Goal: Task Accomplishment & Management: Complete application form

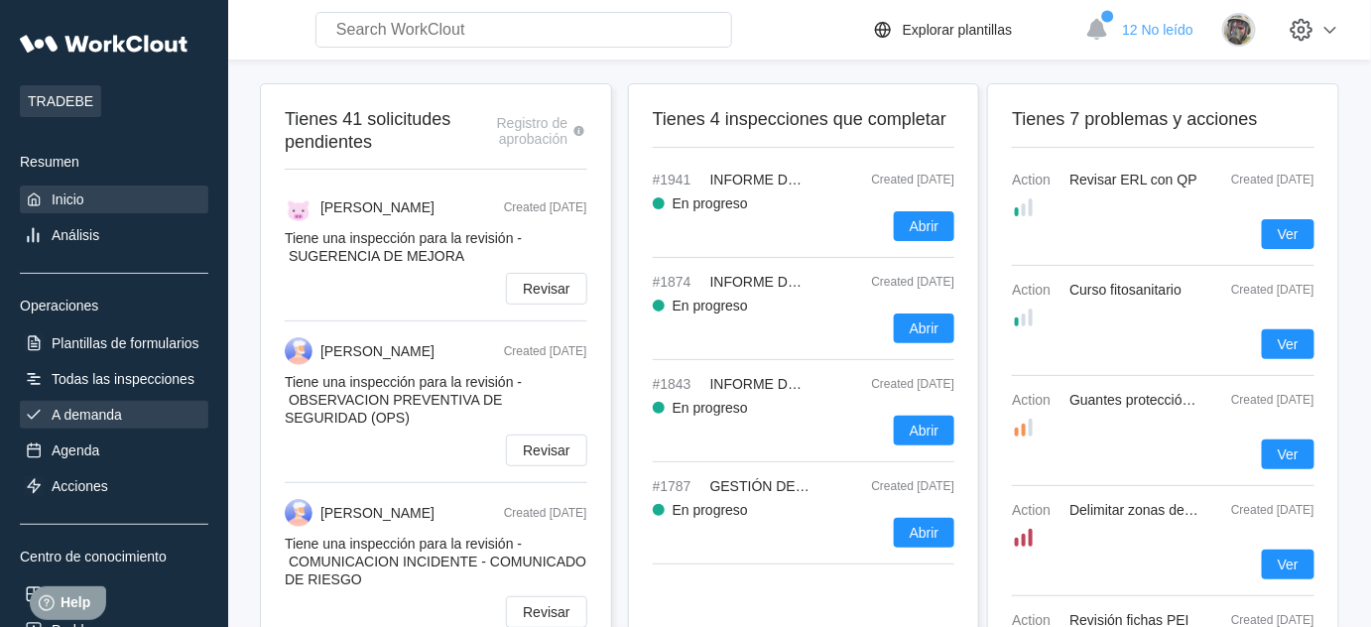
click at [105, 412] on div "A demanda" at bounding box center [87, 415] width 70 height 16
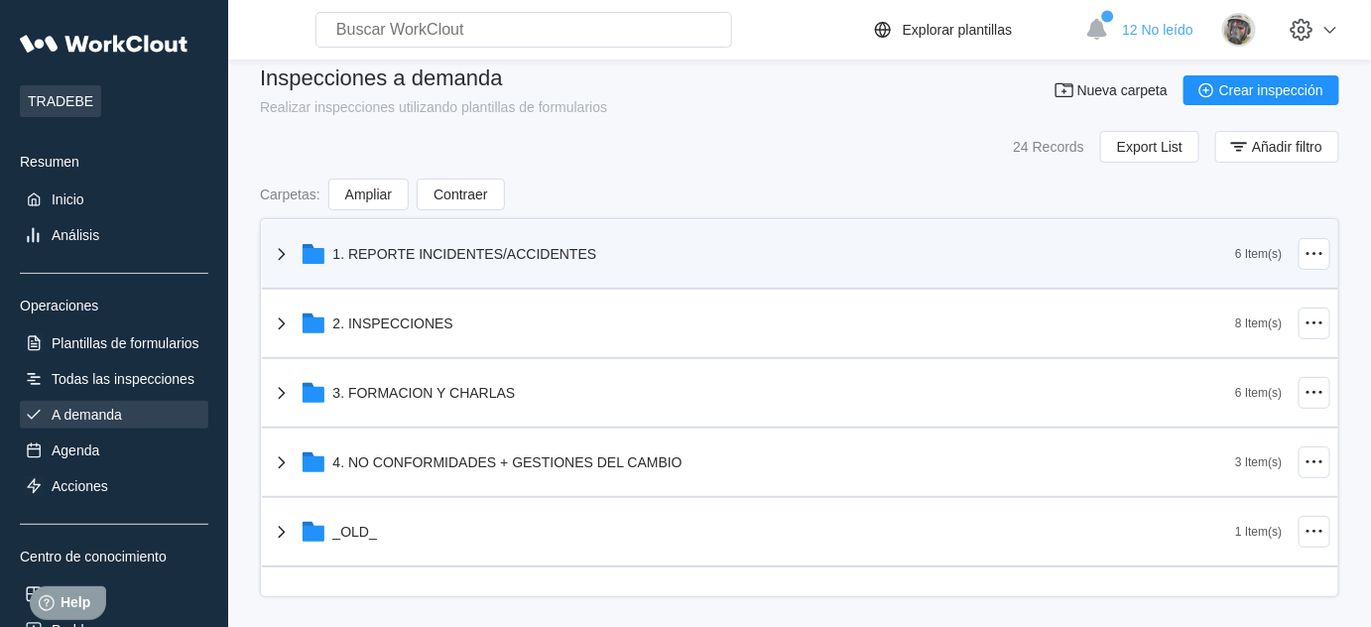
scroll to position [26, 0]
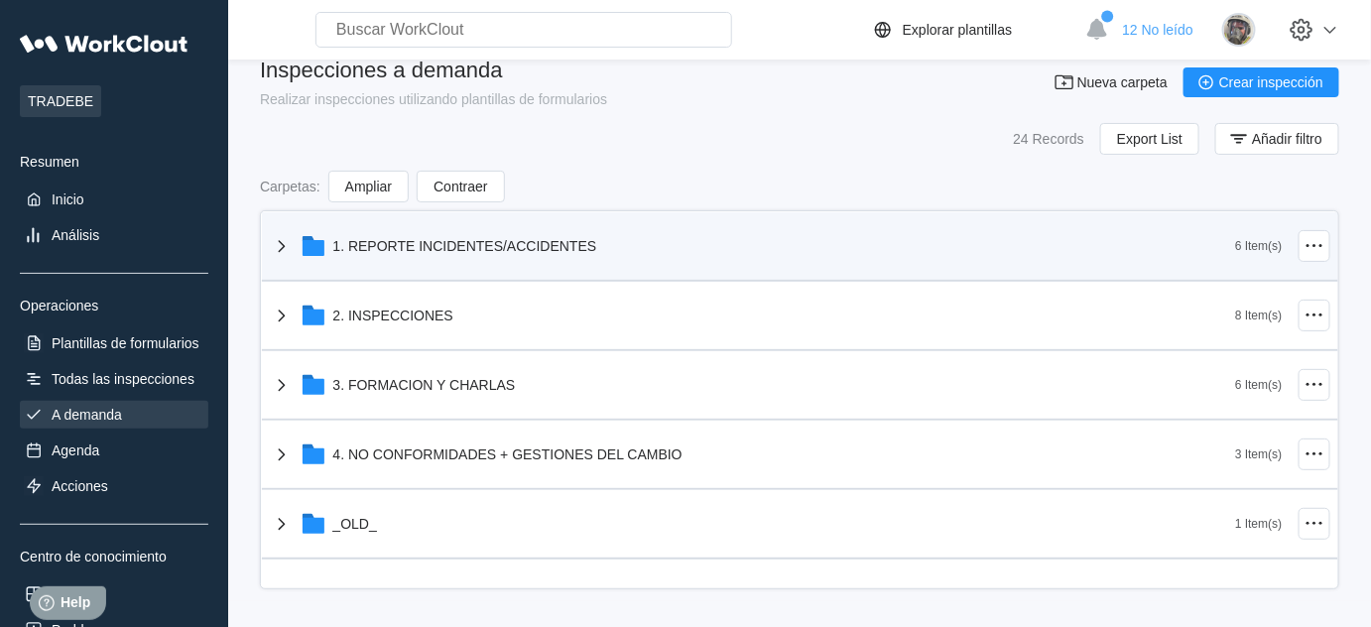
click at [435, 242] on div "1. REPORTE INCIDENTES/ACCIDENTES" at bounding box center [465, 246] width 264 height 16
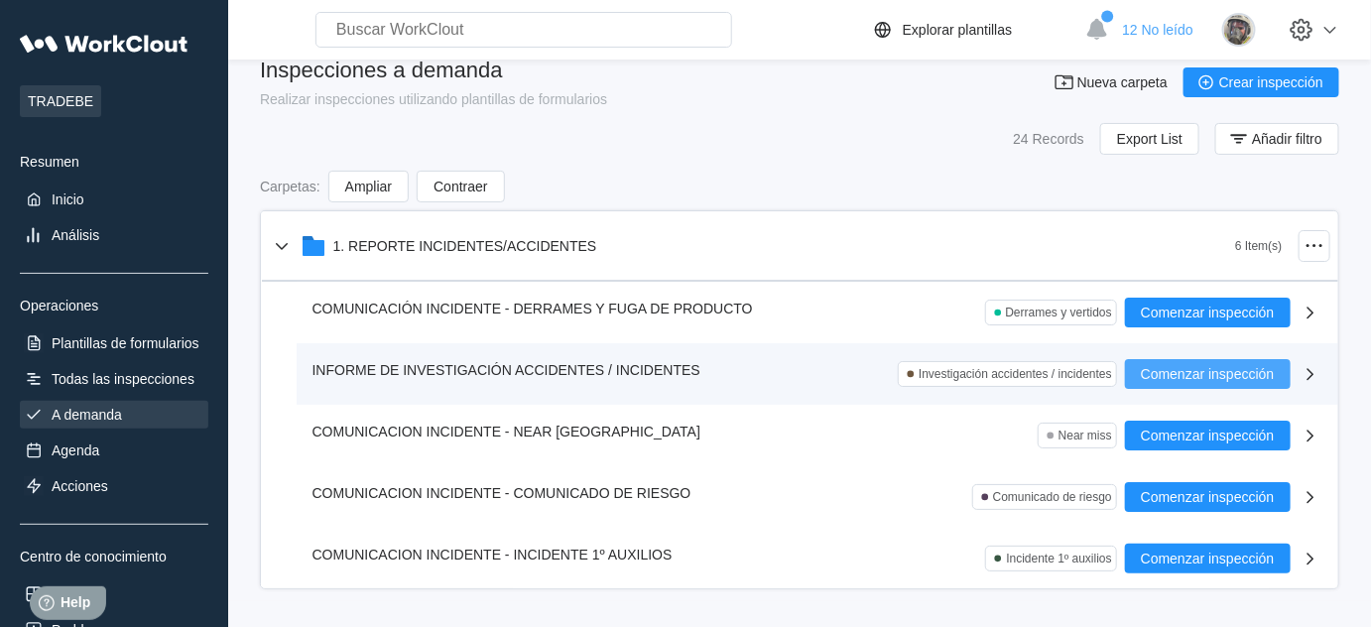
click at [1235, 372] on span "Comenzar inspección" at bounding box center [1208, 374] width 134 height 14
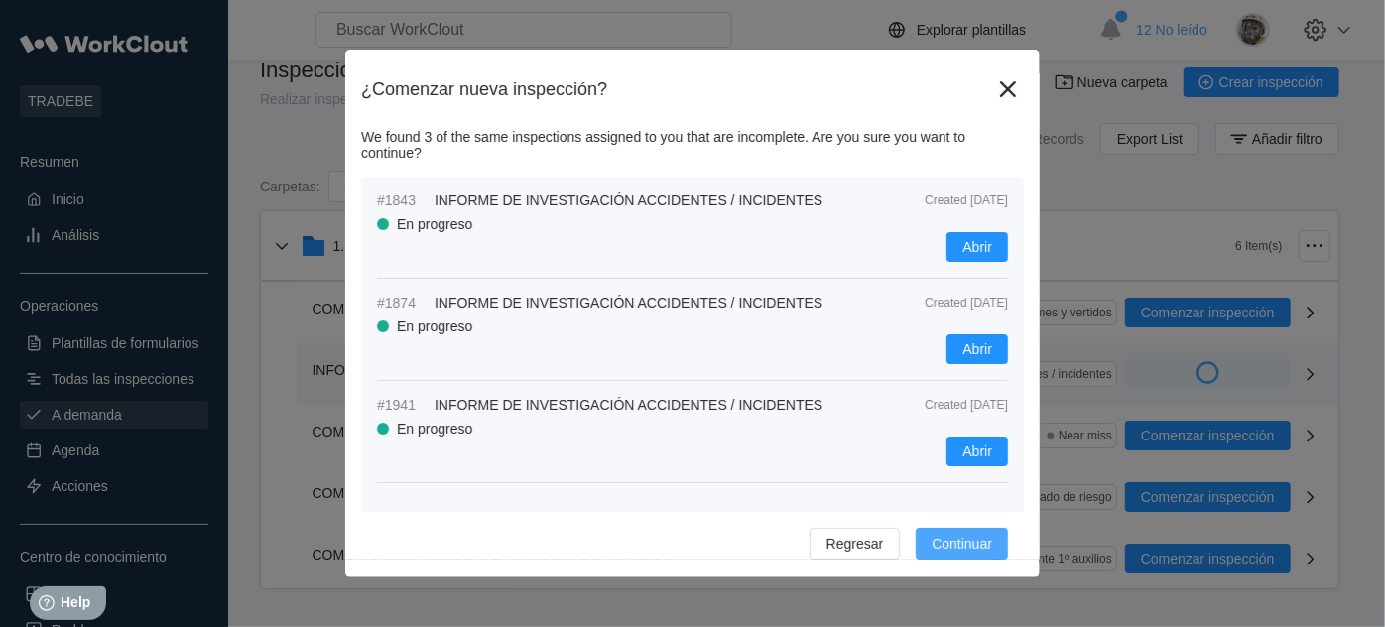
click at [965, 546] on span "Continuar" at bounding box center [962, 544] width 61 height 14
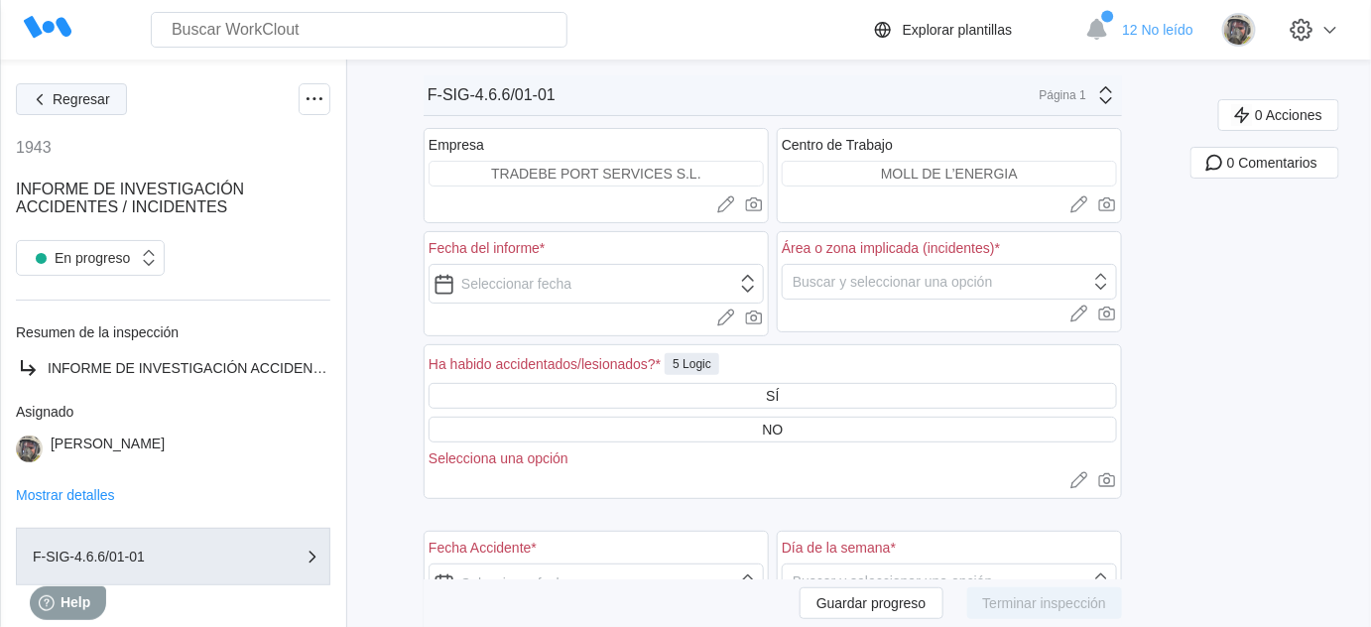
click at [99, 97] on span "Regresar" at bounding box center [82, 99] width 58 height 14
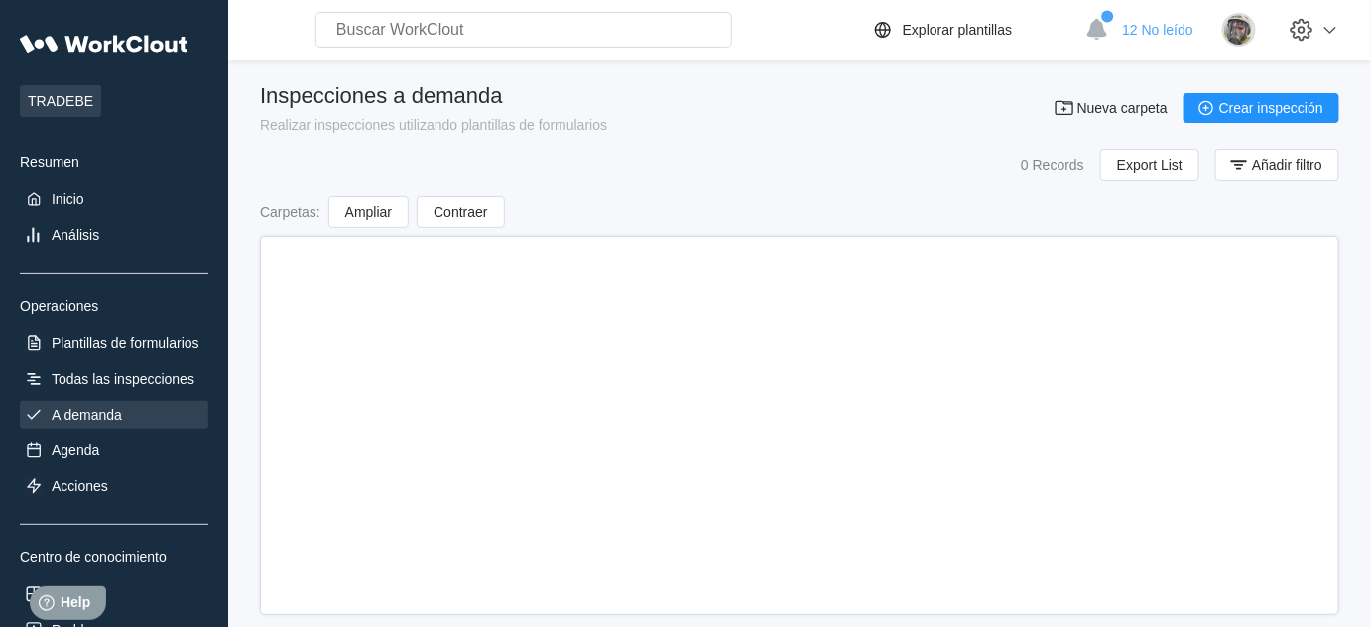
scroll to position [26, 0]
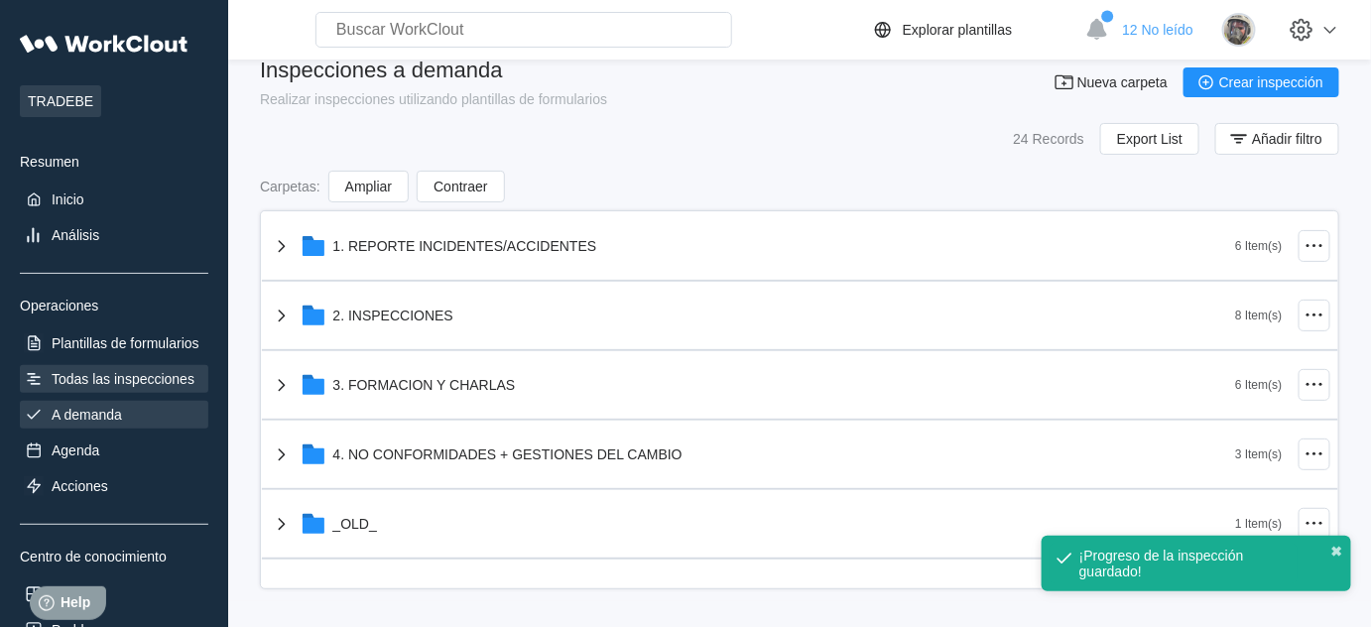
click at [124, 365] on div "Todas las inspecciones" at bounding box center [114, 379] width 189 height 28
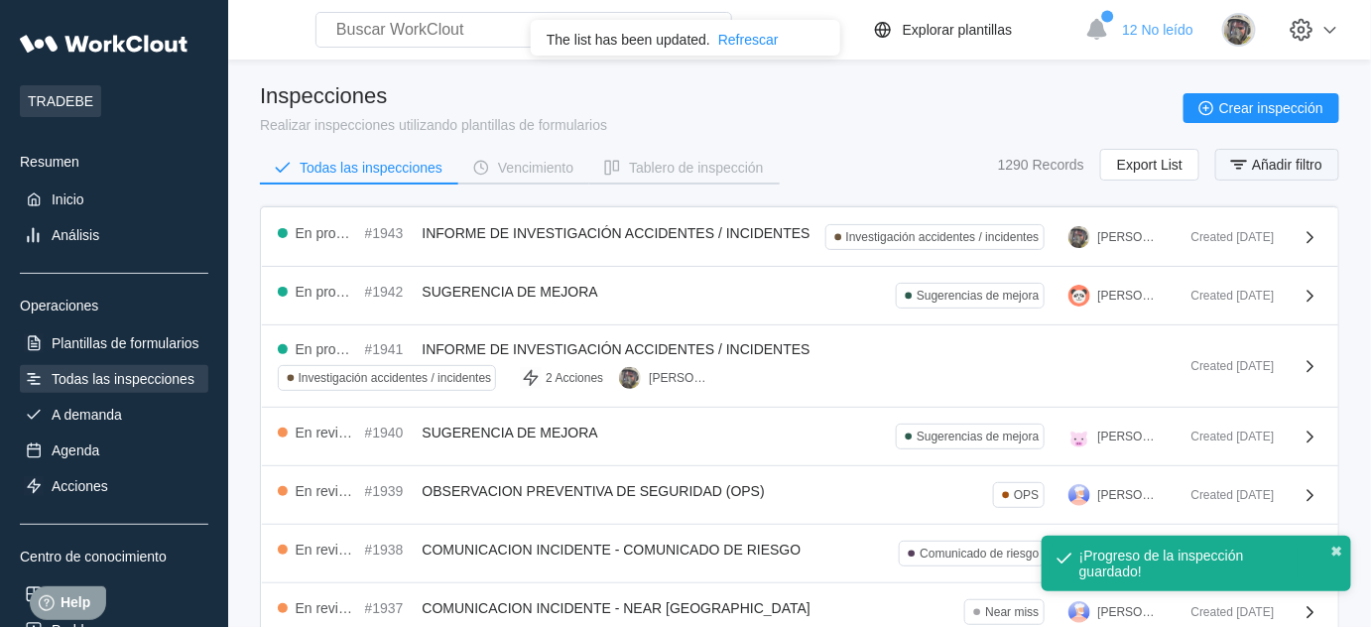
click at [1254, 162] on span "Añadir filtro" at bounding box center [1287, 165] width 70 height 14
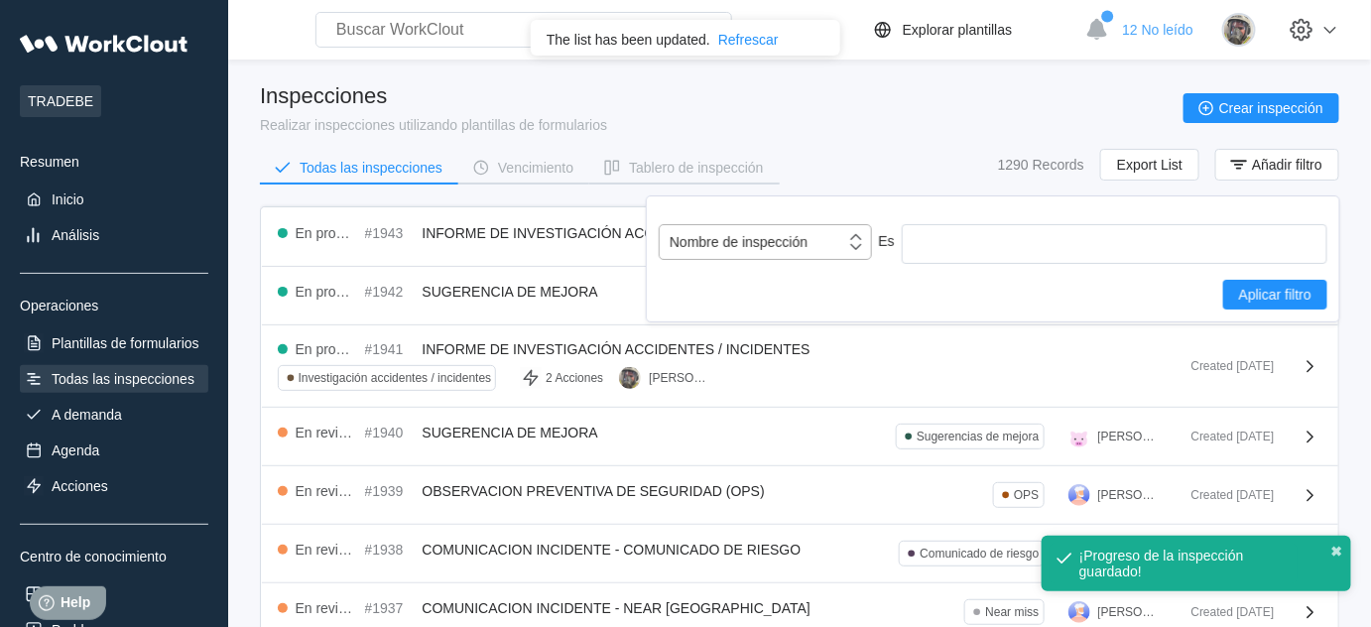
click at [796, 250] on div "Nombre de inspección" at bounding box center [753, 242] width 186 height 28
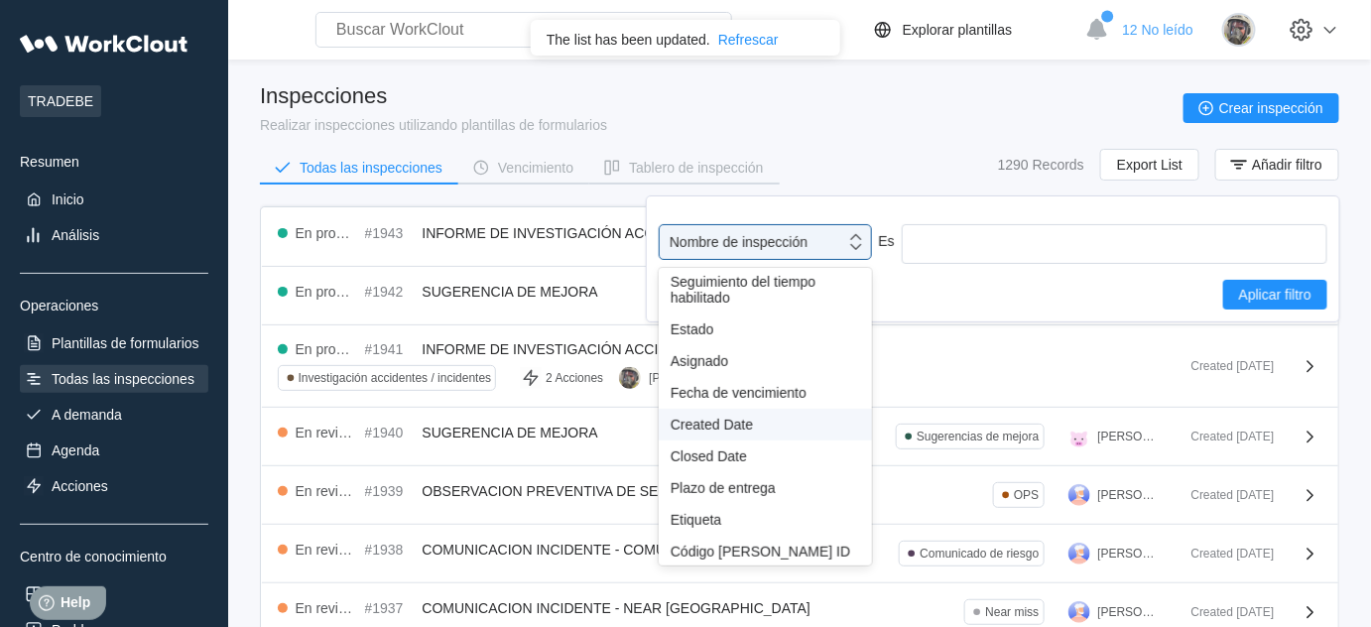
scroll to position [89, 0]
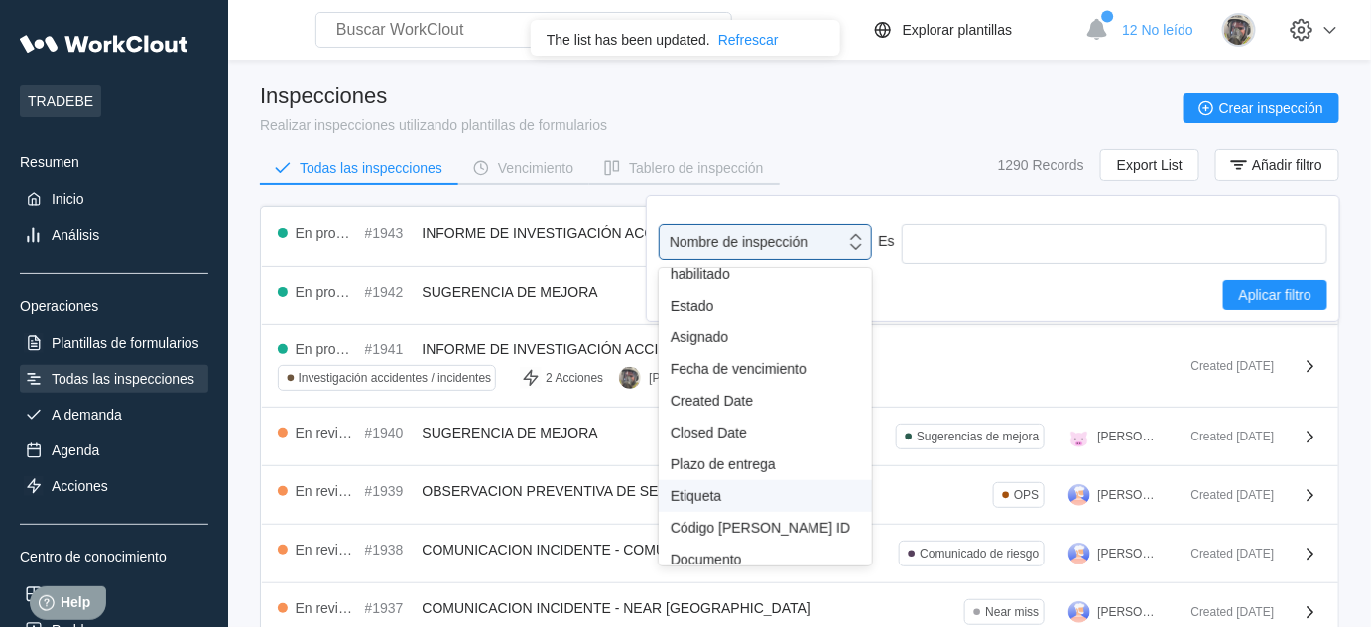
click at [700, 488] on div "Etiqueta" at bounding box center [766, 496] width 190 height 16
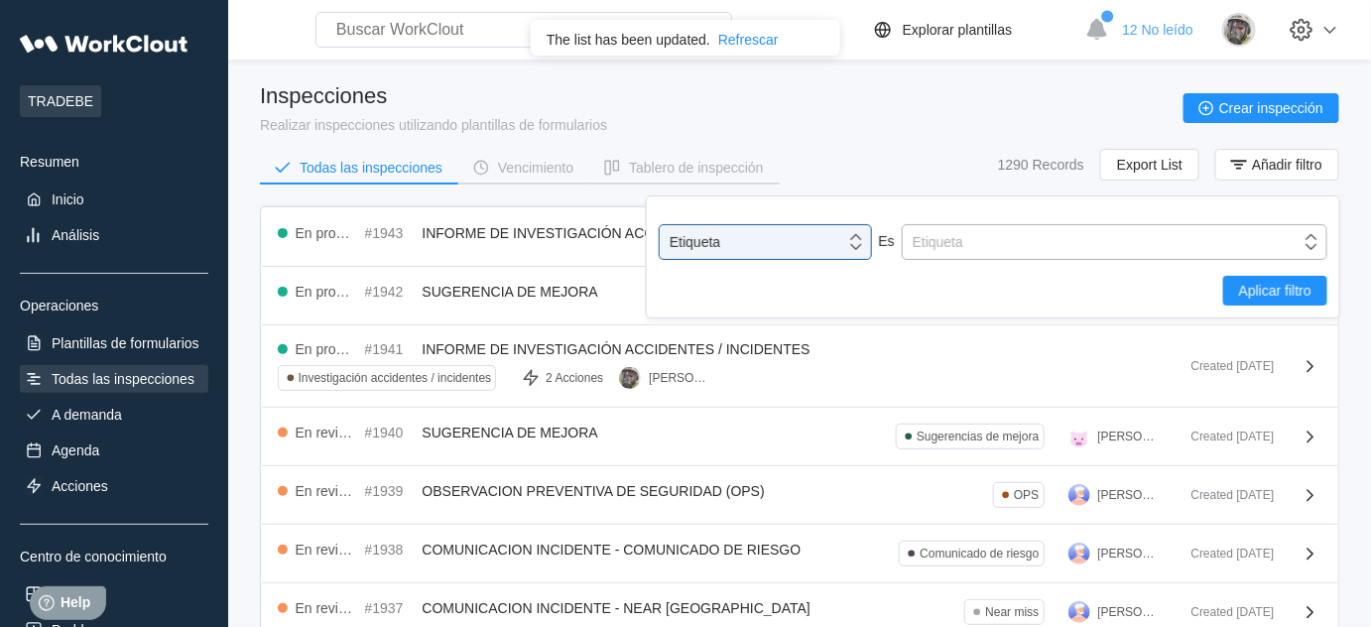
click at [952, 245] on div "Etiqueta" at bounding box center [938, 242] width 51 height 16
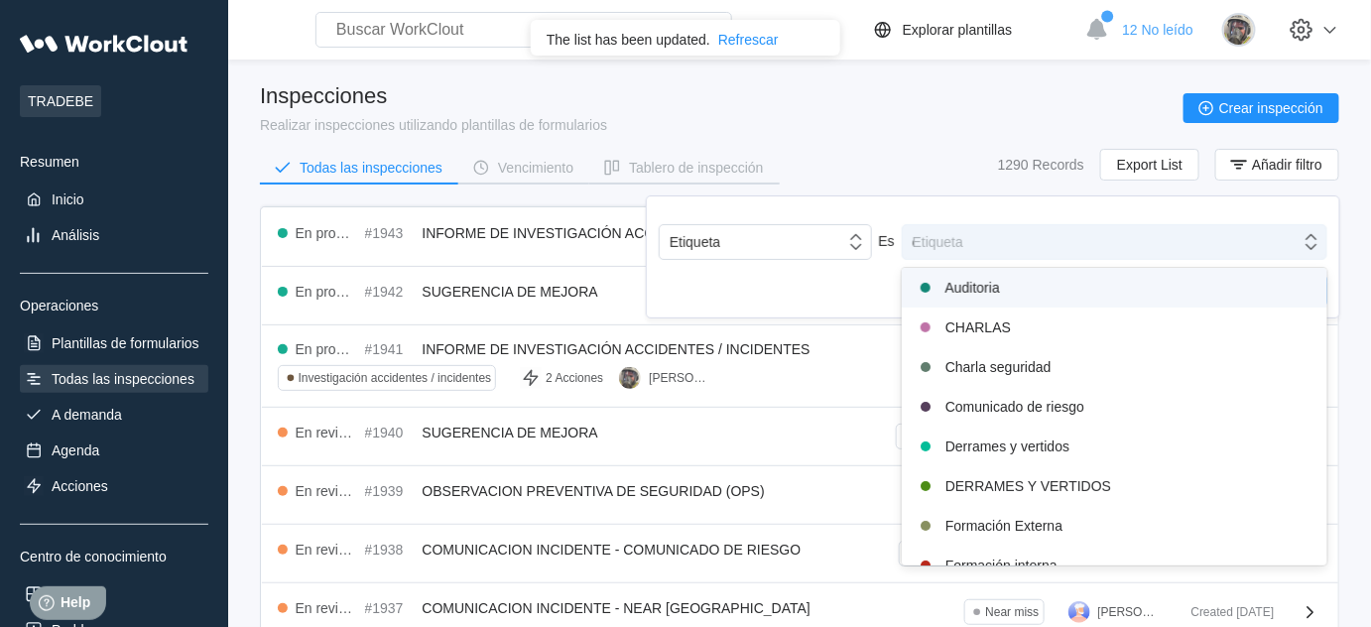
type input "de"
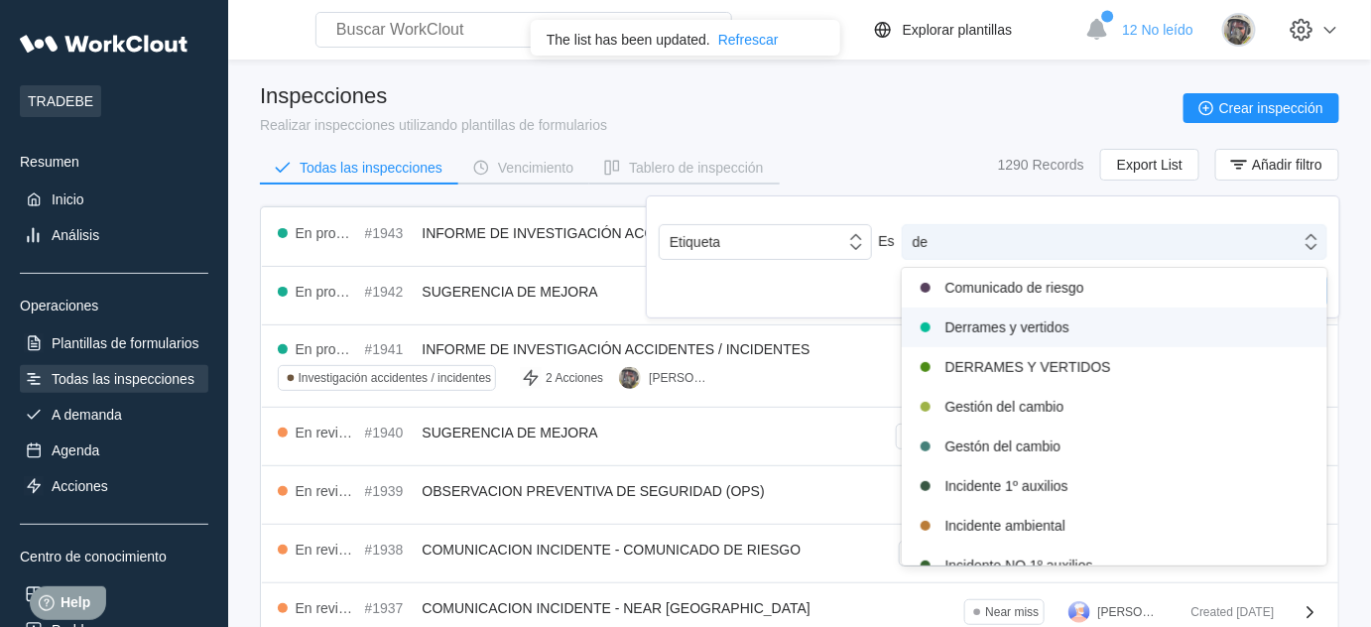
click at [959, 324] on div "Derrames y vertidos" at bounding box center [1115, 328] width 402 height 24
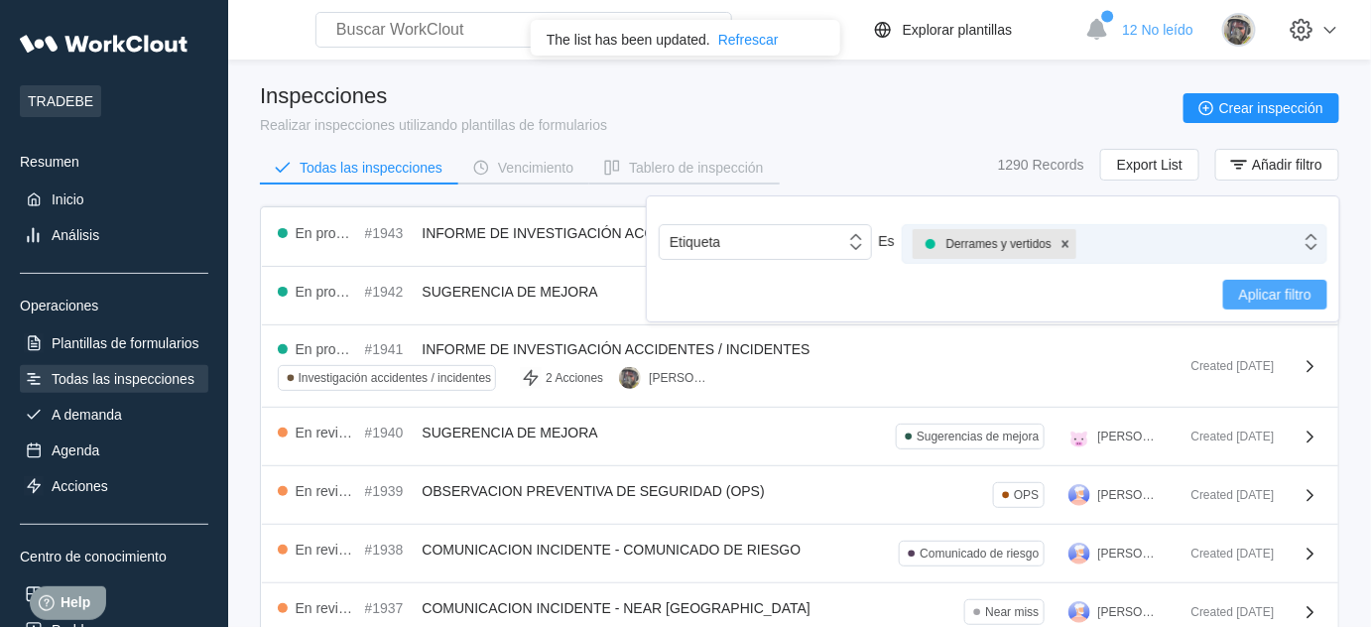
click at [1278, 304] on button "Aplicar filtro" at bounding box center [1275, 295] width 104 height 30
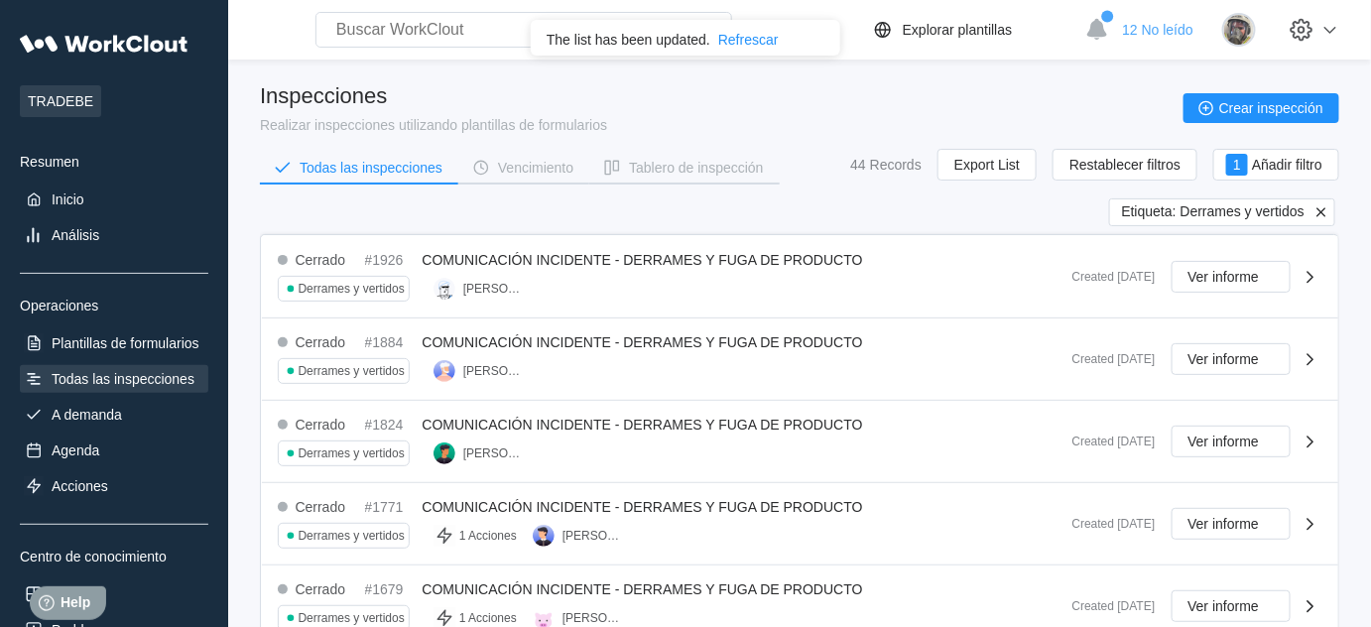
click at [103, 369] on div "Todas las inspecciones" at bounding box center [114, 379] width 189 height 28
click at [1325, 209] on icon at bounding box center [1322, 212] width 18 height 18
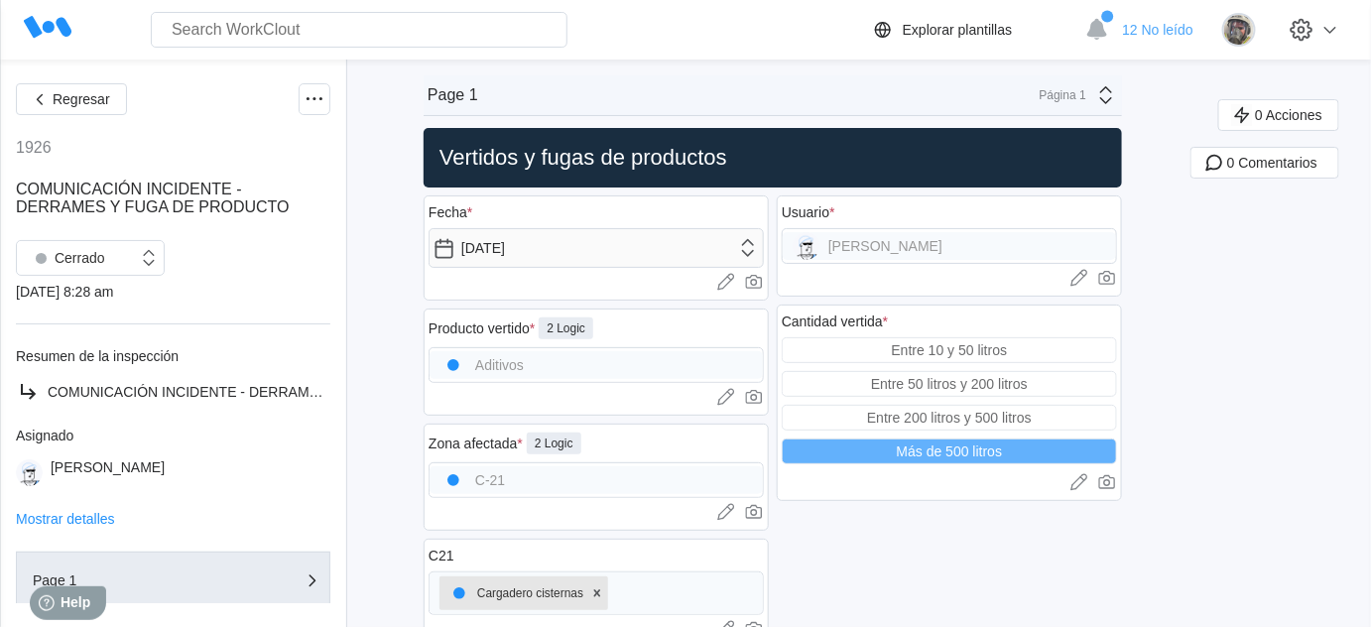
type textarea "x"
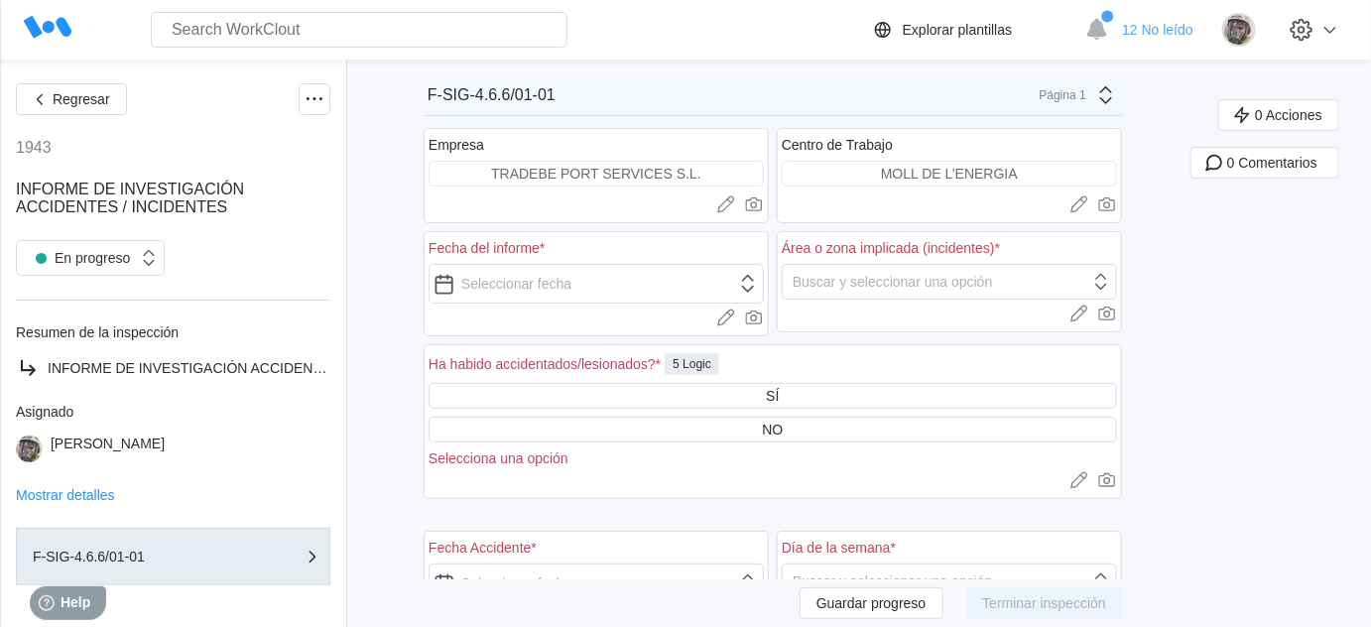
click at [561, 302] on div "Fecha del informe * Cargar imágenes o videos a este campo Arrastrar y soltar o …" at bounding box center [596, 283] width 345 height 105
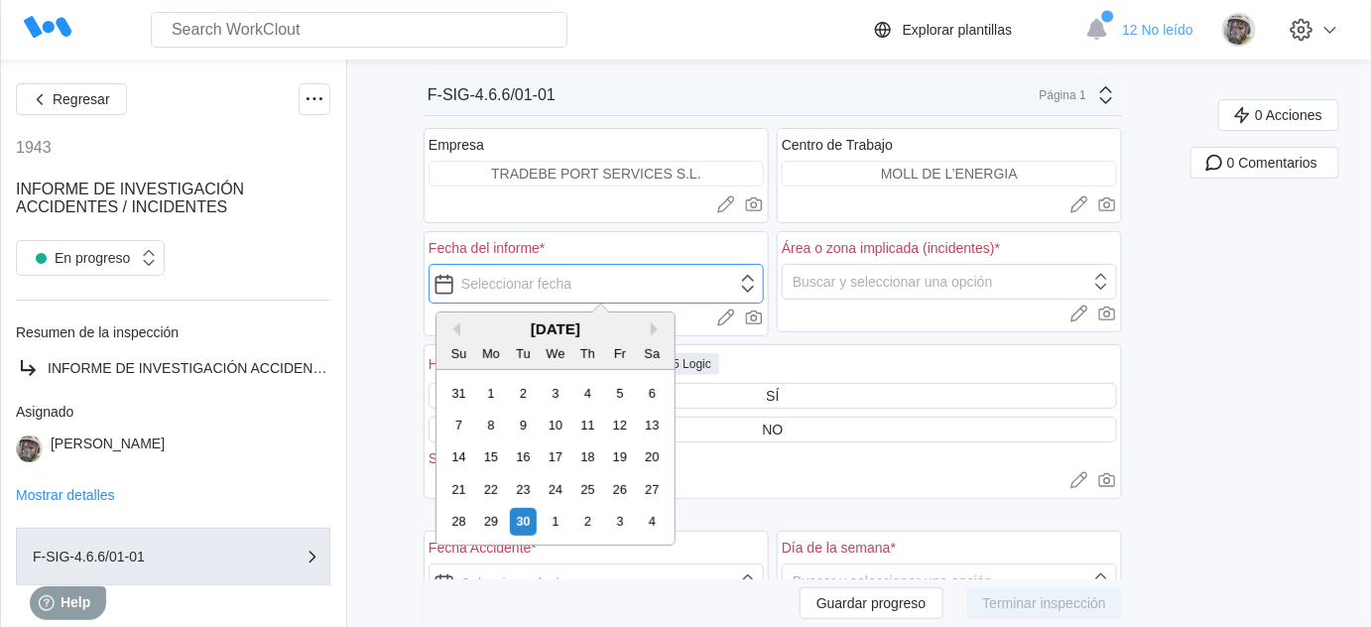
click at [580, 277] on input "text" at bounding box center [596, 284] width 335 height 40
click at [526, 518] on div "30" at bounding box center [523, 521] width 27 height 27
type input "09/30/2025"
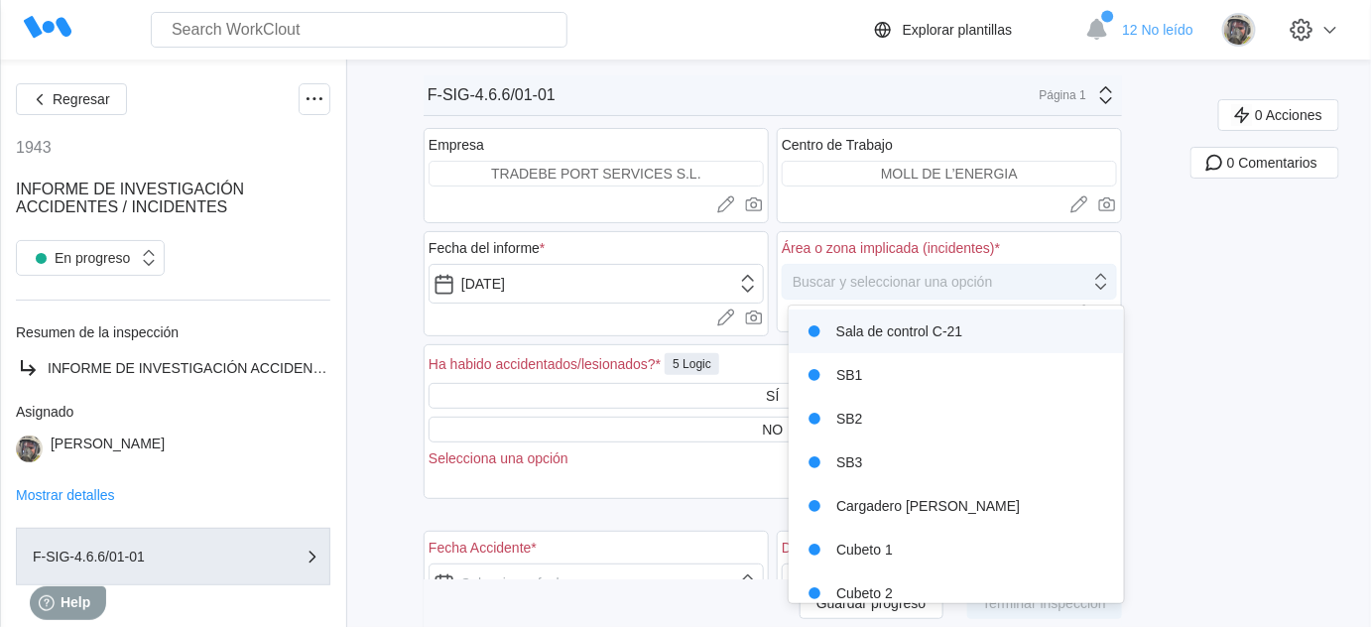
click at [875, 295] on div "Buscar y seleccionar una opción" at bounding box center [949, 282] width 335 height 36
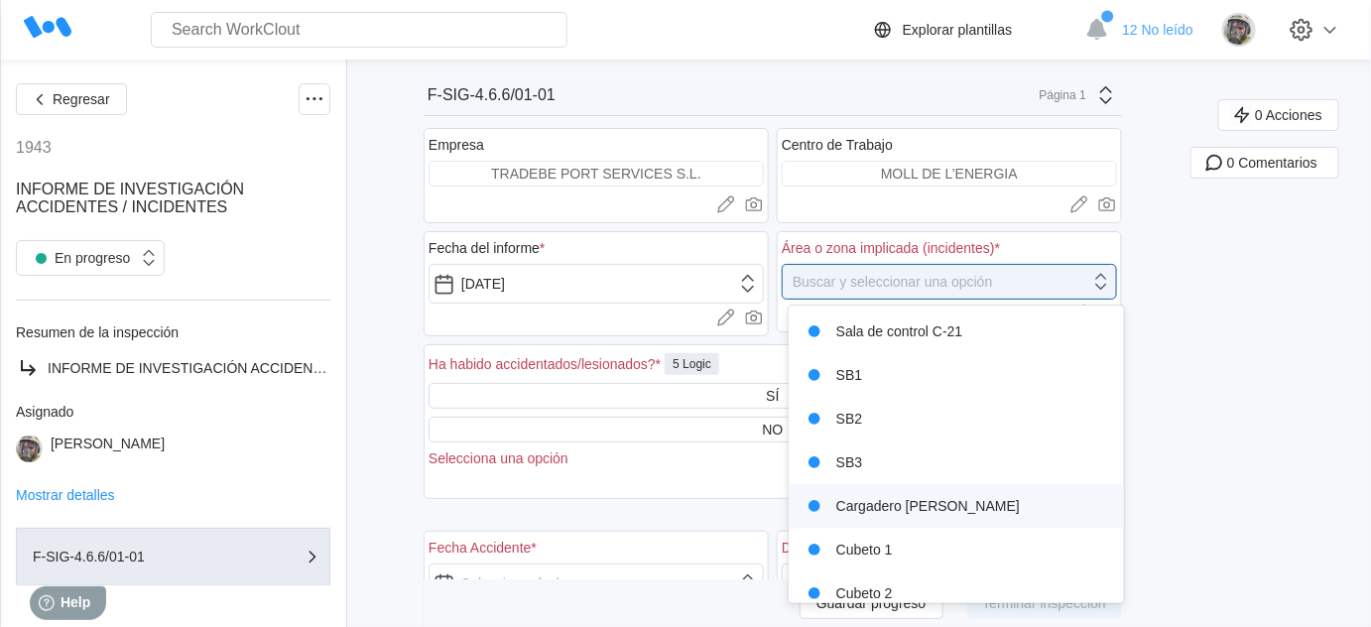
click at [881, 499] on div "Cargadero de cisternas" at bounding box center [957, 506] width 313 height 28
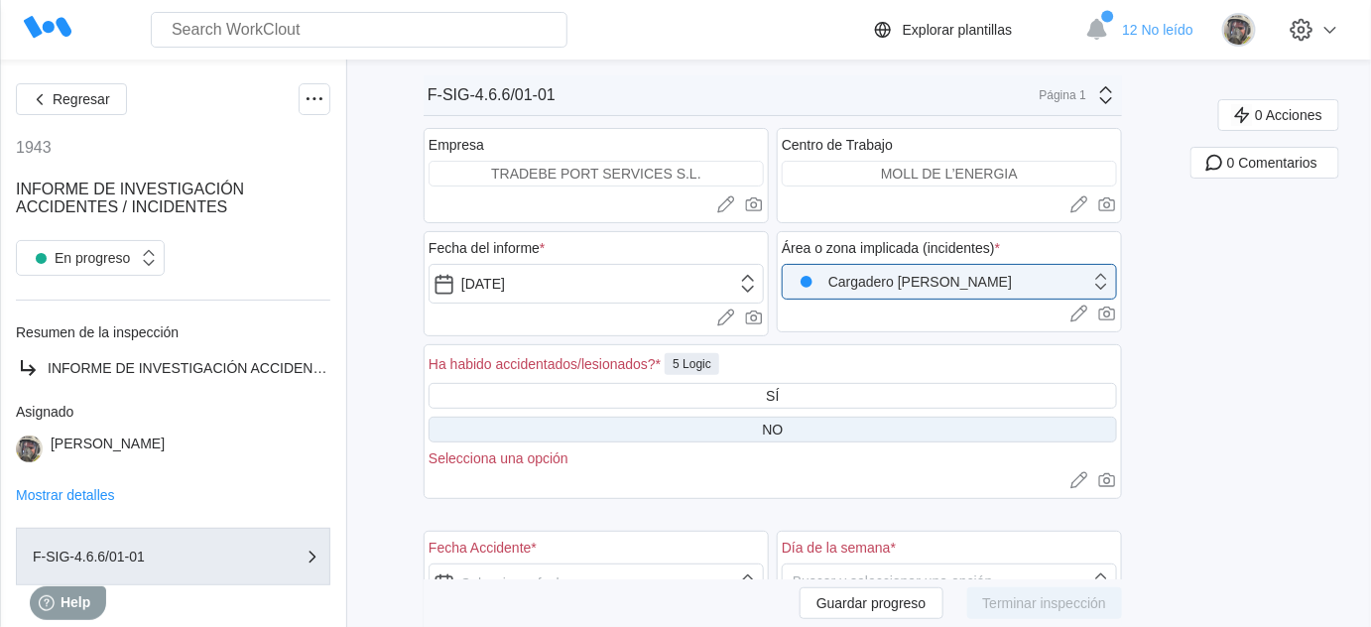
click at [779, 426] on div "NO" at bounding box center [773, 430] width 21 height 16
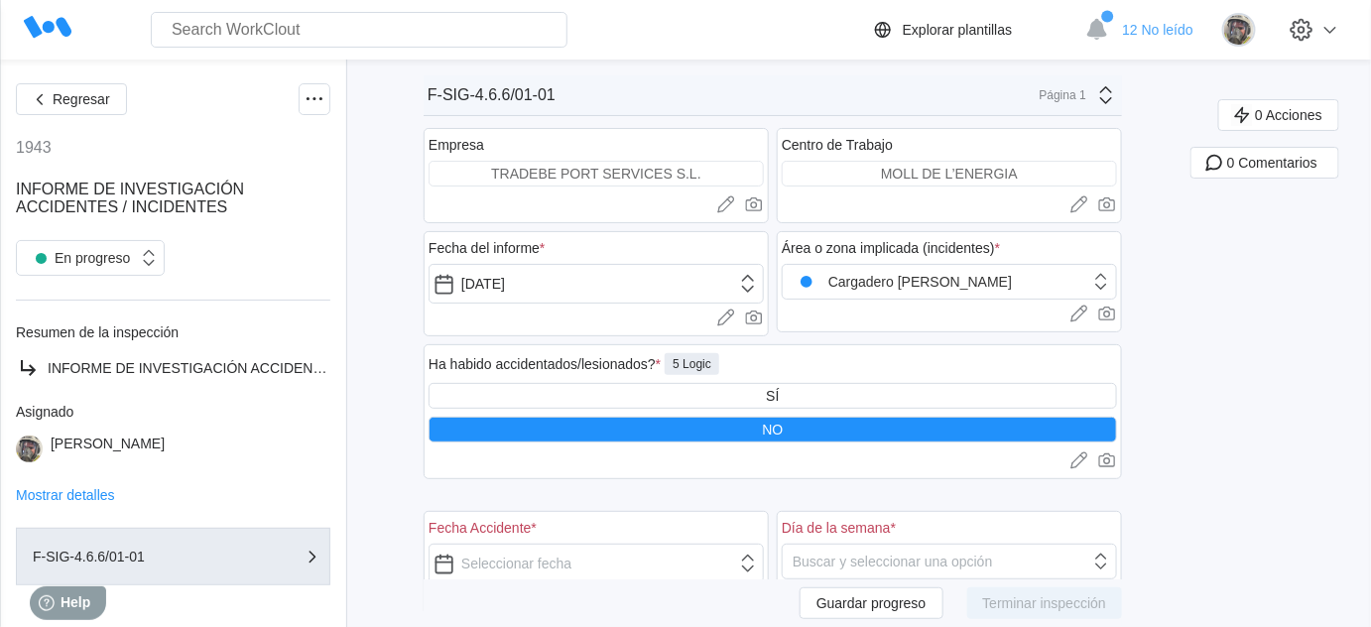
scroll to position [89, 0]
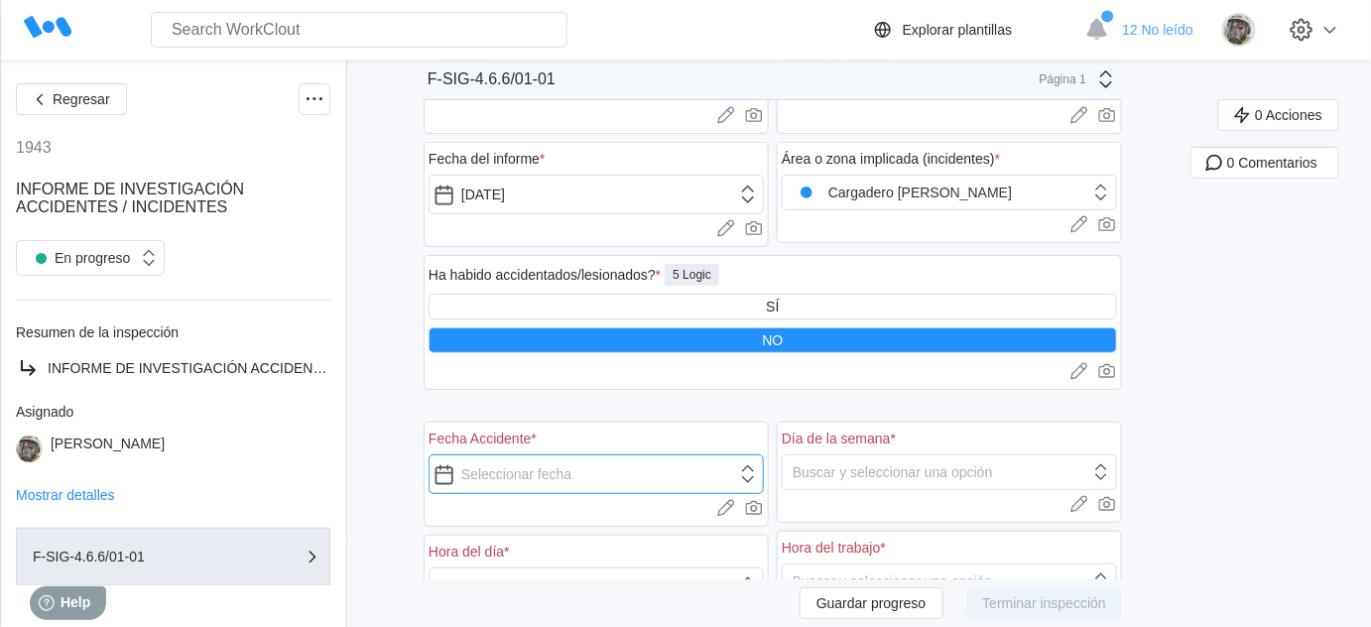
click at [608, 456] on input "text" at bounding box center [596, 474] width 335 height 40
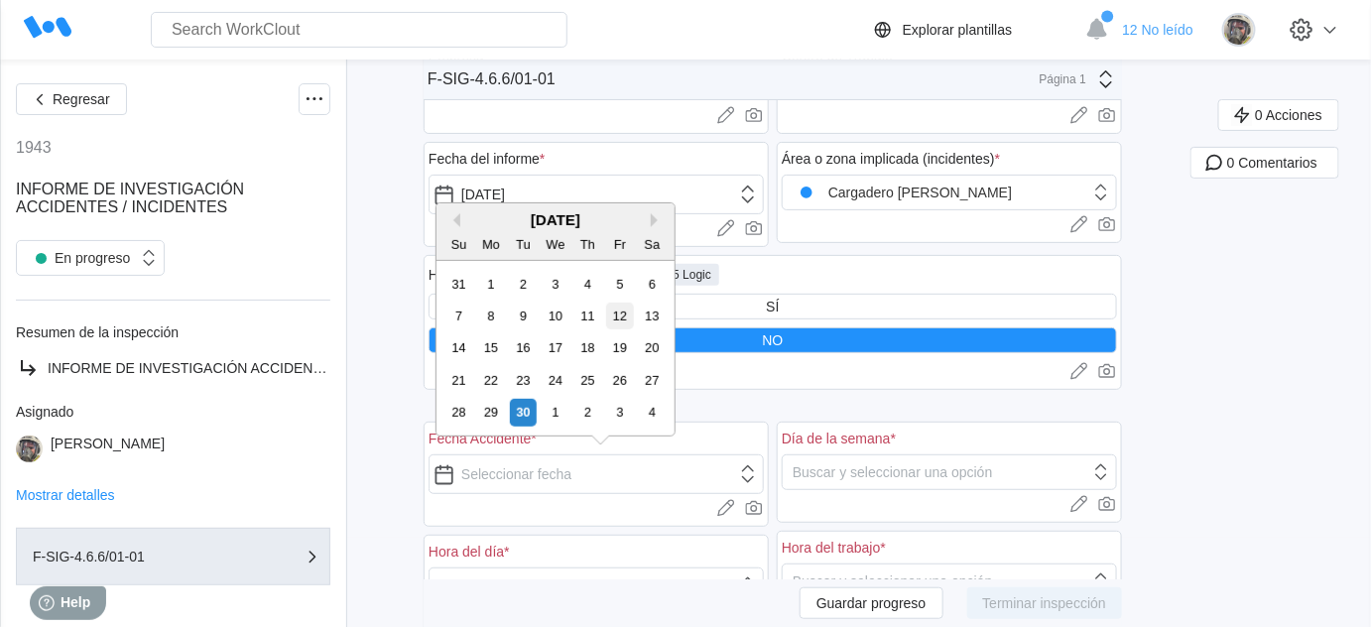
click at [622, 312] on div "12" at bounding box center [619, 316] width 27 height 27
type input "[DATE]"
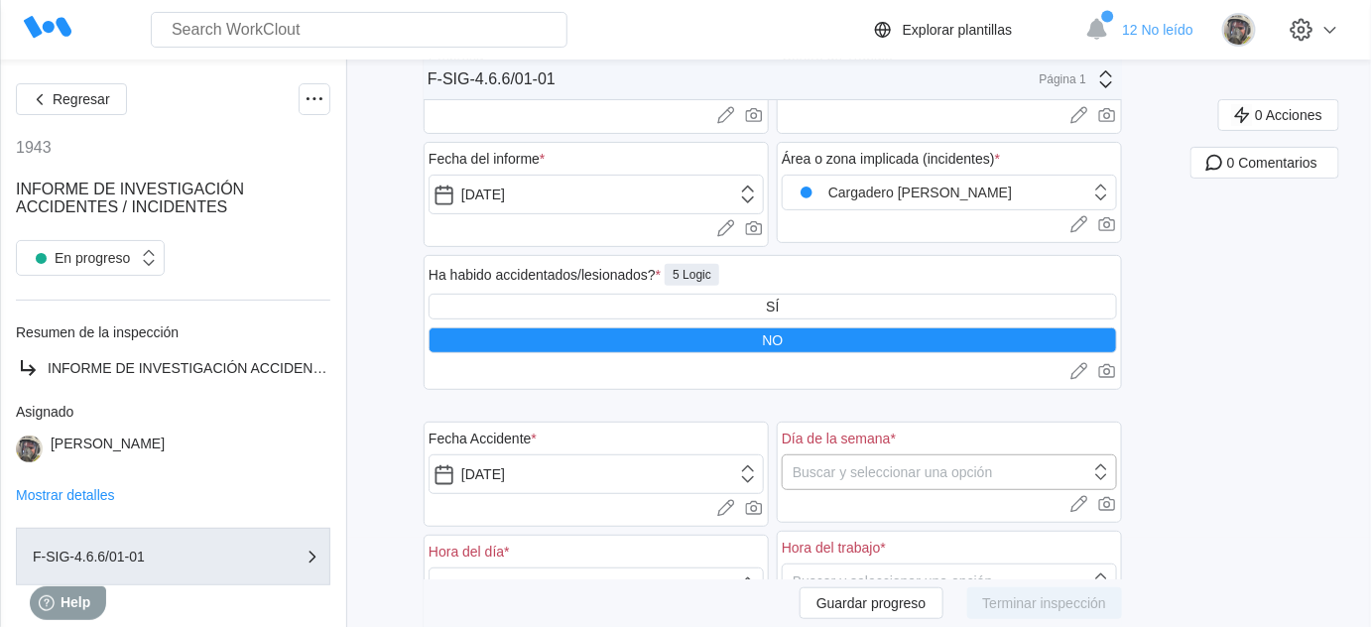
click at [879, 473] on div "Buscar y seleccionar una opción" at bounding box center [893, 472] width 200 height 16
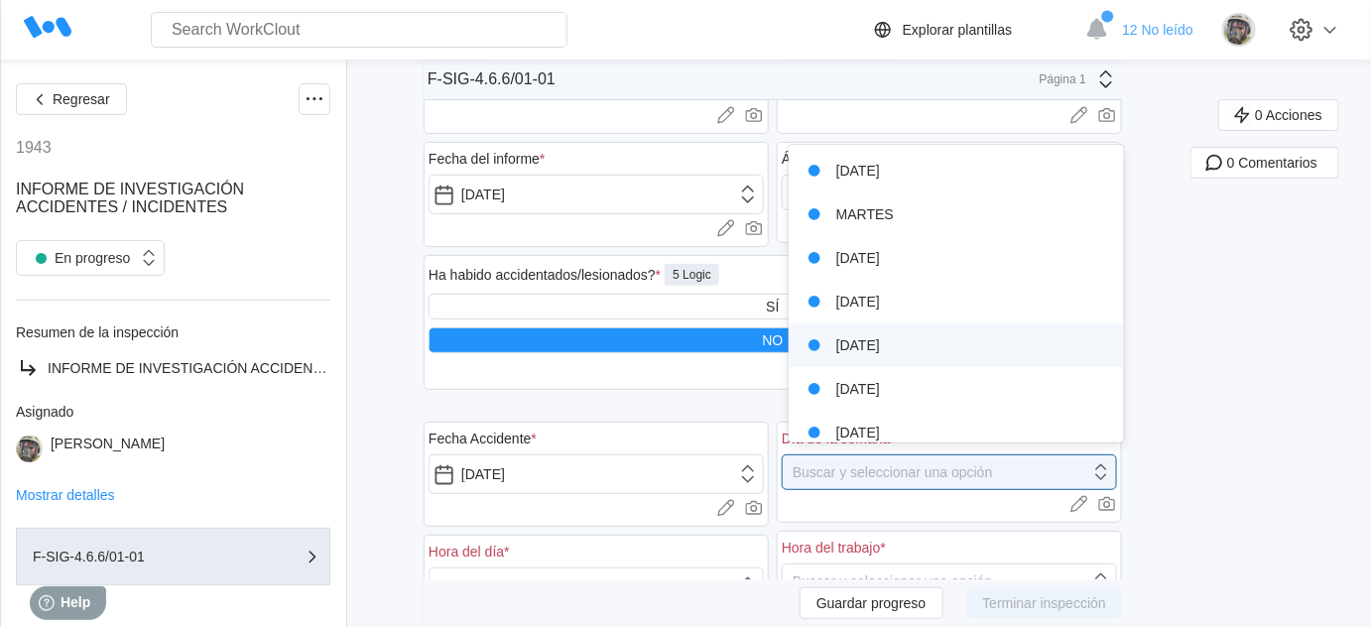
click at [891, 348] on div "VIERNES" at bounding box center [957, 345] width 313 height 28
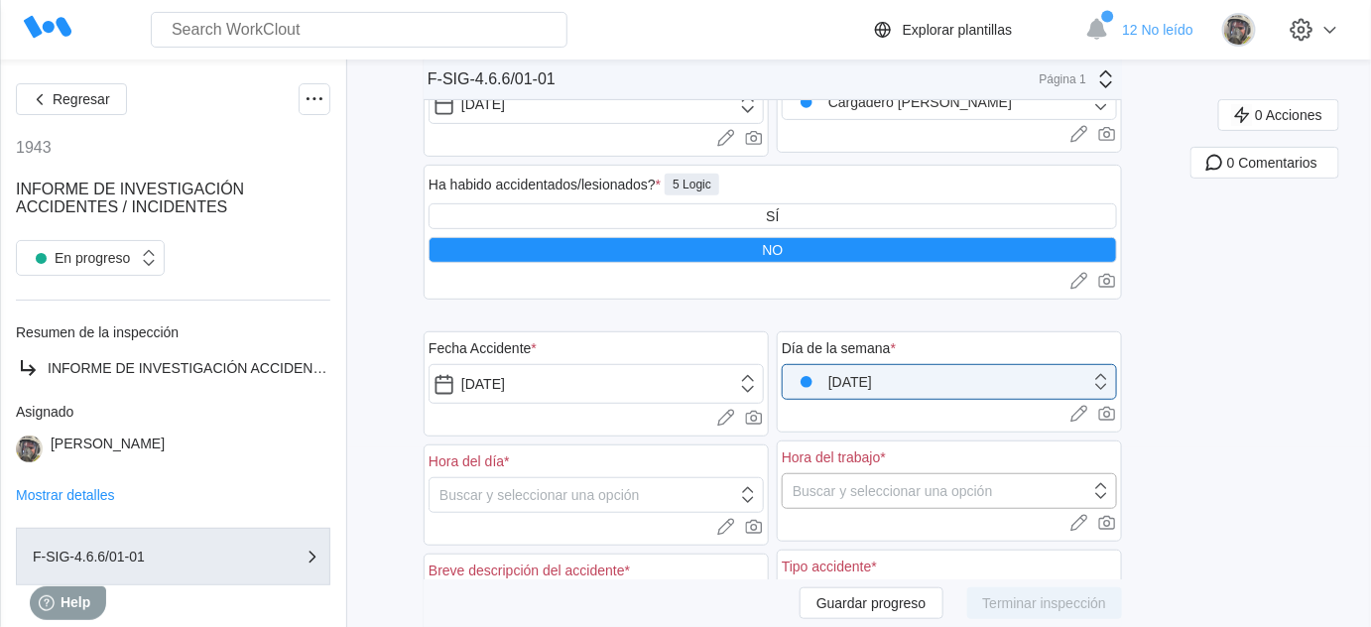
scroll to position [270, 0]
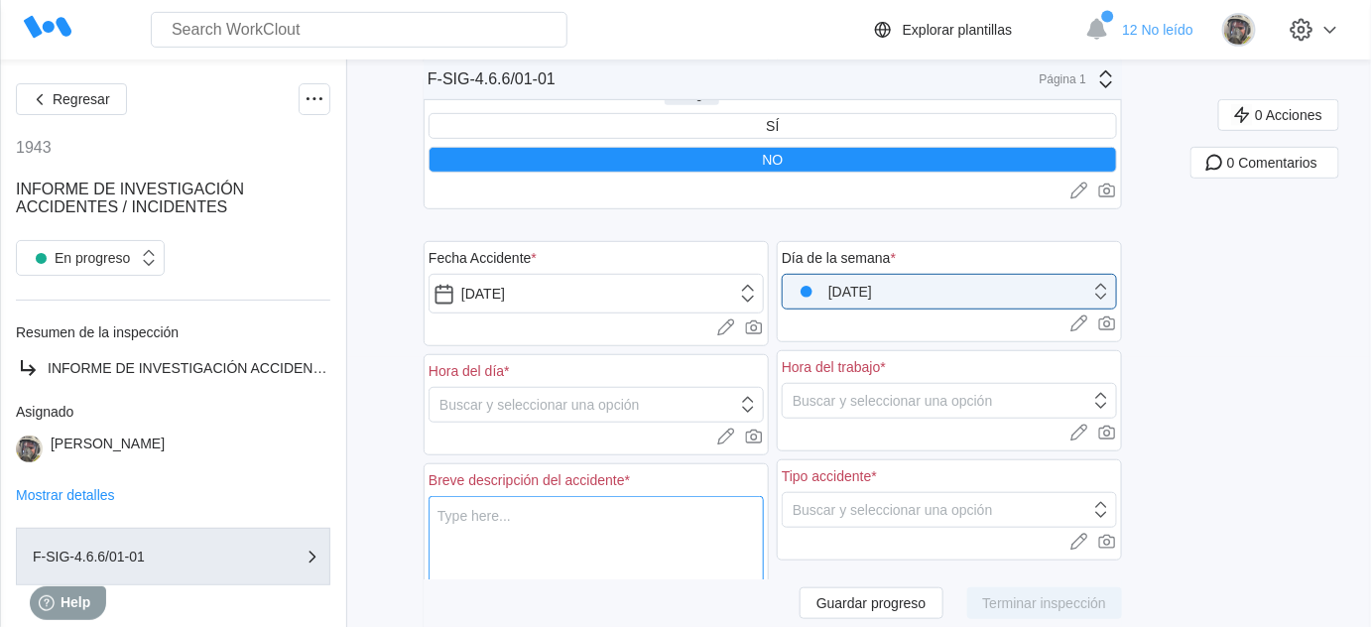
click at [552, 526] on textarea at bounding box center [596, 600] width 335 height 208
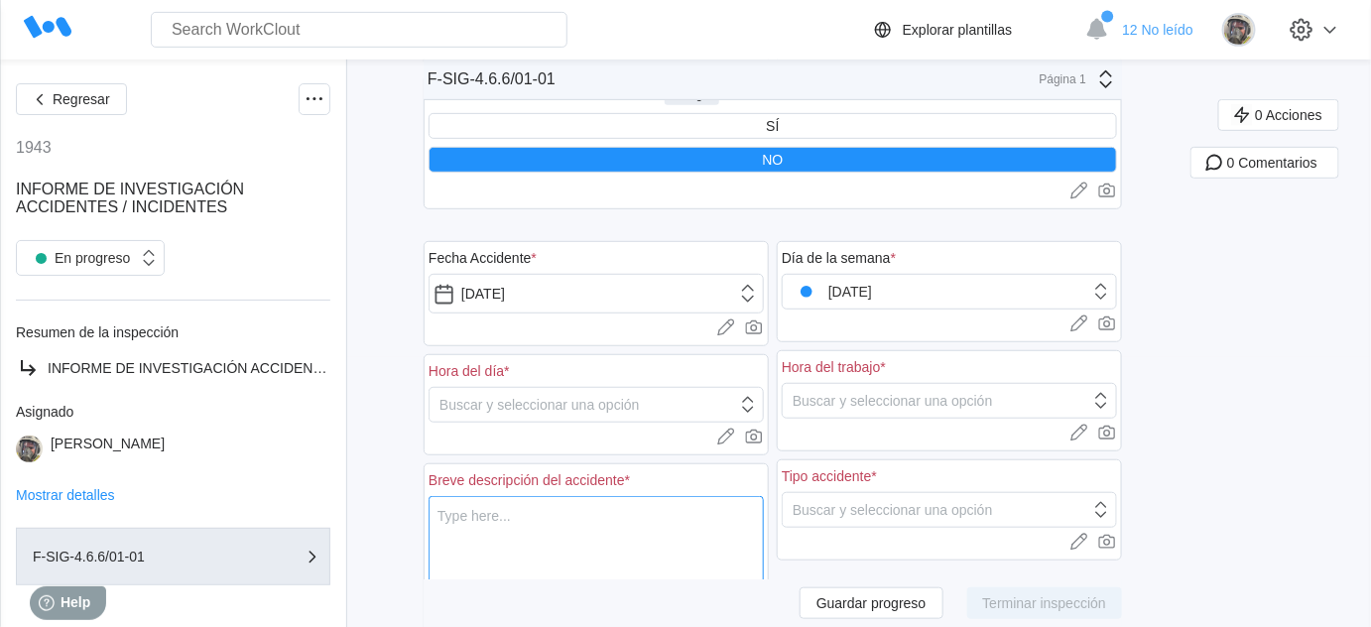
type textarea "P"
type textarea "x"
type textarea "Pi"
type textarea "x"
type textarea "Pin"
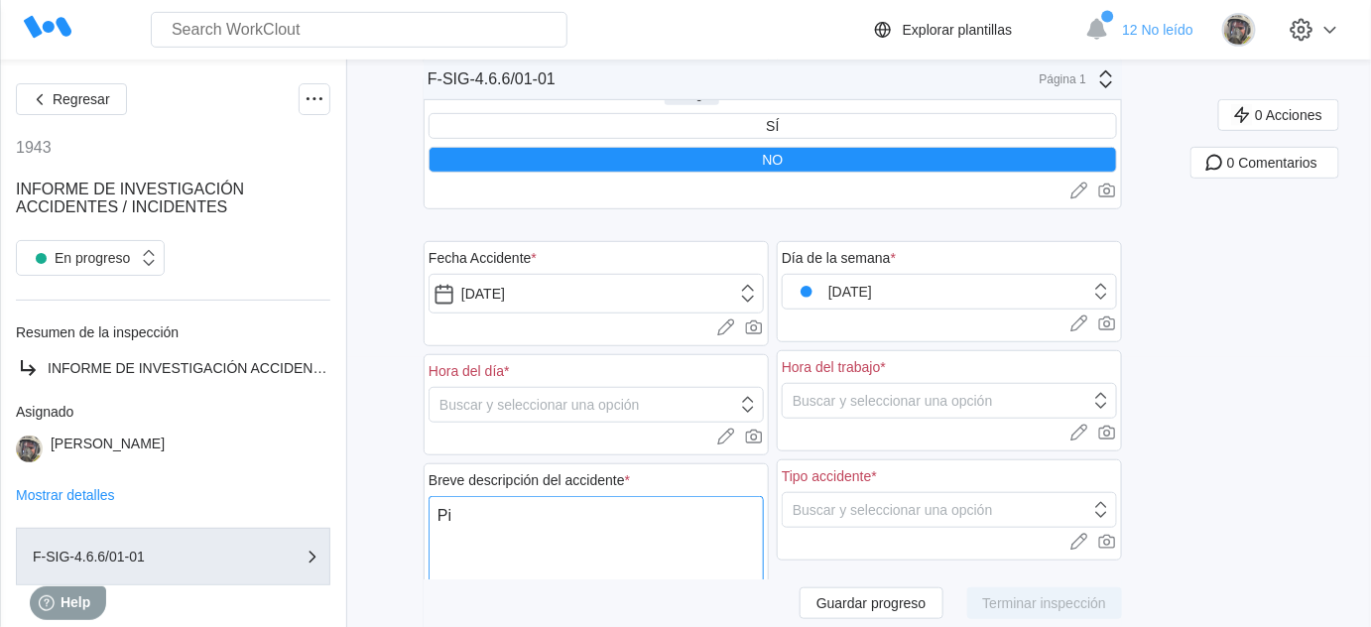
type textarea "x"
type textarea "Pinc"
type textarea "x"
type textarea "Pinch"
type textarea "x"
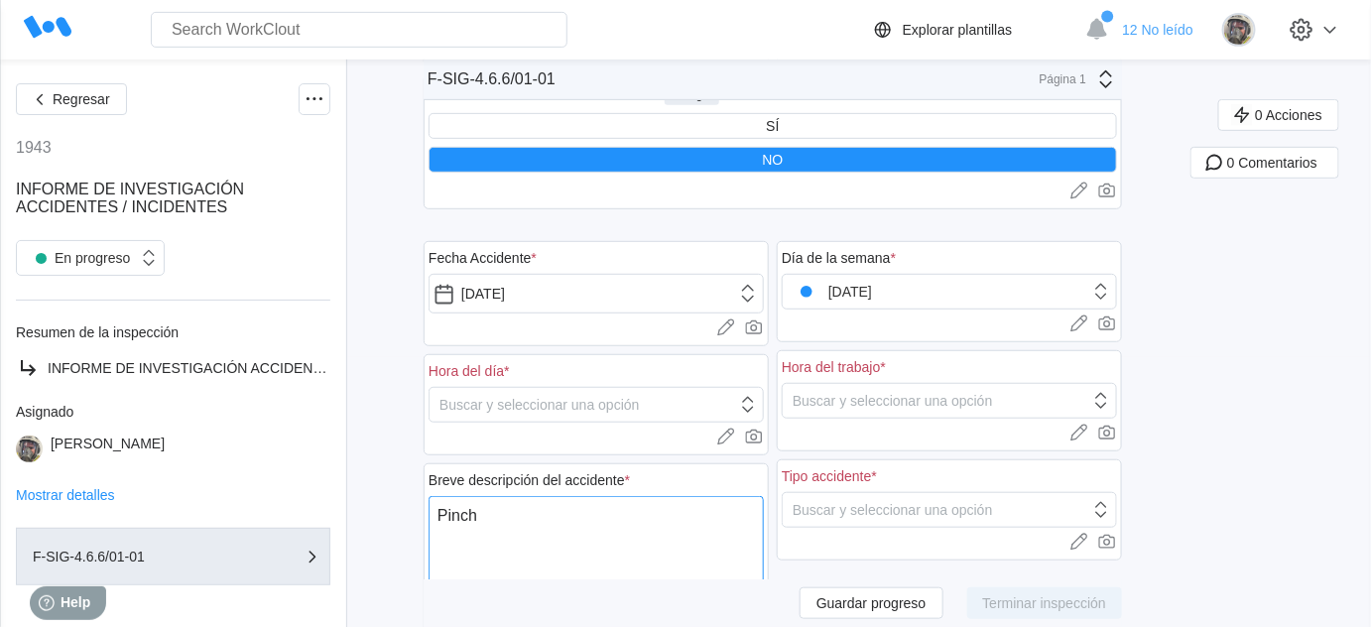
type textarea "Pincha"
type textarea "x"
type textarea "Pinchaz"
type textarea "x"
type textarea "Pinchazo"
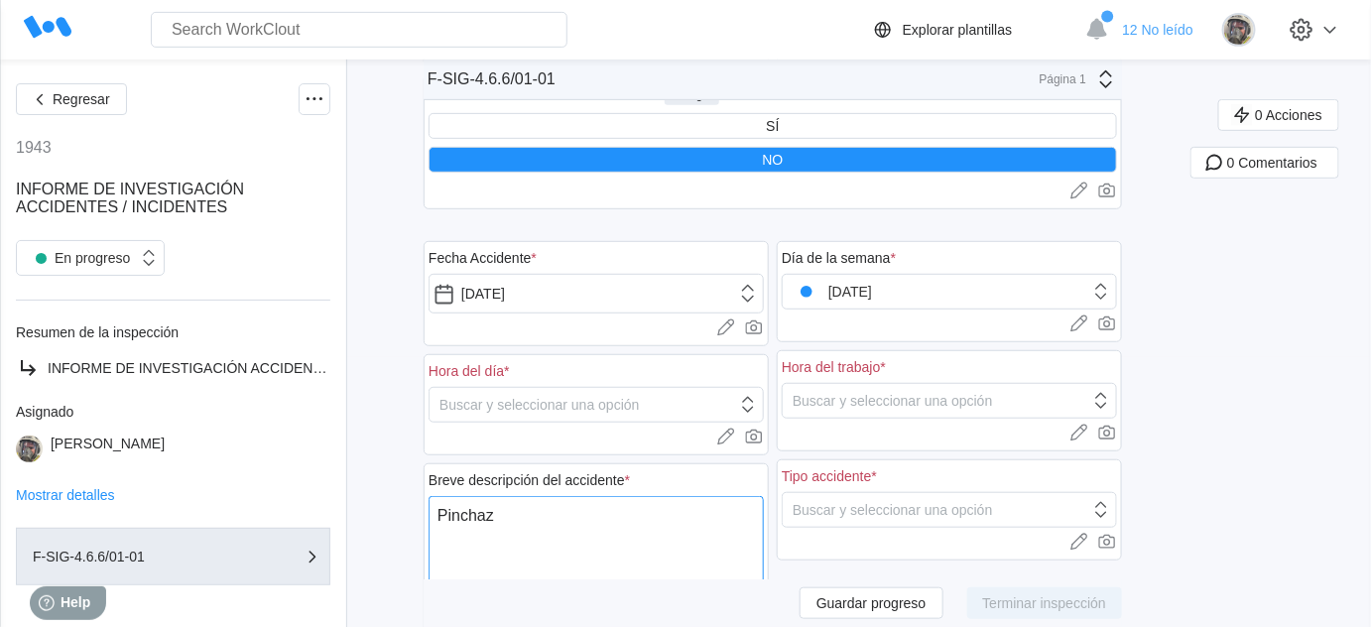
type textarea "x"
type textarea "Pinchazo"
type textarea "x"
type textarea "Pinchazo d"
type textarea "x"
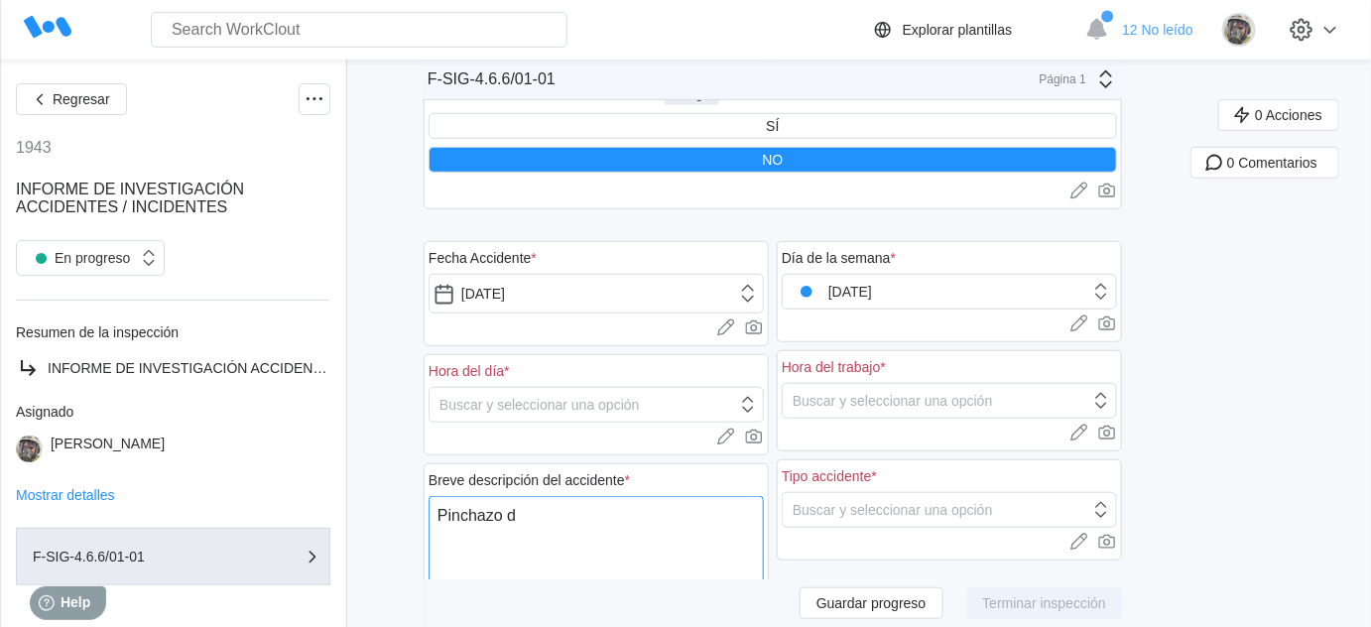
type textarea "Pinchazo de"
type textarea "x"
type textarea "Pinchazo de"
type textarea "x"
type textarea "Pinchazo de I"
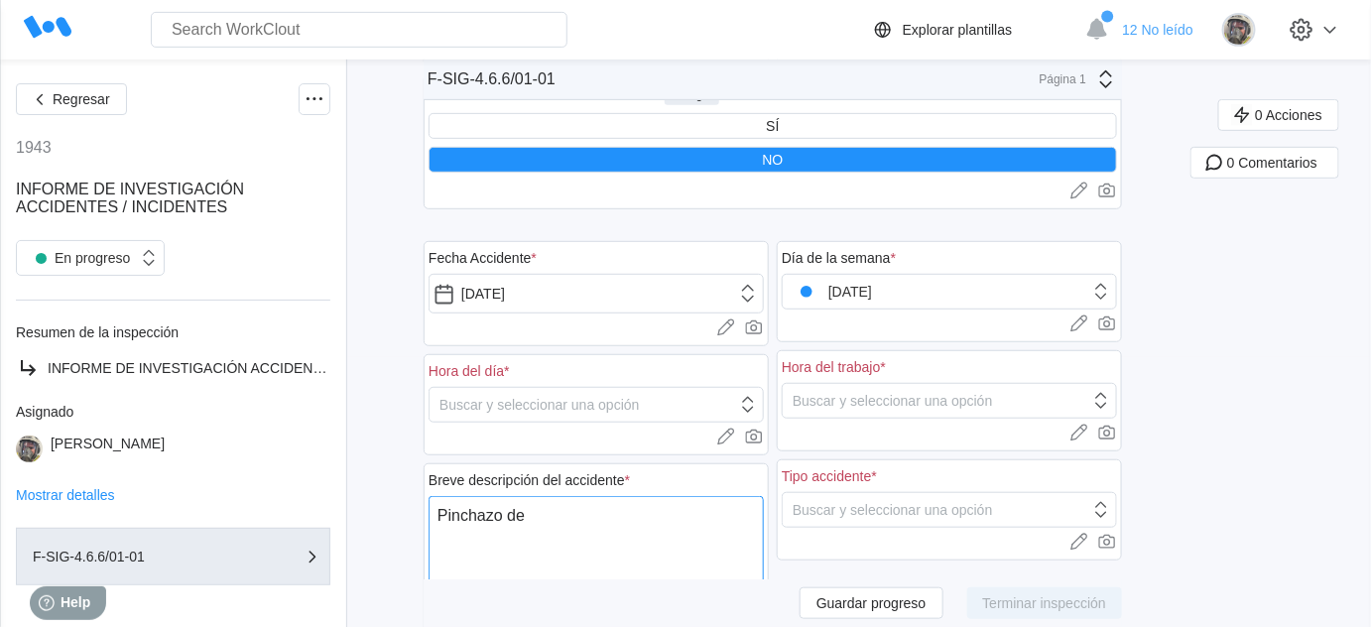
type textarea "x"
type textarea "Pinchazo de IB"
type textarea "x"
type textarea "Pinchazo de IBC"
type textarea "x"
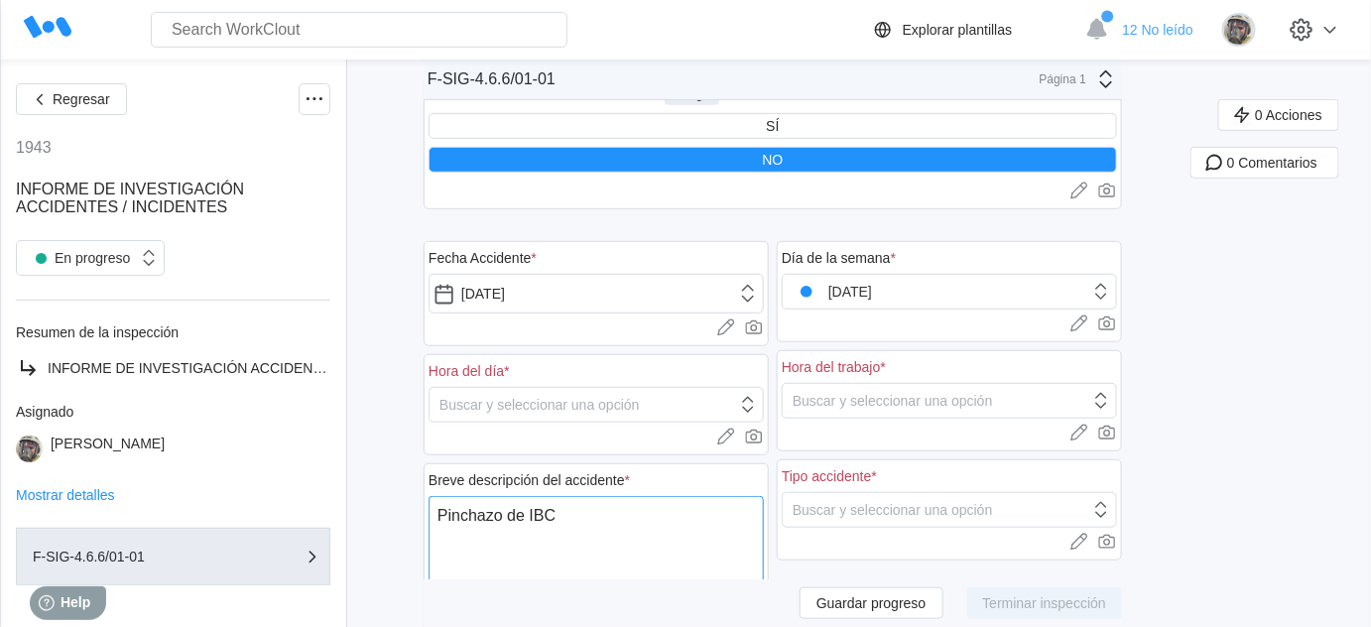
type textarea "Pinchazo de IBC"
type textarea "x"
type textarea "Pinchazo de IBC c"
type textarea "x"
type textarea "Pinchazo de IBC co"
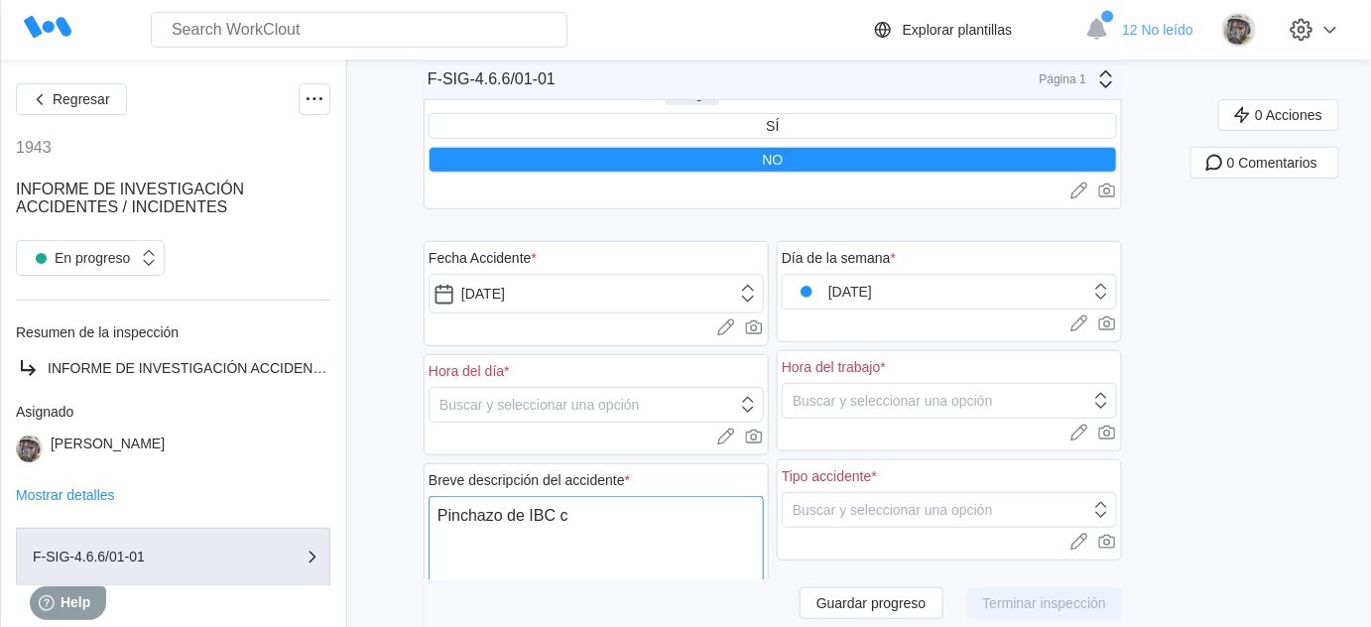
type textarea "x"
type textarea "Pinchazo de IBC con"
type textarea "x"
type textarea "Pinchazo de IBC con"
type textarea "x"
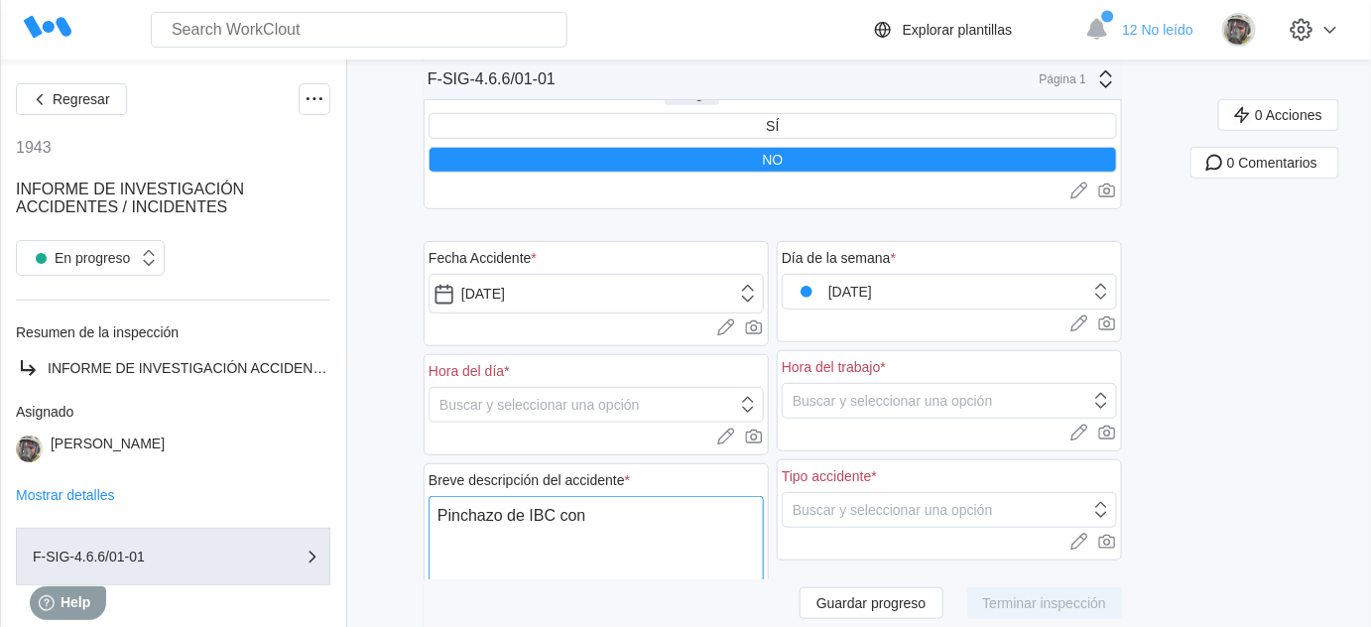
type textarea "Pinchazo de IBC con l"
type textarea "x"
type textarea "Pinchazo de IBC con la"
type textarea "x"
type textarea "Pinchazo de IBC con las"
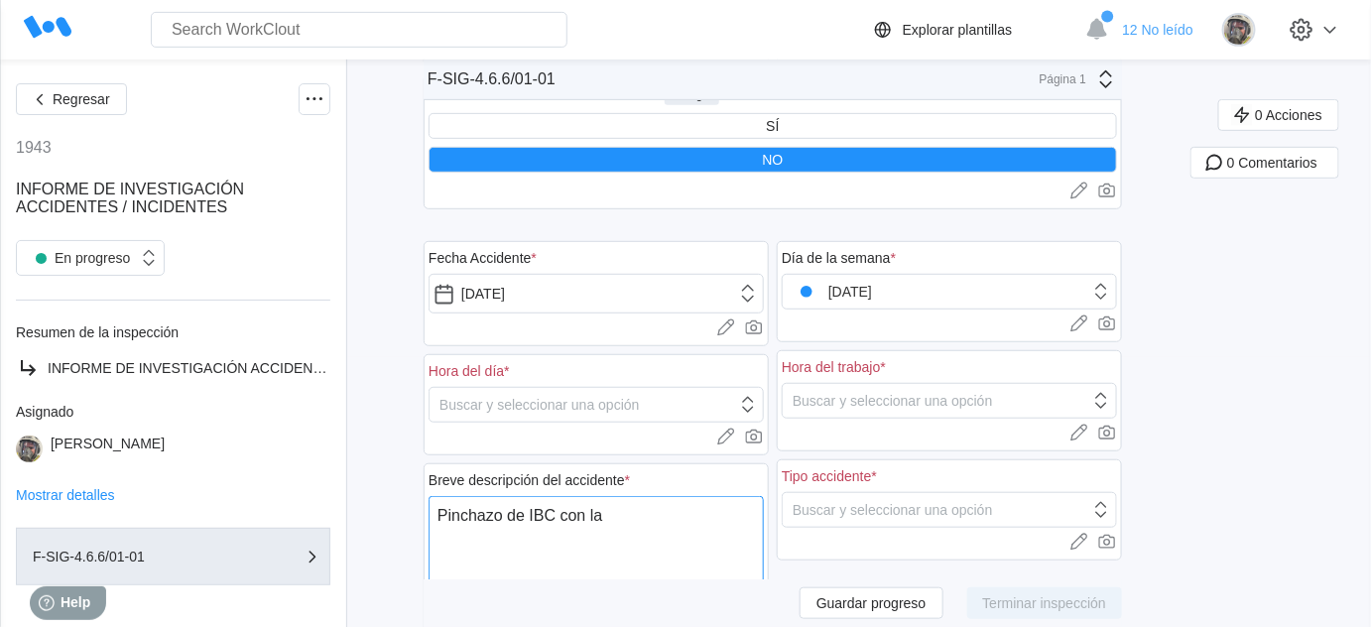
type textarea "x"
type textarea "Pinchazo de IBC con las"
type textarea "x"
type textarea "Pinchazo de IBC con las p"
type textarea "x"
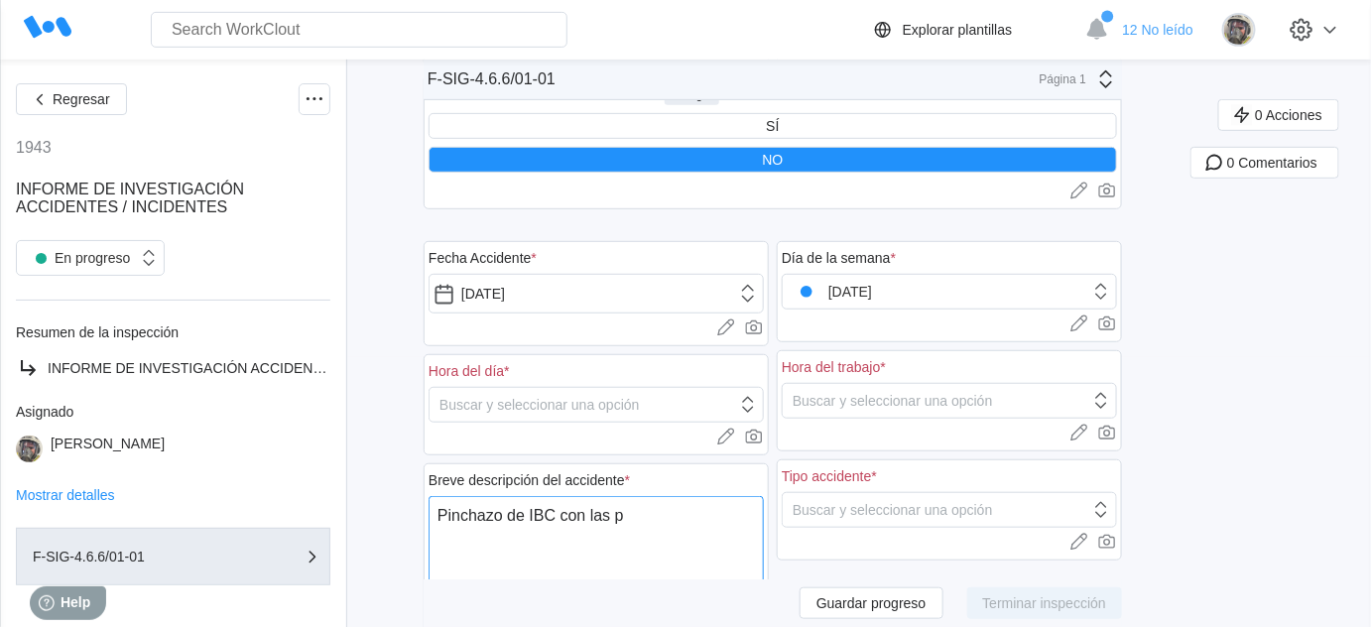
type textarea "Pinchazo de IBC con las pa"
type textarea "x"
type textarea "Pinchazo de IBC con las pal"
type textarea "x"
type textarea "Pinchazo de IBC con las pala"
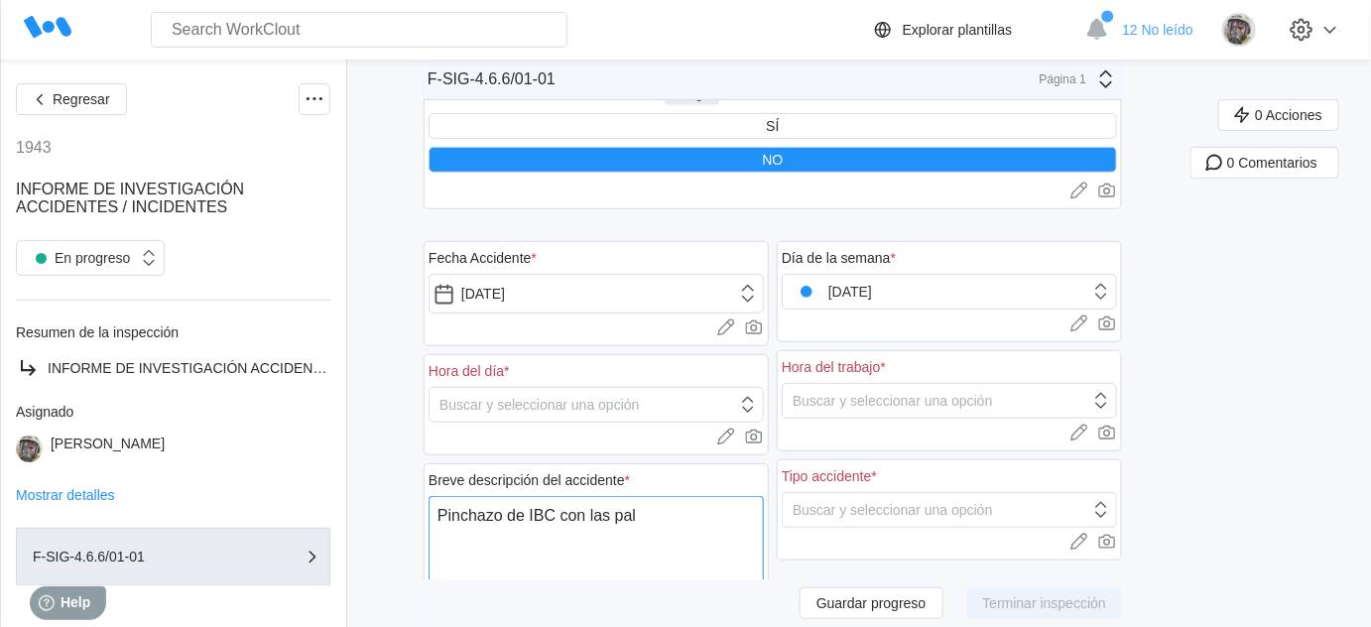
type textarea "x"
type textarea "Pinchazo de IBC con las palas"
type textarea "x"
type textarea "Pinchazo de IBC con las palas"
type textarea "x"
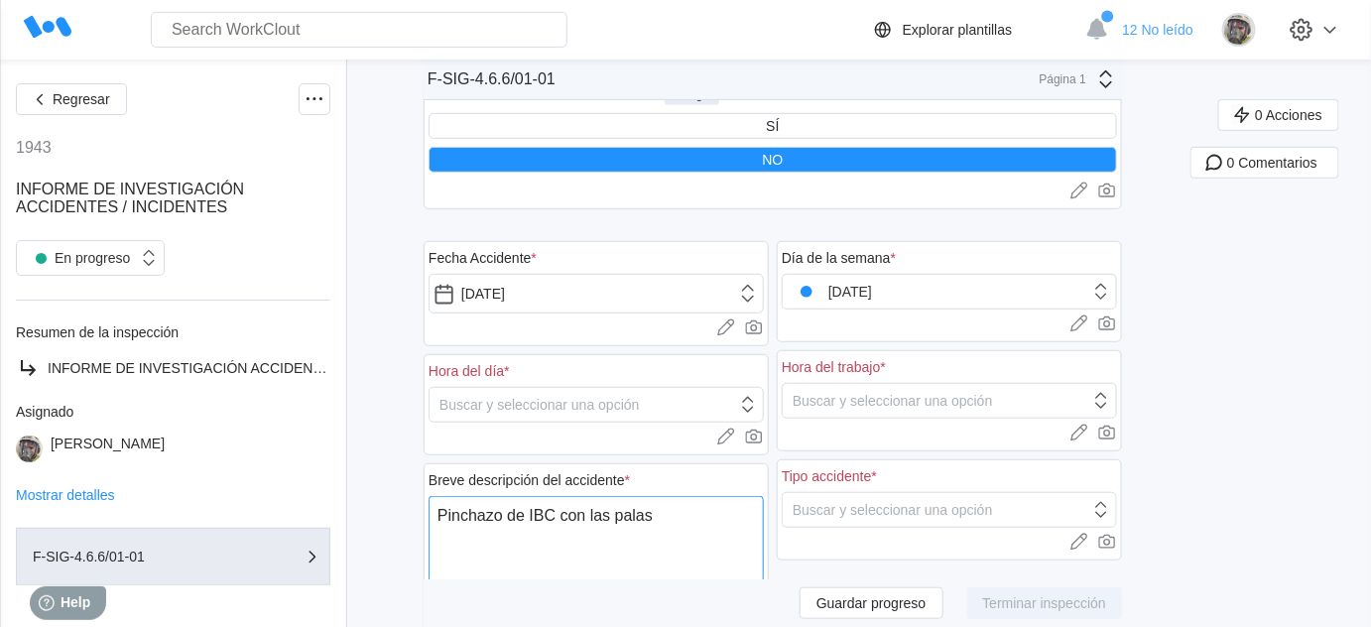
type textarea "Pinchazo de IBC con las palas d"
type textarea "x"
type textarea "Pinchazo de IBC con las palas de"
type textarea "x"
type textarea "Pinchazo de IBC con las palas del"
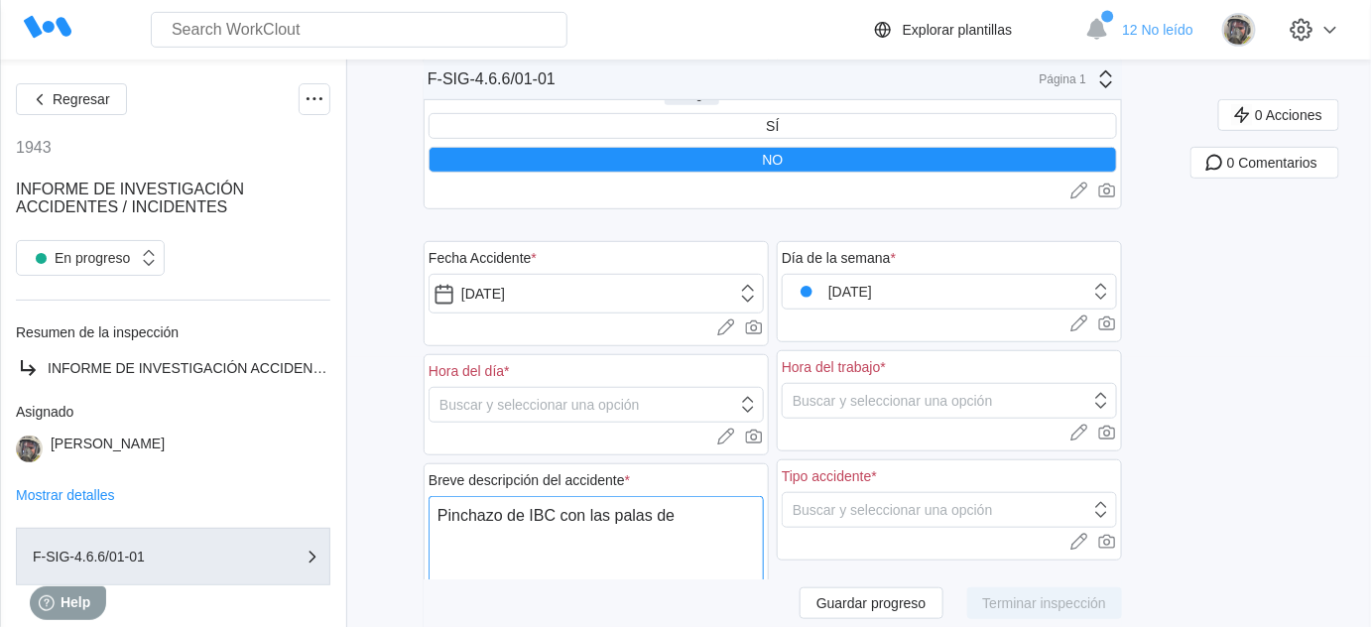
type textarea "x"
type textarea "Pinchazo de IBC con las palas del"
type textarea "x"
type textarea "Pinchazo de IBC con las palas del t"
type textarea "x"
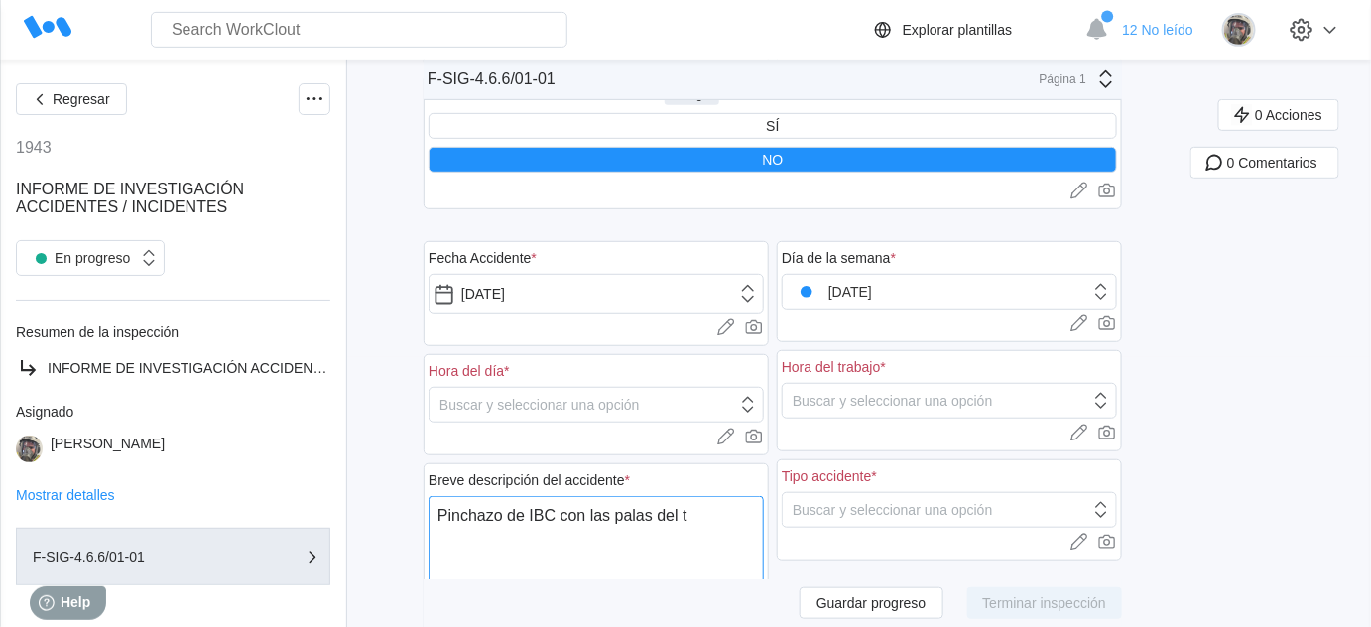
type textarea "Pinchazo de IBC con las palas del to"
type textarea "x"
type textarea "Pinchazo de IBC con las palas del tor"
type textarea "x"
type textarea "Pinchazo de IBC con las palas del toro"
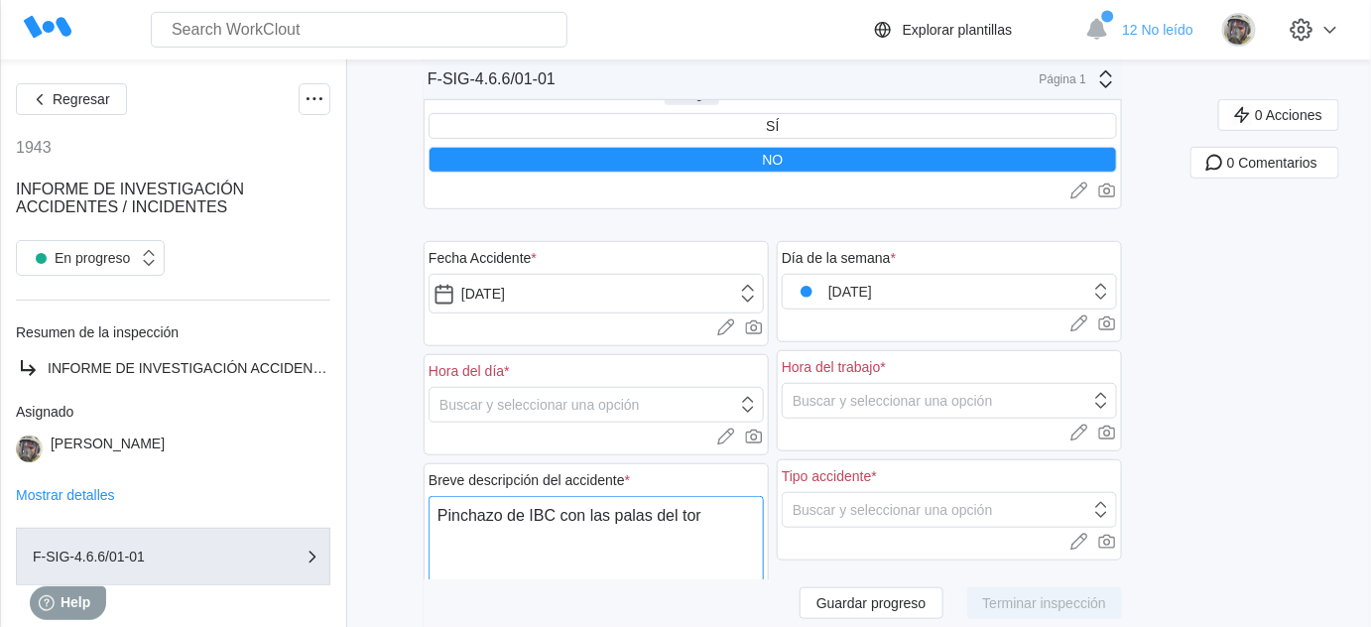
type textarea "x"
type textarea "Pinchazo de IBC con las palas del toro"
click at [908, 512] on div "Buscar y seleccionar una opción" at bounding box center [937, 510] width 308 height 28
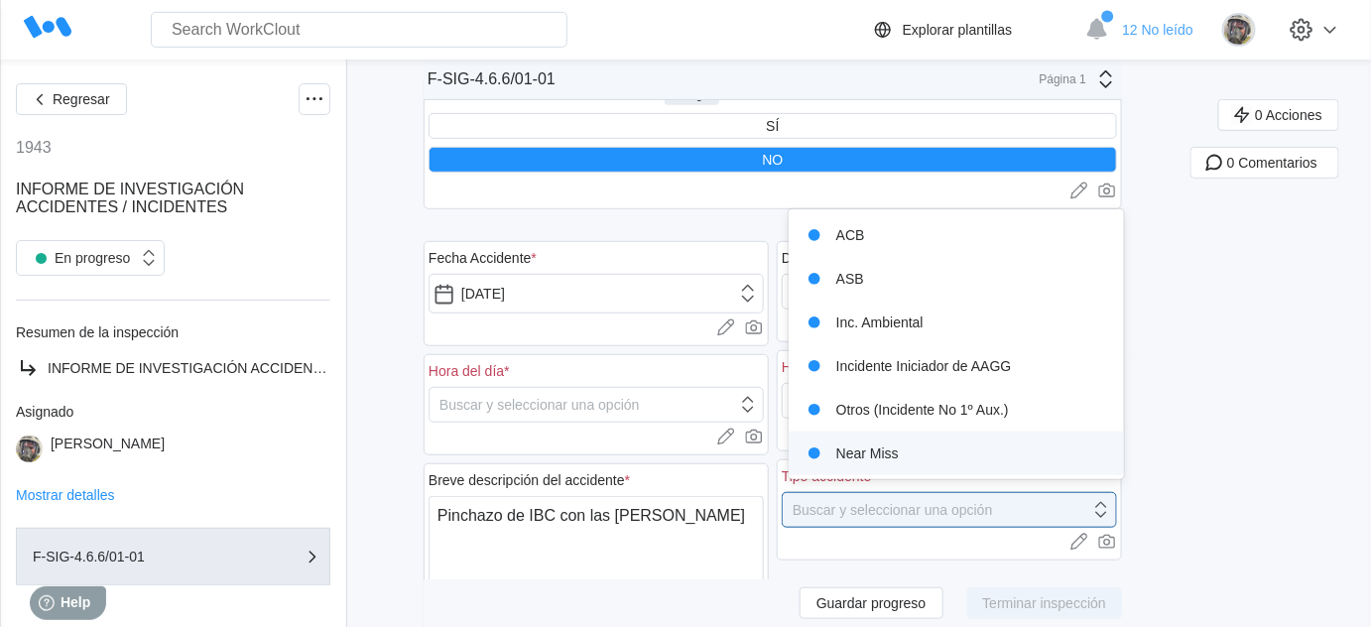
click at [857, 458] on div "Near Miss" at bounding box center [957, 454] width 313 height 28
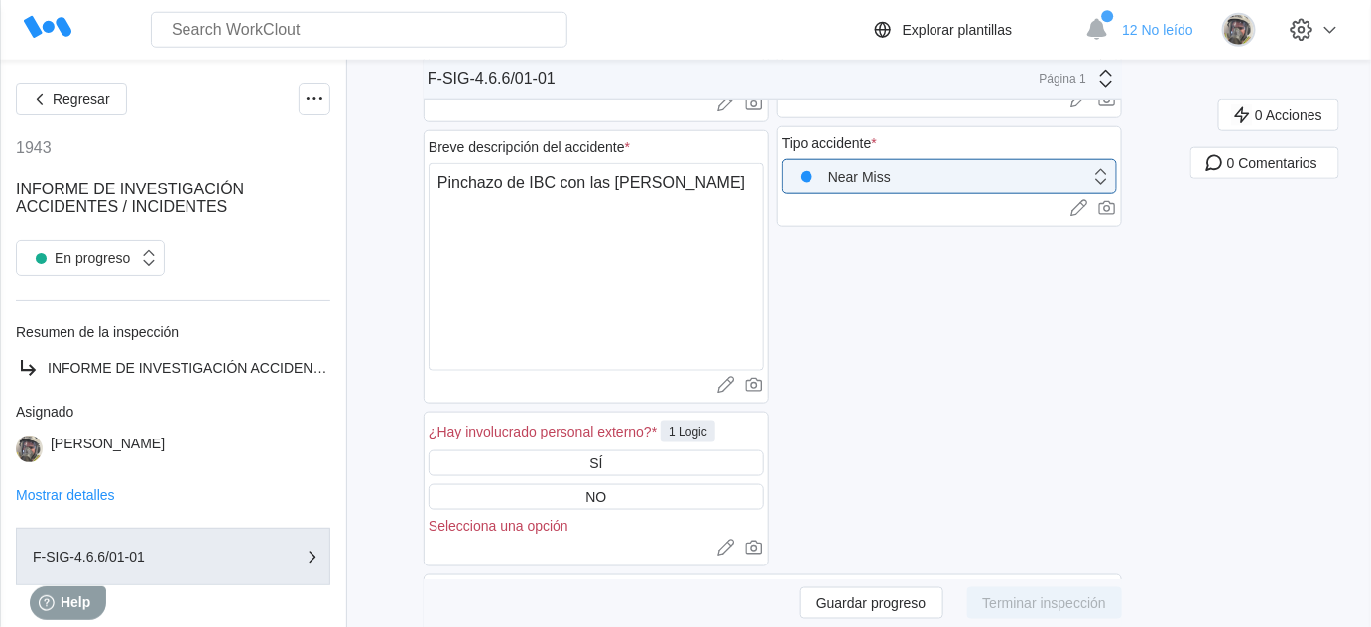
scroll to position [631, 0]
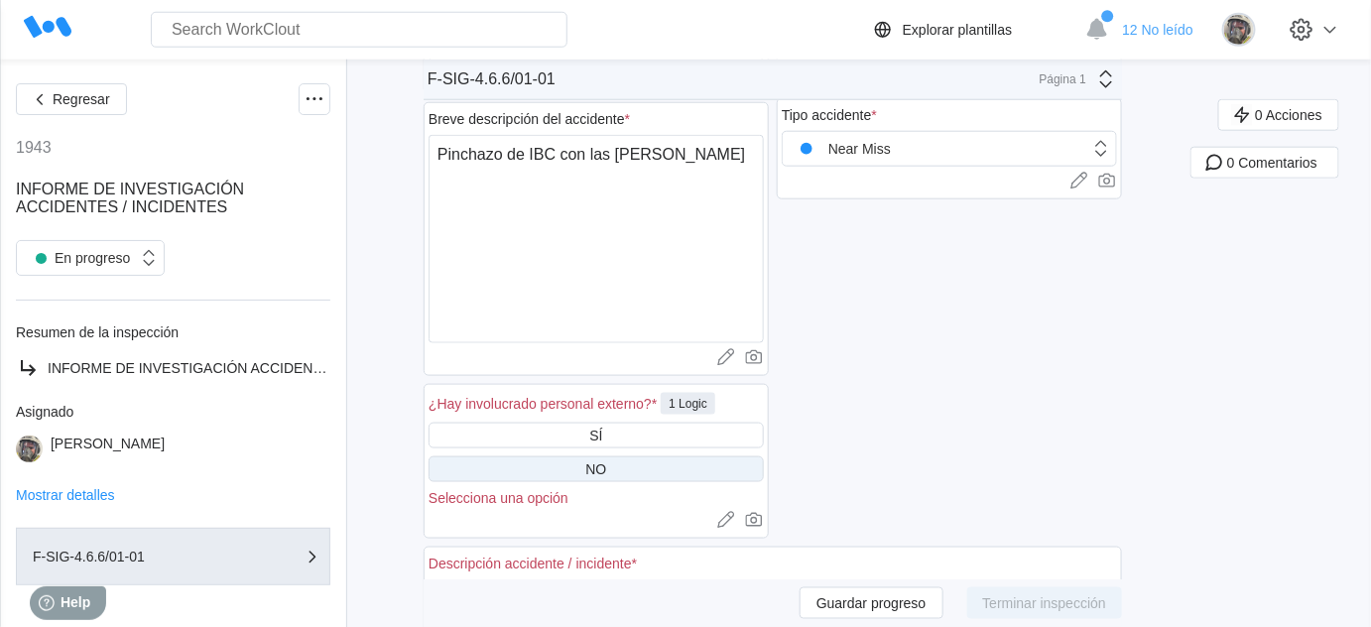
click at [619, 465] on div "NO" at bounding box center [596, 469] width 335 height 26
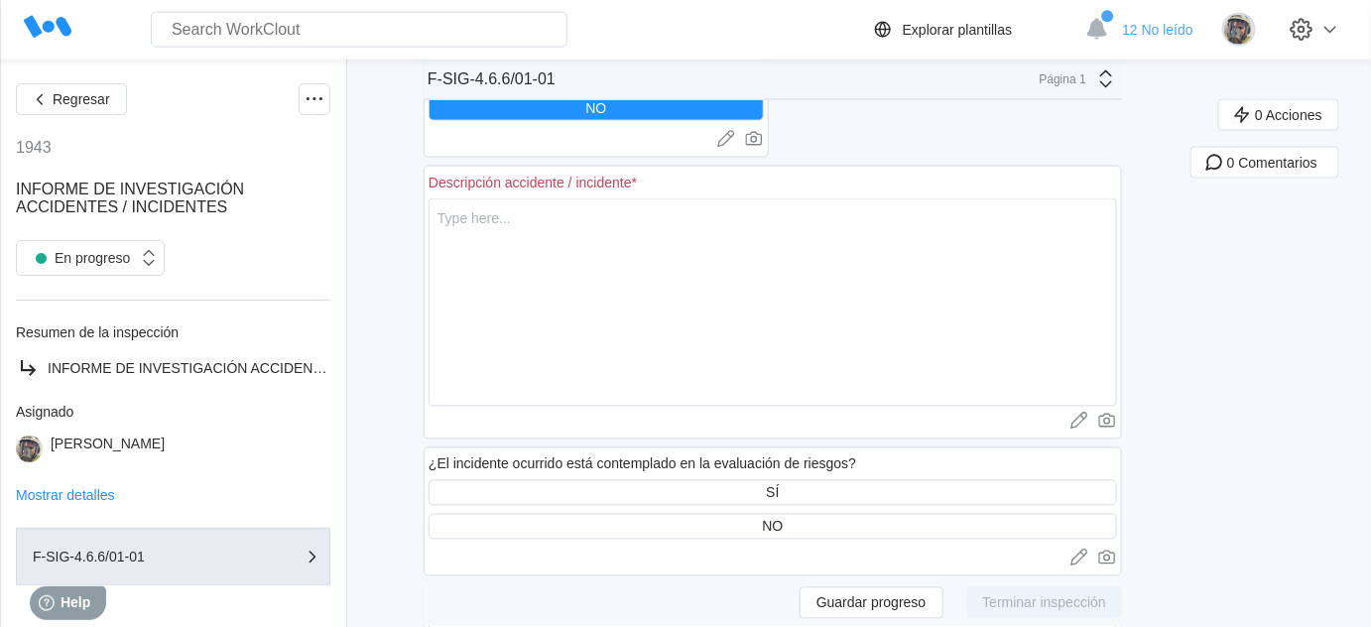
scroll to position [902, 0]
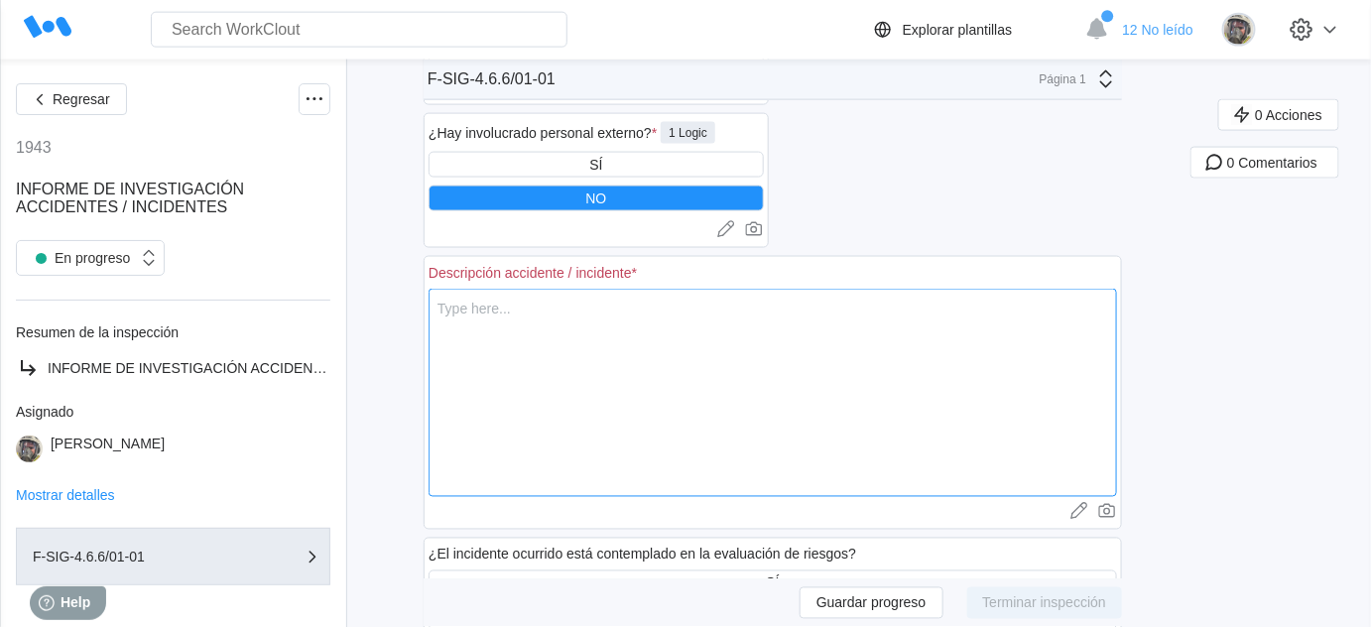
click at [568, 333] on textarea at bounding box center [773, 393] width 689 height 208
type textarea "D"
type textarea "x"
type textarea "Du"
type textarea "x"
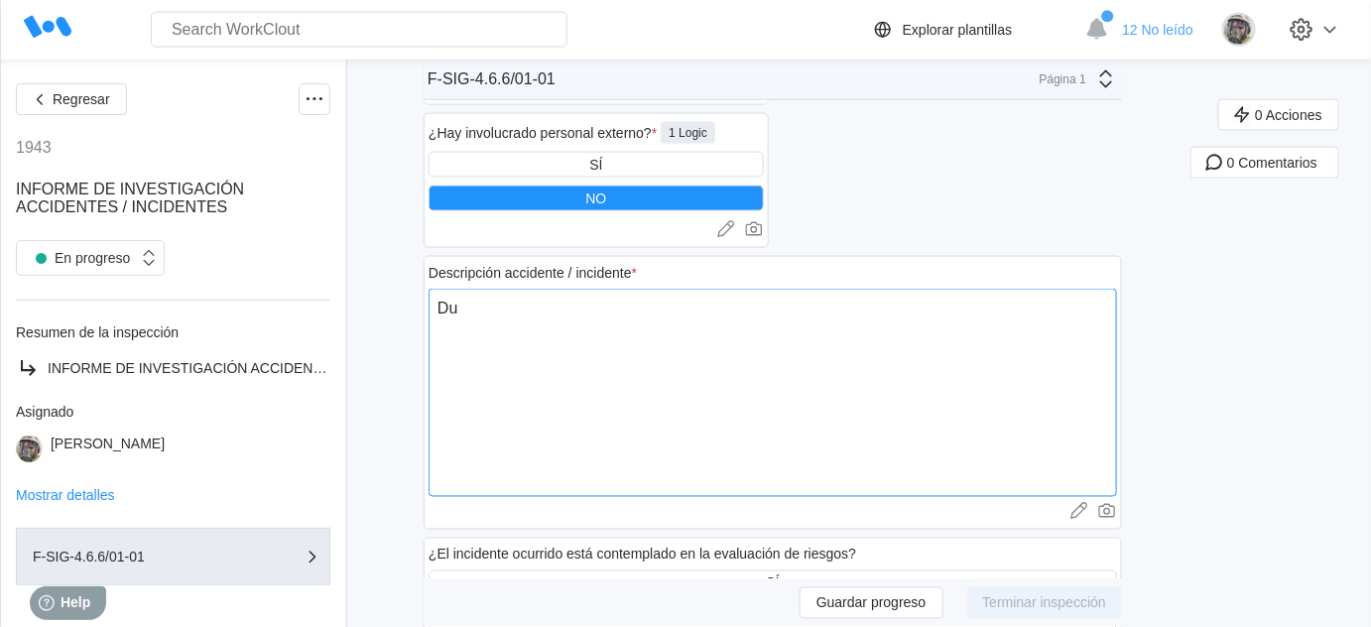
type textarea "Dur"
type textarea "x"
type textarea "Dura"
type textarea "x"
type textarea "Duran"
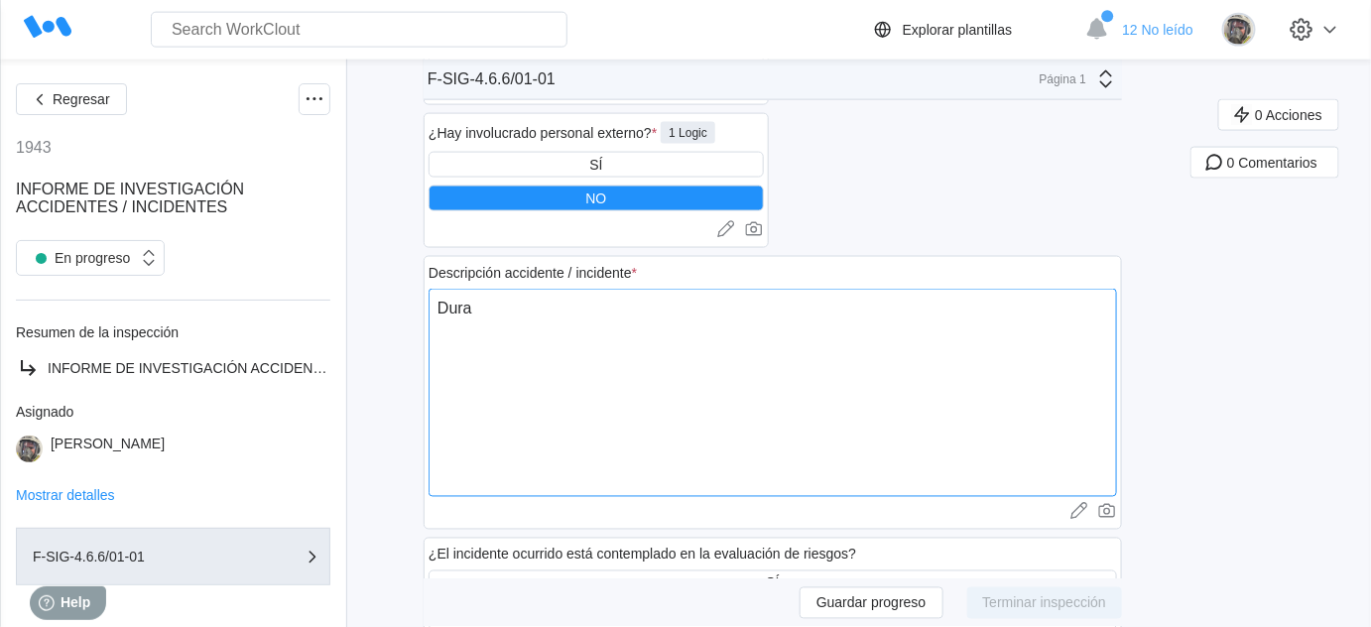
type textarea "x"
type textarea "Durant"
type textarea "x"
type textarea "Durante"
type textarea "x"
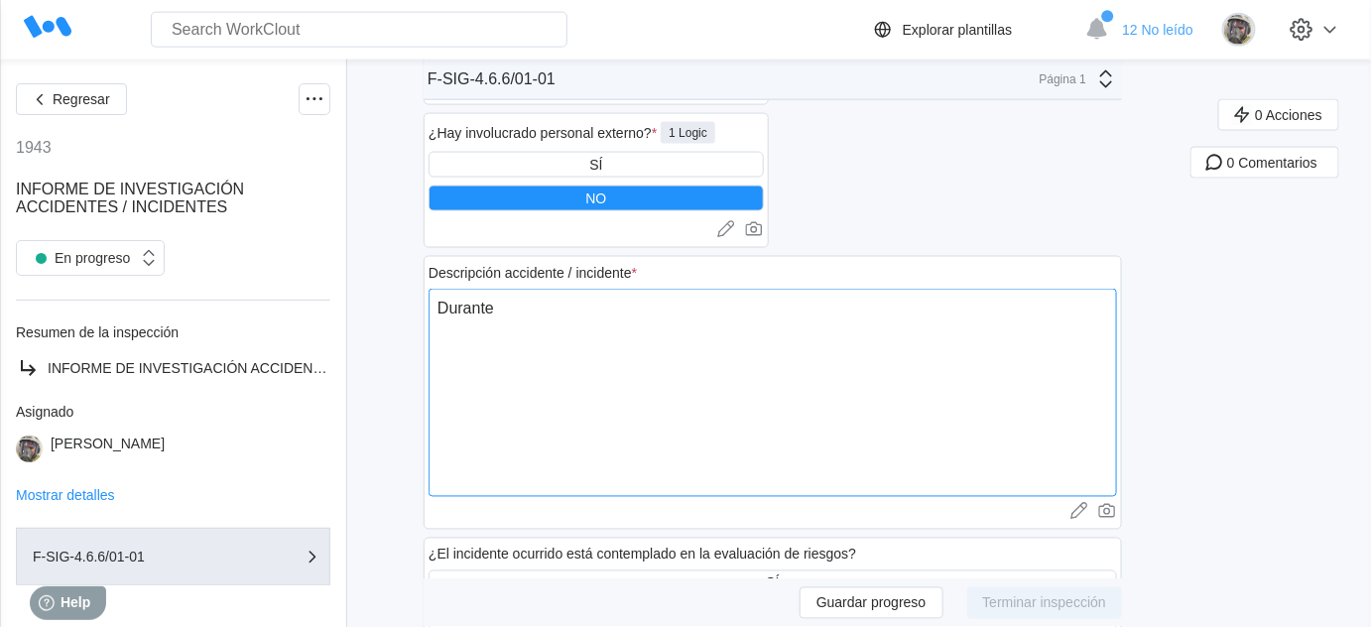
type textarea "Durante"
type textarea "x"
type textarea "Durante l"
type textarea "x"
type textarea "Durante la"
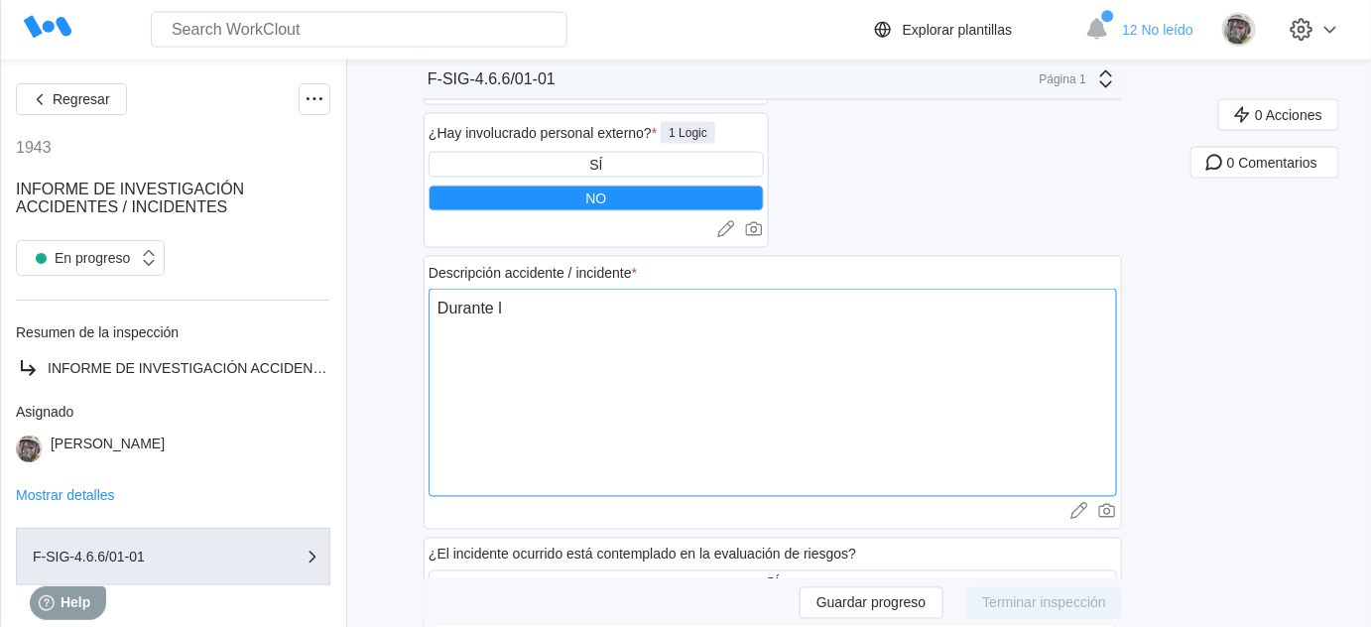
type textarea "x"
type textarea "Durante la"
type textarea "x"
type textarea "Durante la m"
type textarea "x"
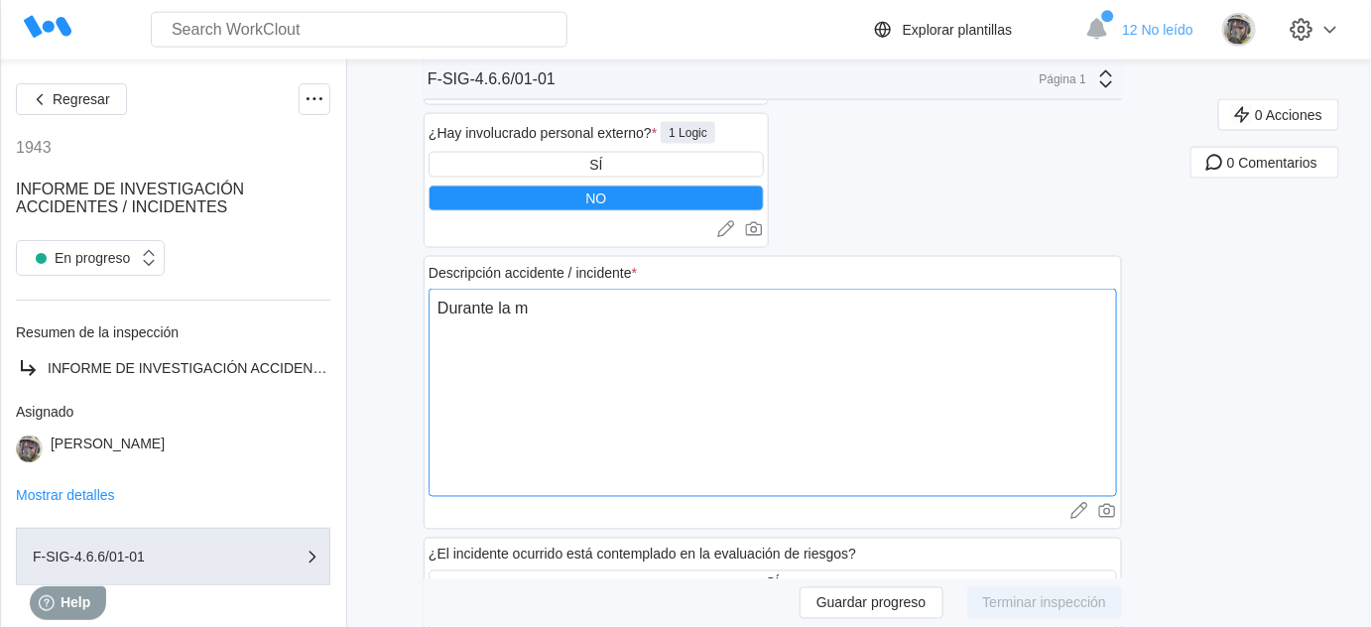
type textarea "Durante la ma"
type textarea "x"
type textarea "Durante la man"
type textarea "x"
type textarea "Durante la mani"
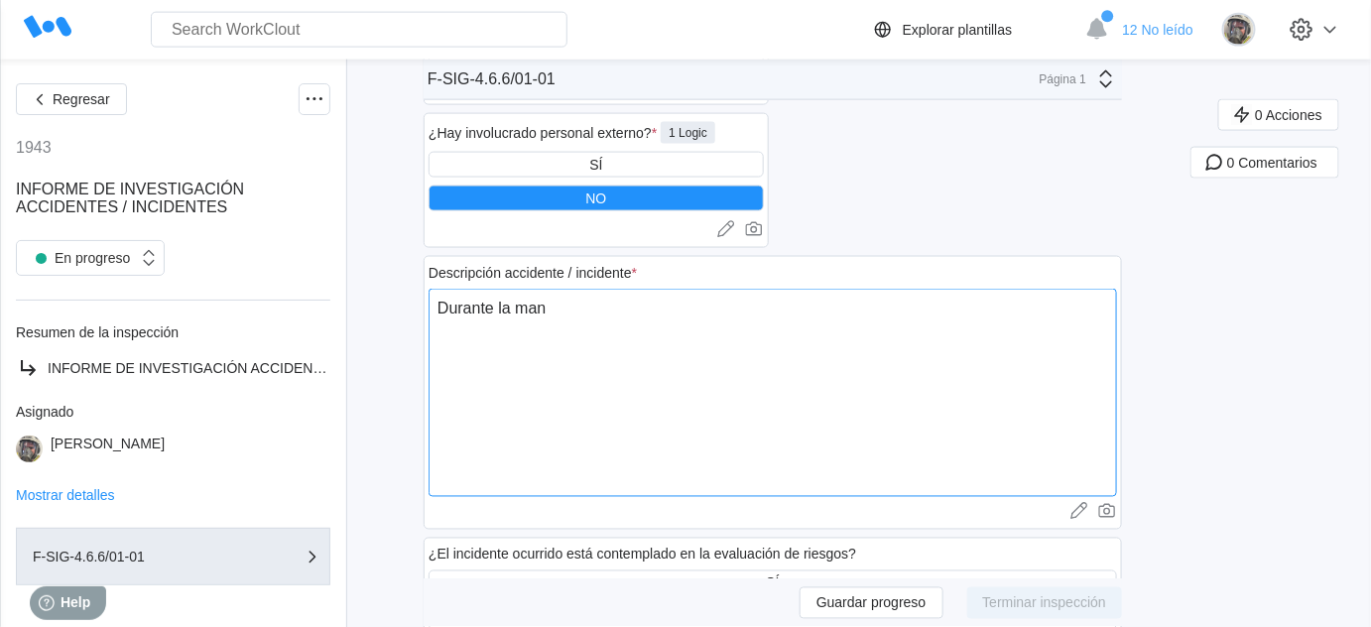
type textarea "x"
type textarea "Durante la manip"
type textarea "x"
type textarea "Durante la manipu"
type textarea "x"
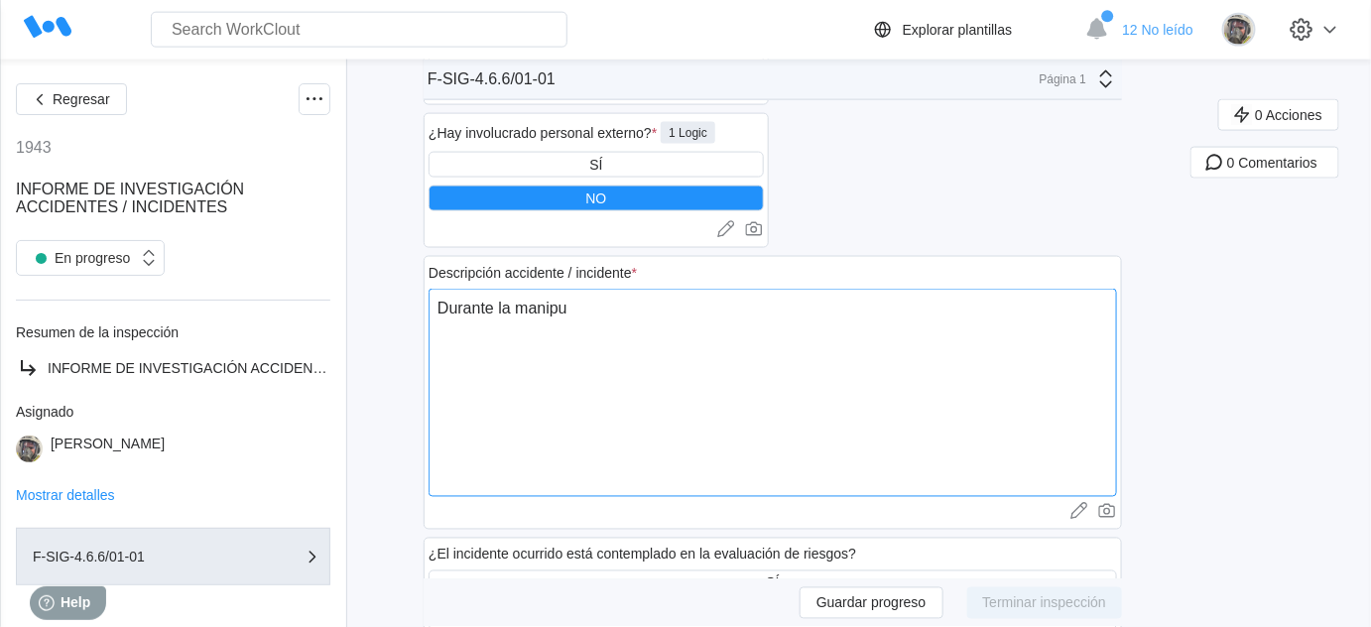
type textarea "Durante la manipul"
type textarea "x"
type textarea "Durante la manipula"
type textarea "x"
type textarea "Durante la manipulac"
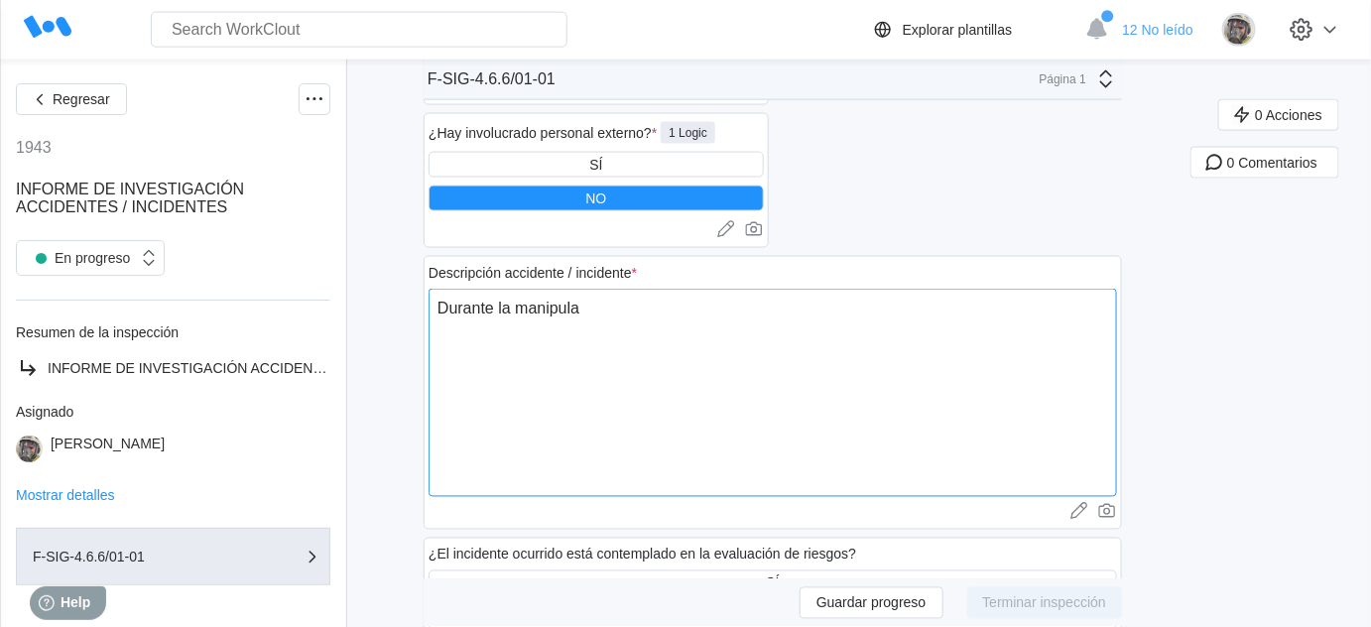
type textarea "x"
type textarea "Durante la manipulaci"
type textarea "x"
type textarea "Durante la manipulació"
type textarea "x"
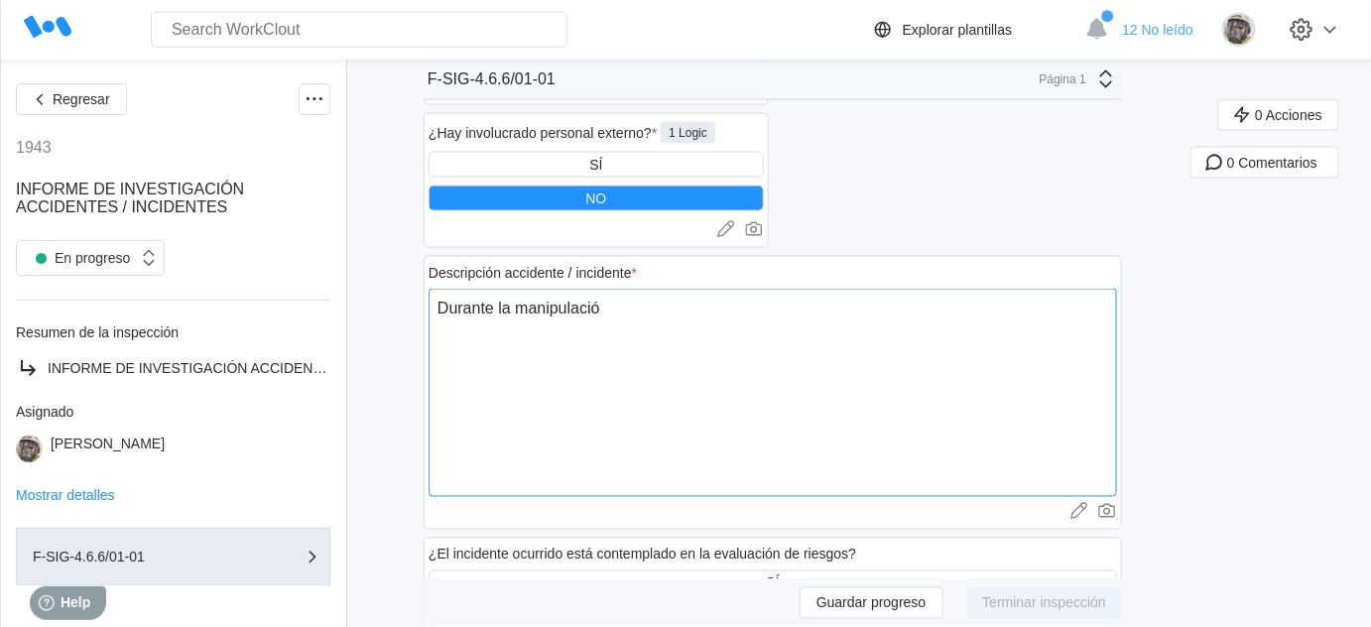
type textarea "Durante la manipulación"
type textarea "x"
type textarea "Durante la manipulación"
type textarea "x"
type textarea "Durante la manipulación d"
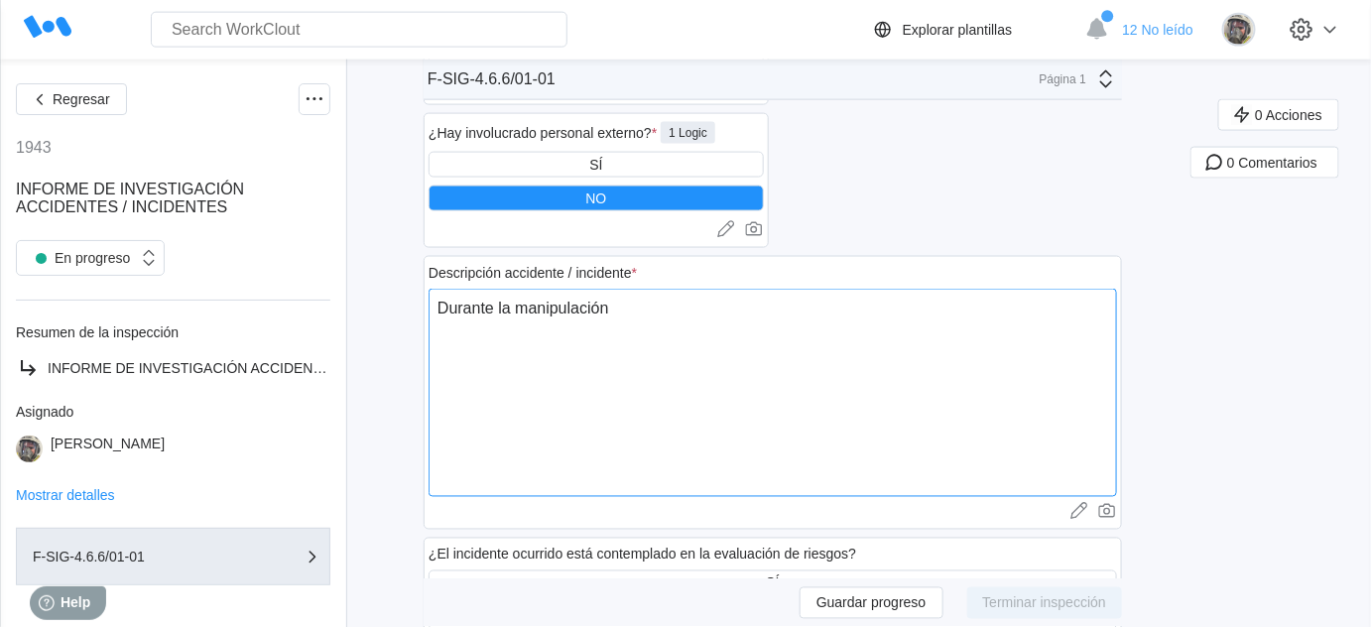
type textarea "x"
type textarea "Durante la manipulación de"
type textarea "x"
type textarea "Durante la manipulación de"
type textarea "x"
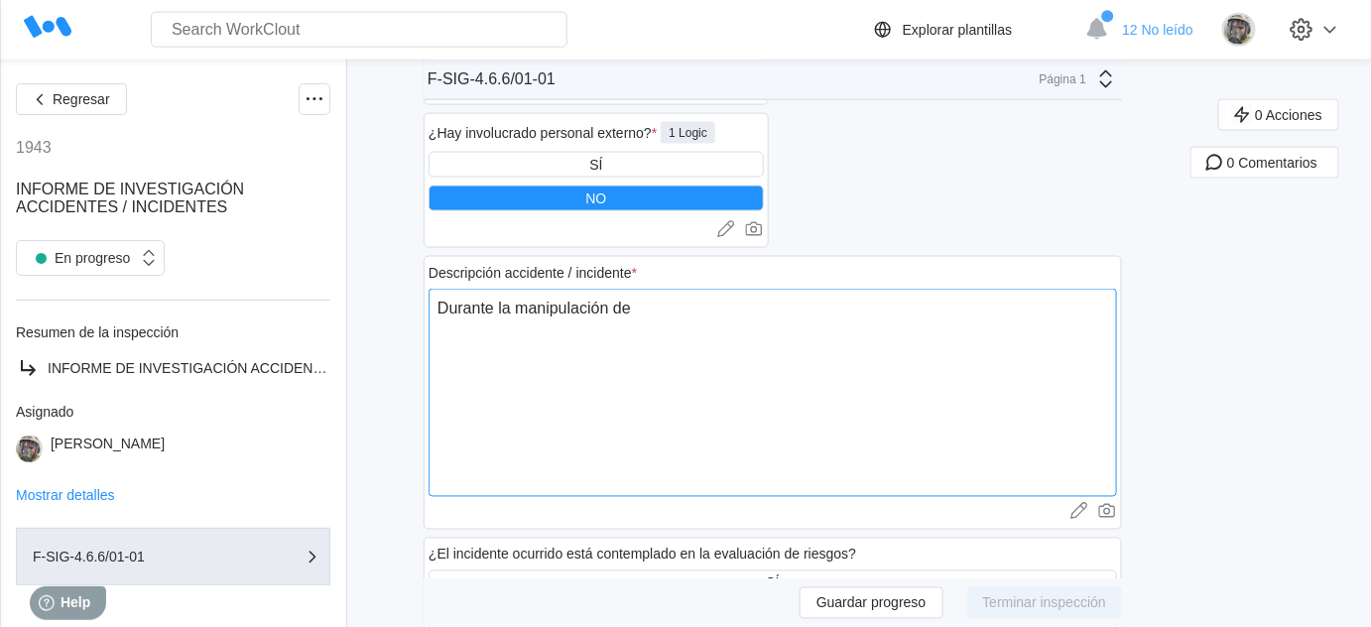
type textarea "Durante la manipulación de"
type textarea "x"
type textarea "Durante la manipulación d"
type textarea "x"
type textarea "Durante la manipulación"
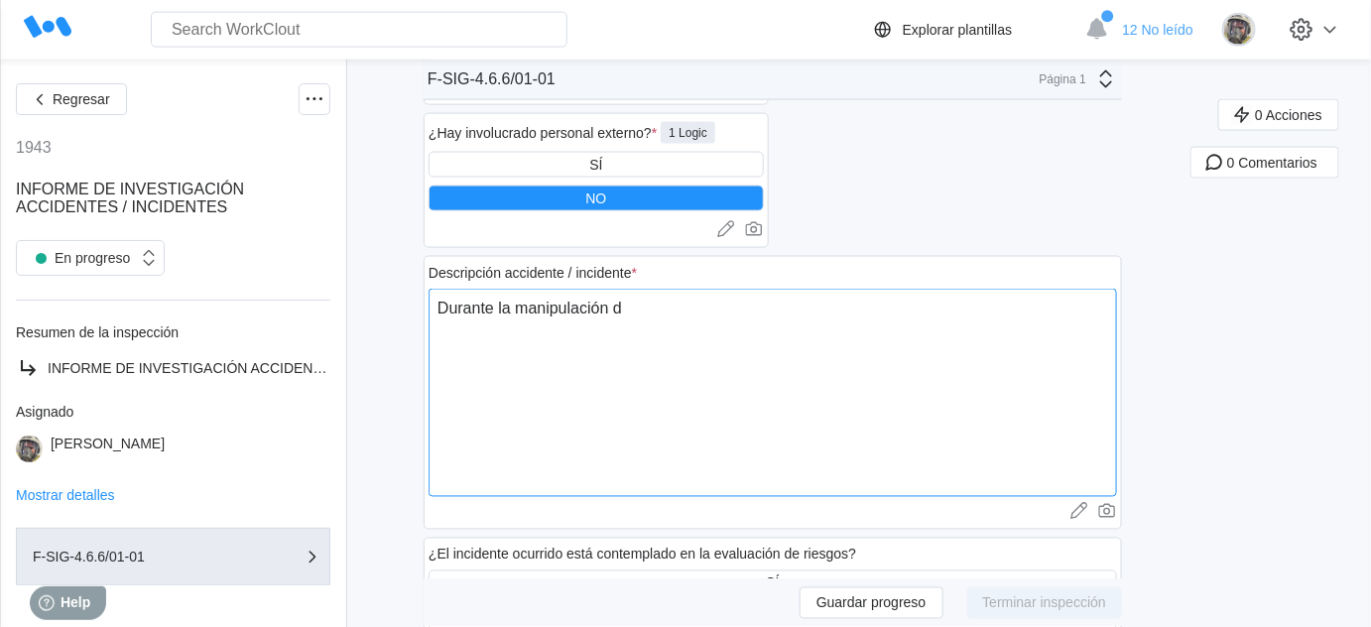
type textarea "x"
type textarea "Durante la manipulación"
type textarea "x"
type textarea "Durante la manipulació"
type textarea "x"
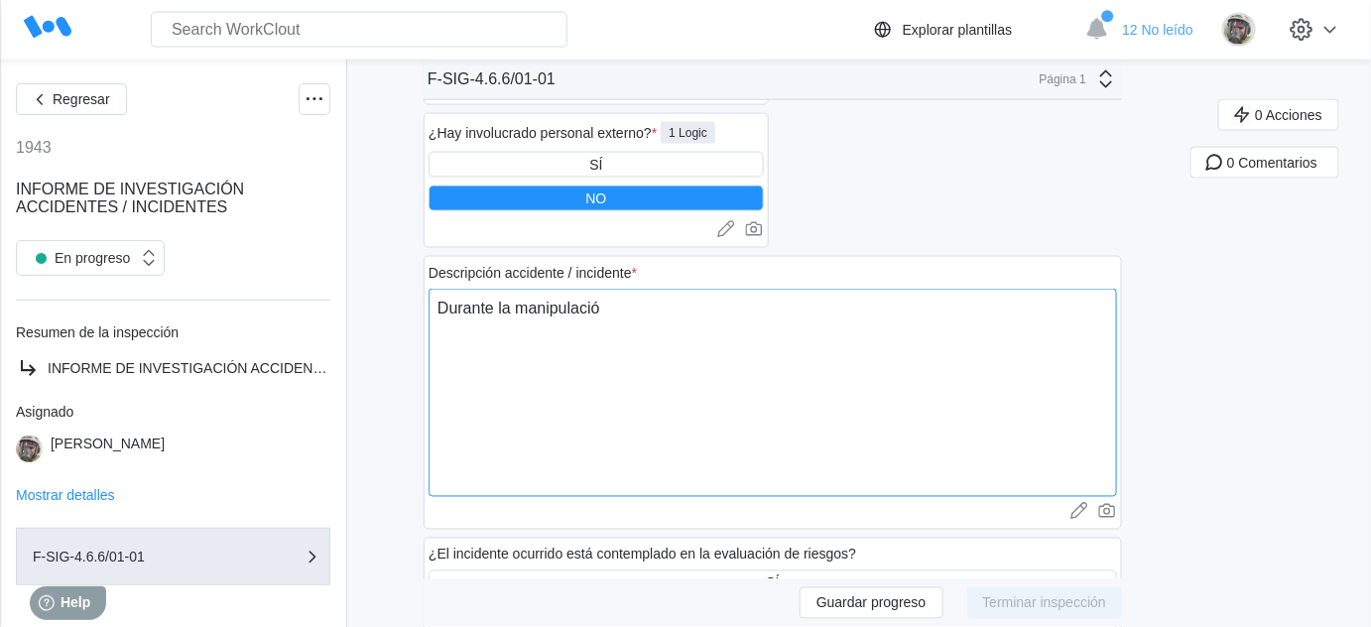
type textarea "Durante la manipulaci"
type textarea "x"
type textarea "Durante la manipulac"
type textarea "x"
type textarea "Durante la manipula"
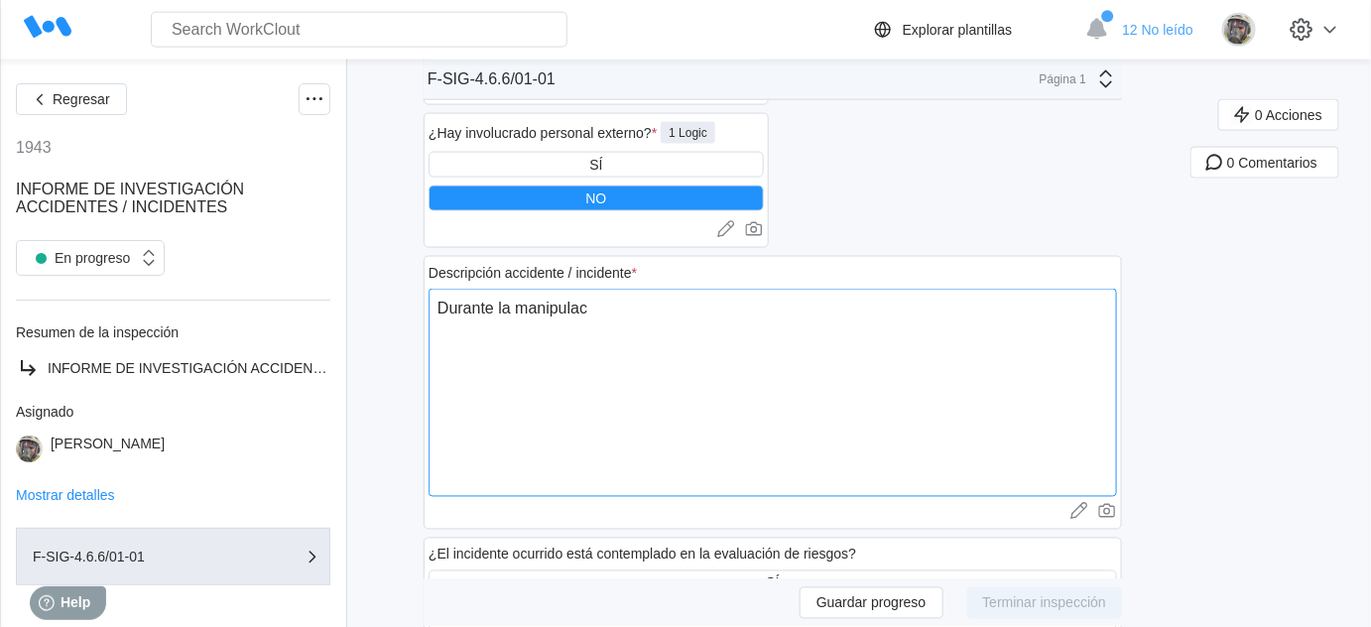
type textarea "x"
type textarea "Durante la manipul"
type textarea "x"
type textarea "Durante la manipu"
type textarea "x"
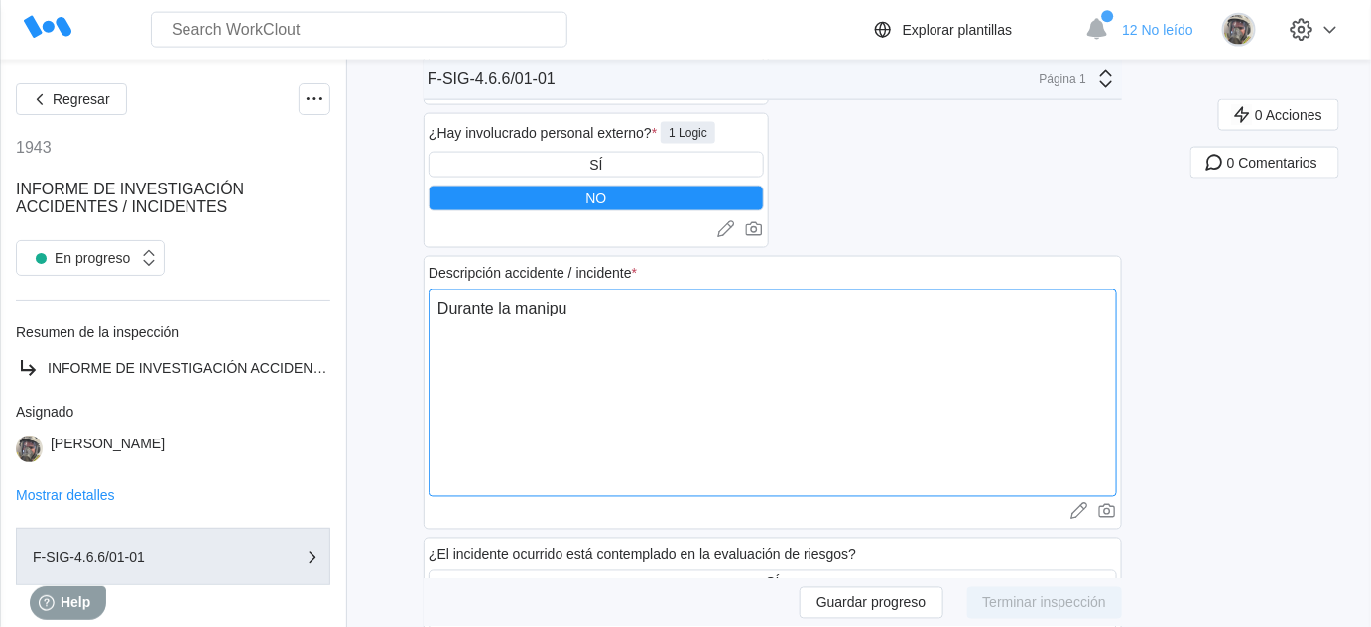
type textarea "Durante la manip"
type textarea "x"
type textarea "Durante la mani"
type textarea "x"
type textarea "Durante la man"
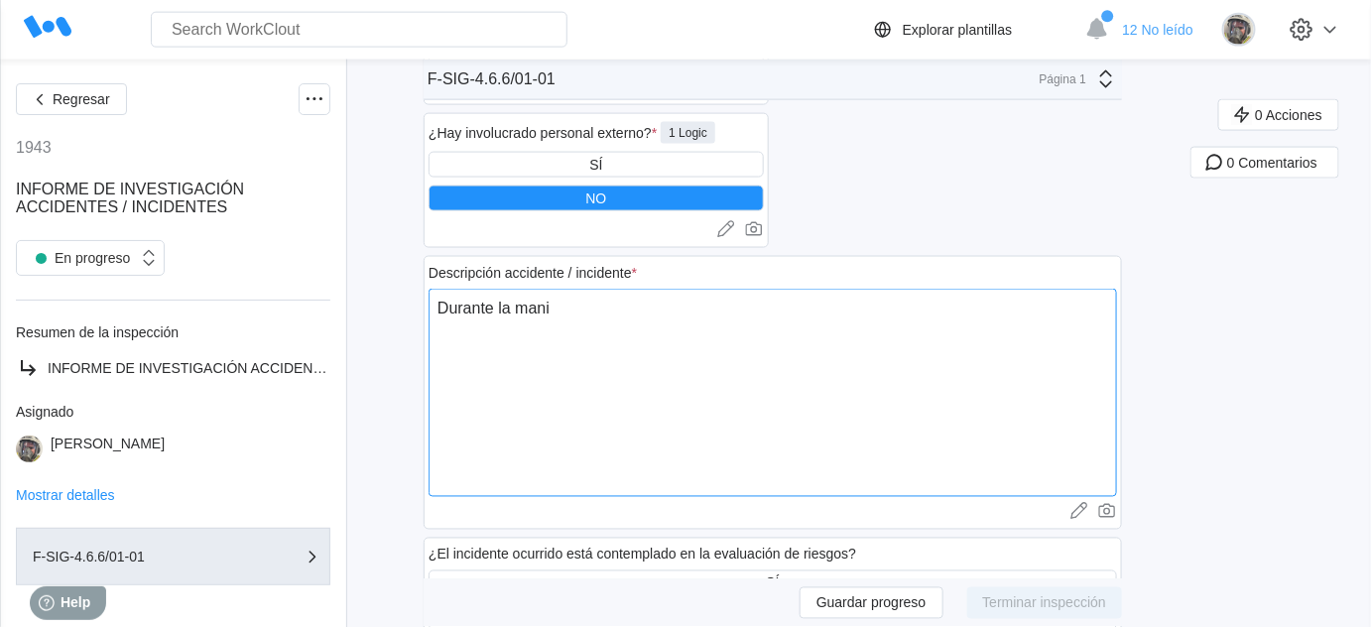
type textarea "x"
type textarea "Durante la ma"
type textarea "x"
type textarea "Durante la m"
type textarea "x"
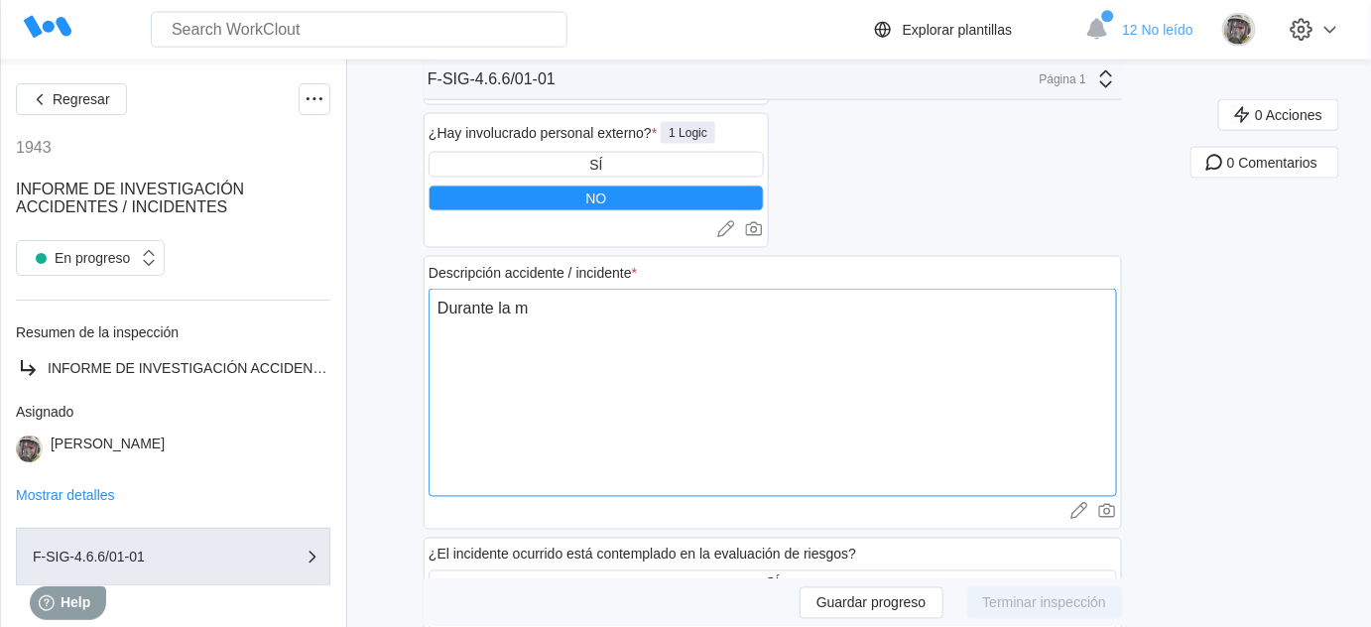
type textarea "Durante la"
type textarea "x"
type textarea "Durante la d"
type textarea "x"
type textarea "Durante la de"
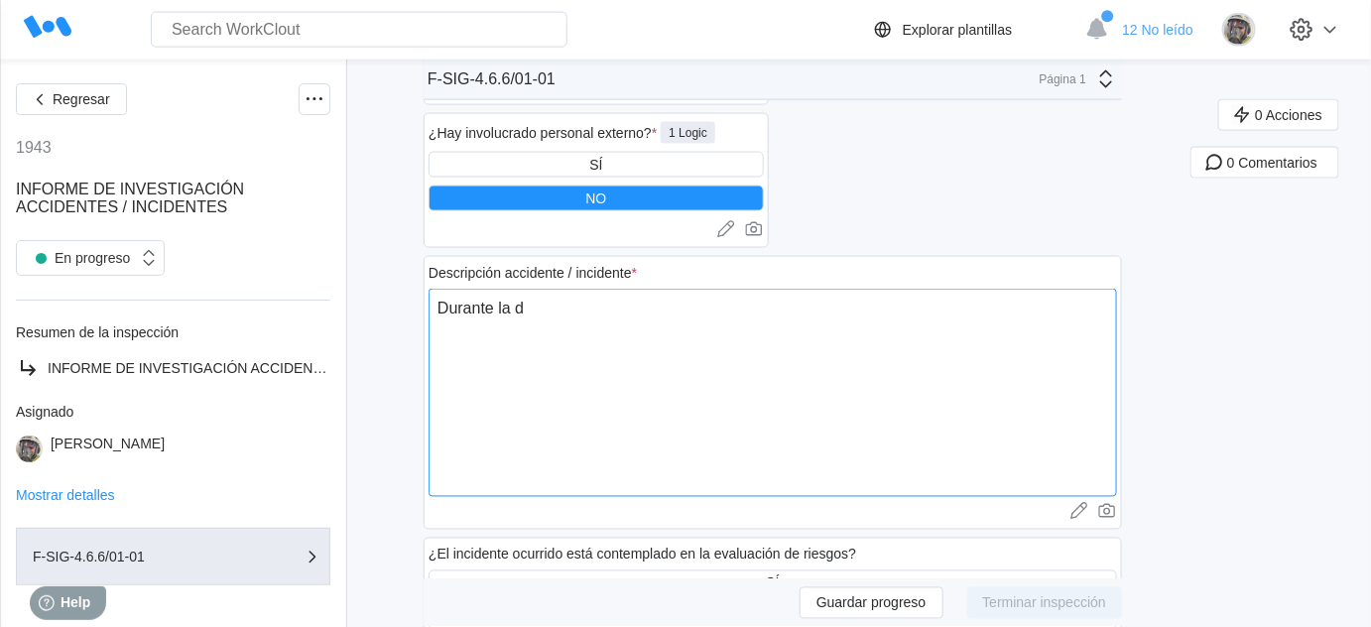
type textarea "x"
type textarea "Durante la des"
type textarea "x"
type textarea "Durante la desc"
type textarea "x"
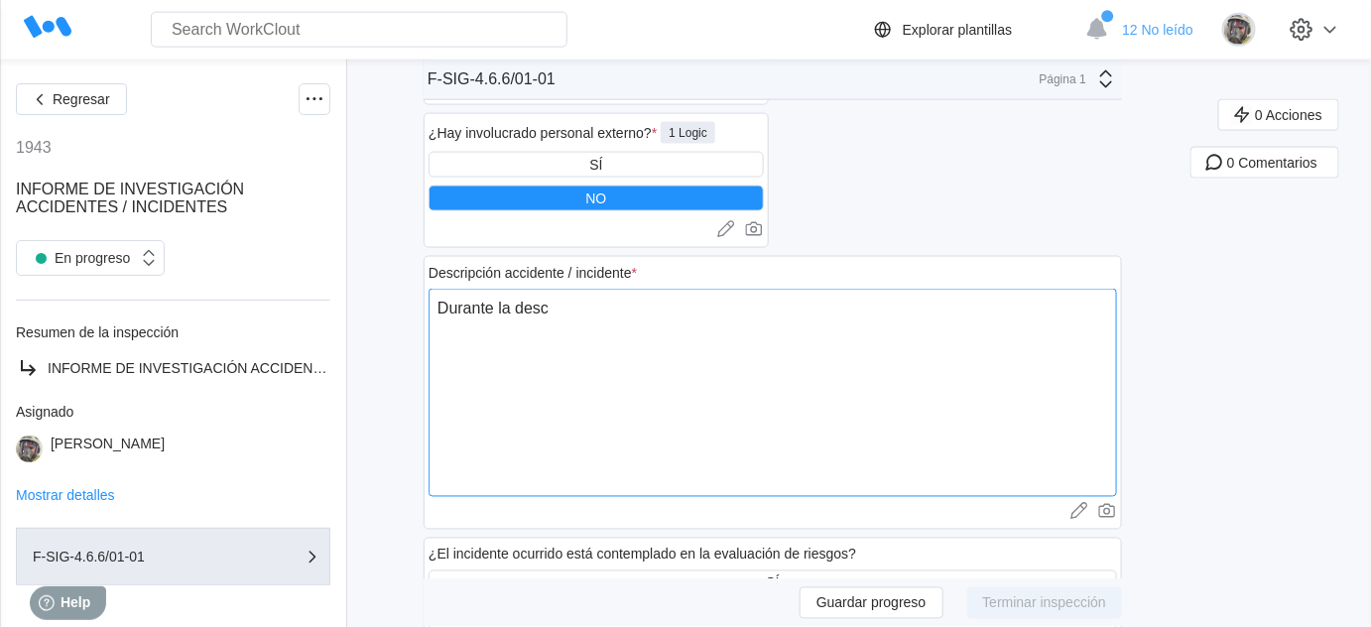
type textarea "Durante la desca"
type textarea "x"
type textarea "Durante la descar"
type textarea "x"
type textarea "Durante la descarg"
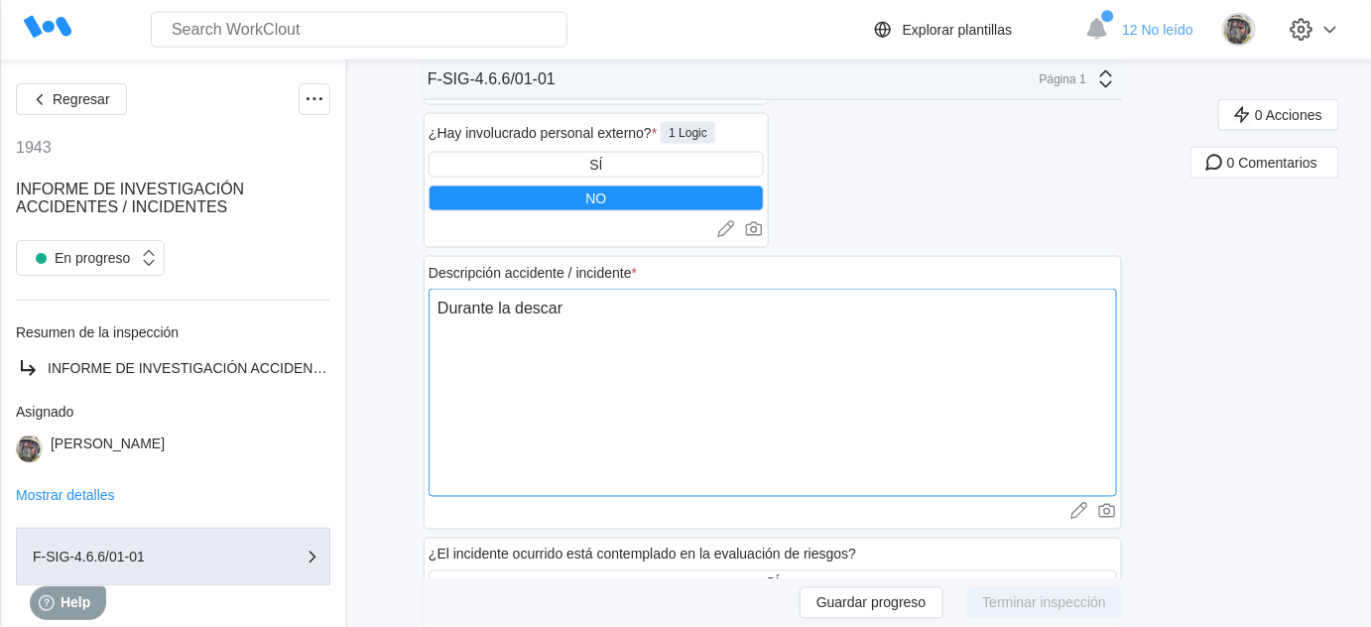
type textarea "x"
type textarea "Durante la descarga"
type textarea "x"
type textarea "Durante la descarga"
type textarea "x"
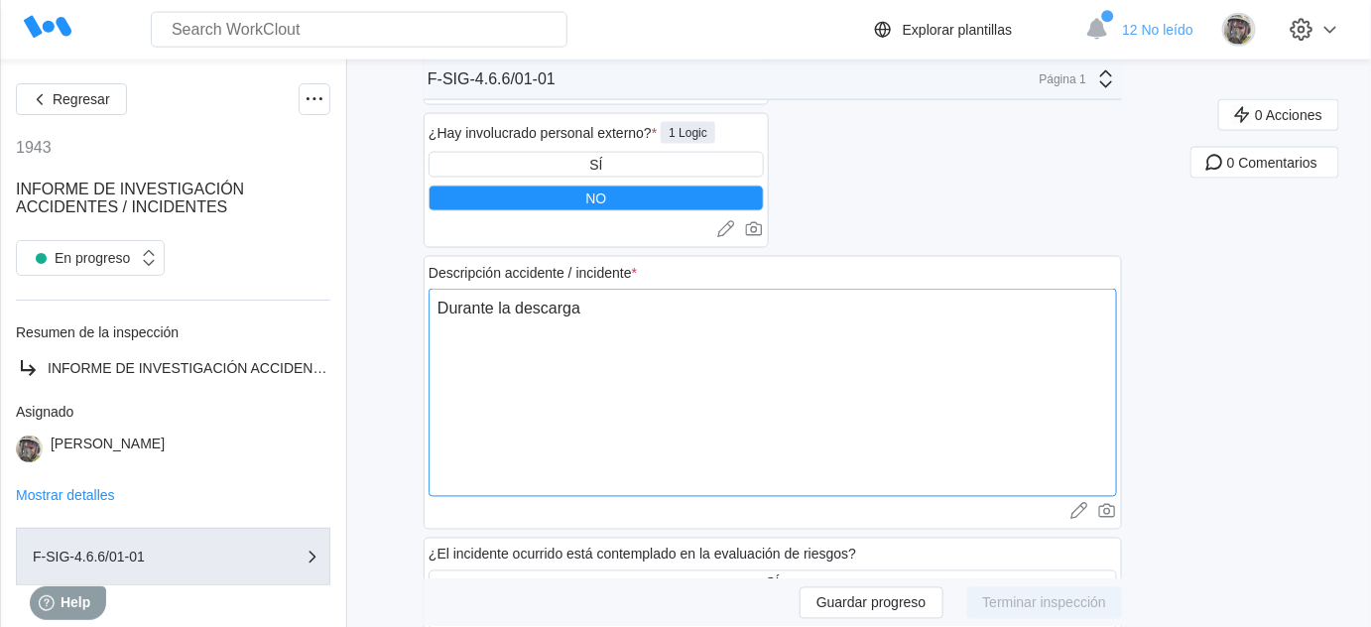
type textarea "Durante la descarga c"
type textarea "x"
type textarea "Durante la descarga co"
type textarea "x"
type textarea "Durante la descarga con"
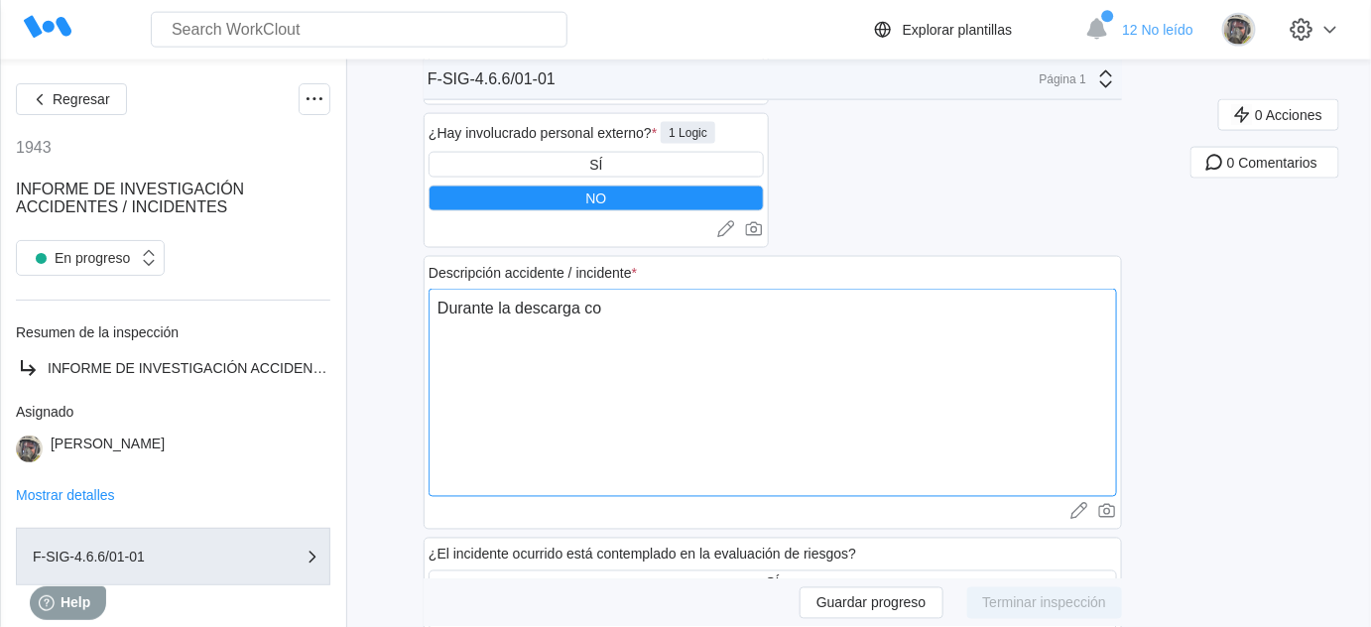
type textarea "x"
type textarea "Durante la descarga con"
type textarea "x"
type textarea "Durante la descarga con e"
type textarea "x"
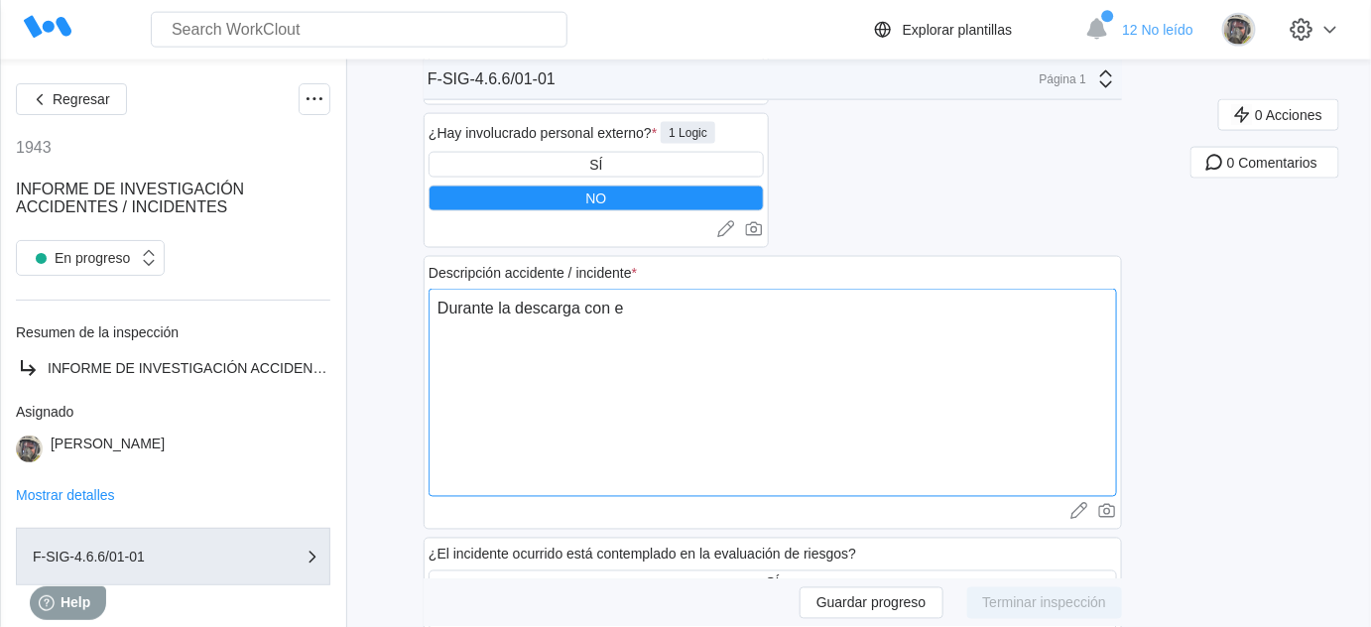
type textarea "Durante la descarga con el"
type textarea "x"
type textarea "Durante la descarga con el"
type textarea "x"
type textarea "Durante la descarga con el t"
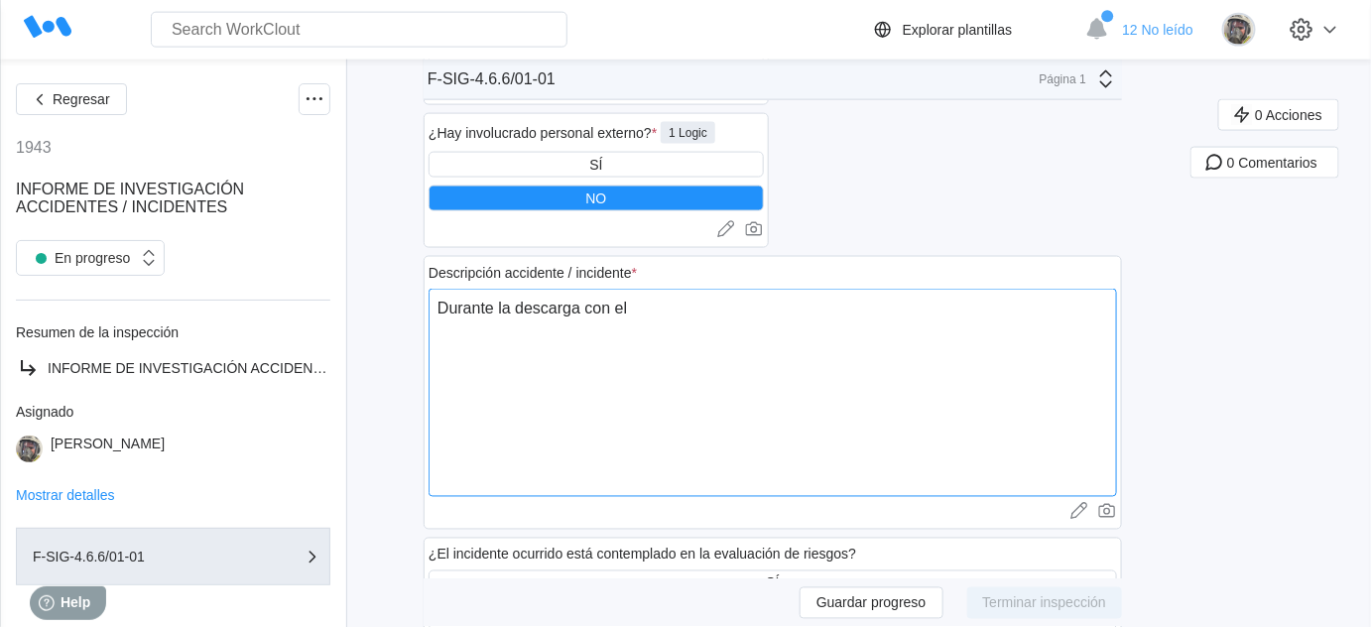
type textarea "x"
type textarea "Durante la descarga con el to"
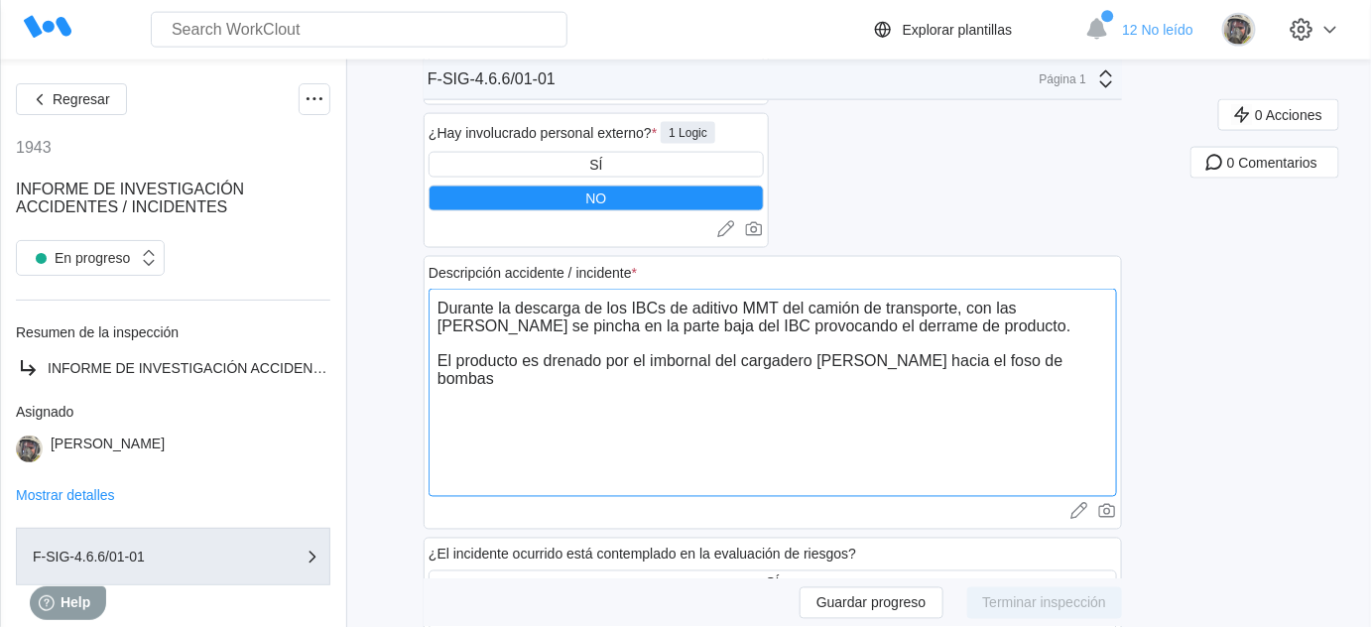
click at [448, 359] on textarea "Durante la descarga de los IBCs de aditivo MMT del camión de transporte, con la…" at bounding box center [773, 393] width 689 height 208
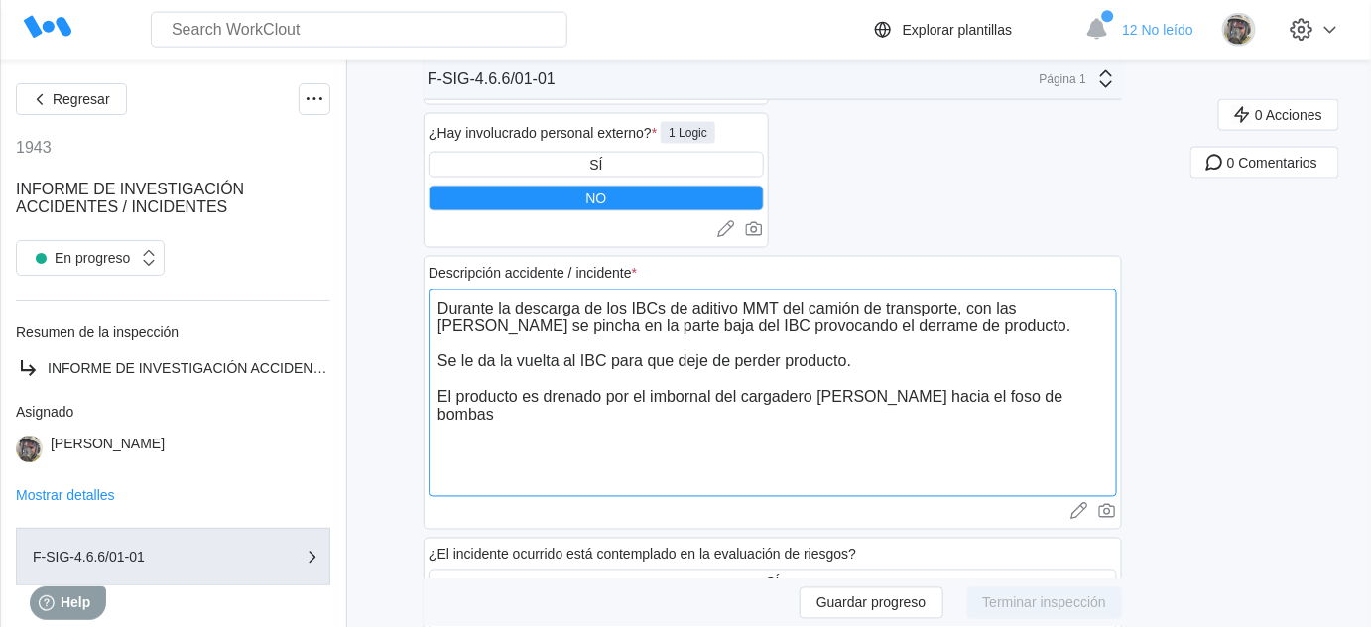
click at [545, 393] on textarea "Durante la descarga de los IBCs de aditivo MMT del camión de transporte, con la…" at bounding box center [773, 393] width 689 height 208
click at [596, 403] on textarea "Durante la descarga de los IBCs de aditivo MMT del camión de transporte, con la…" at bounding box center [773, 393] width 689 height 208
click at [595, 415] on textarea "Durante la descarga de los IBCs de aditivo MMT del camión de transporte, con la…" at bounding box center [773, 393] width 689 height 208
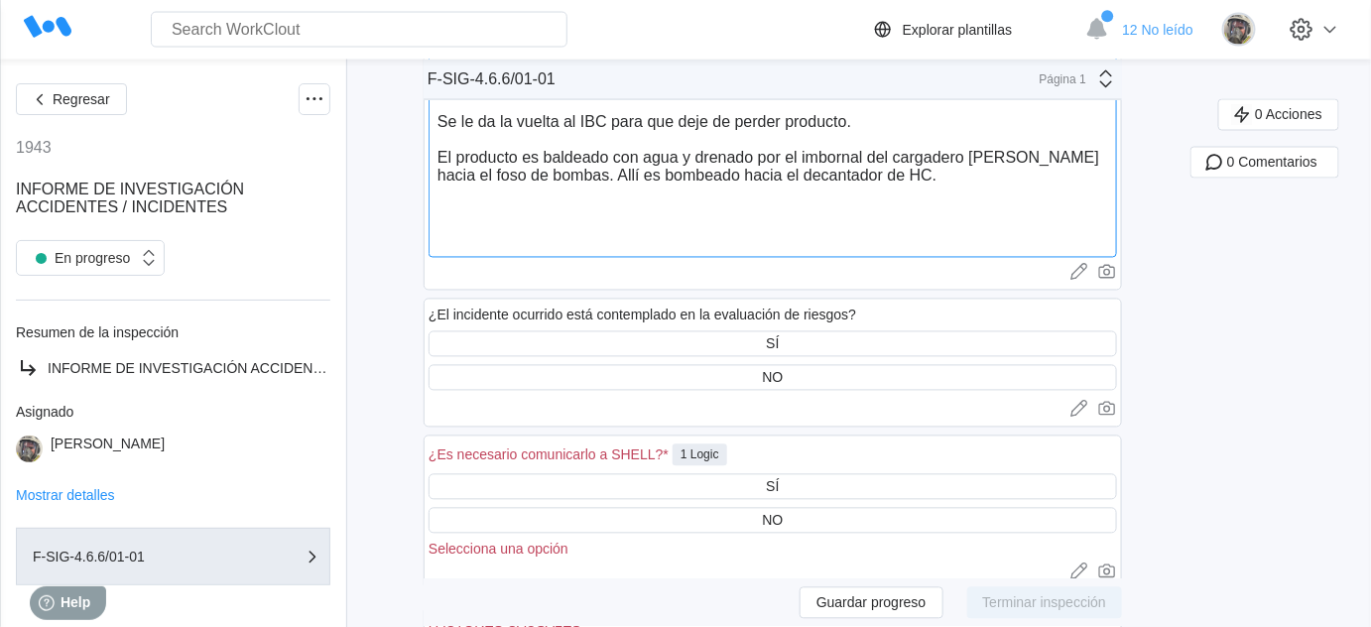
scroll to position [1172, 0]
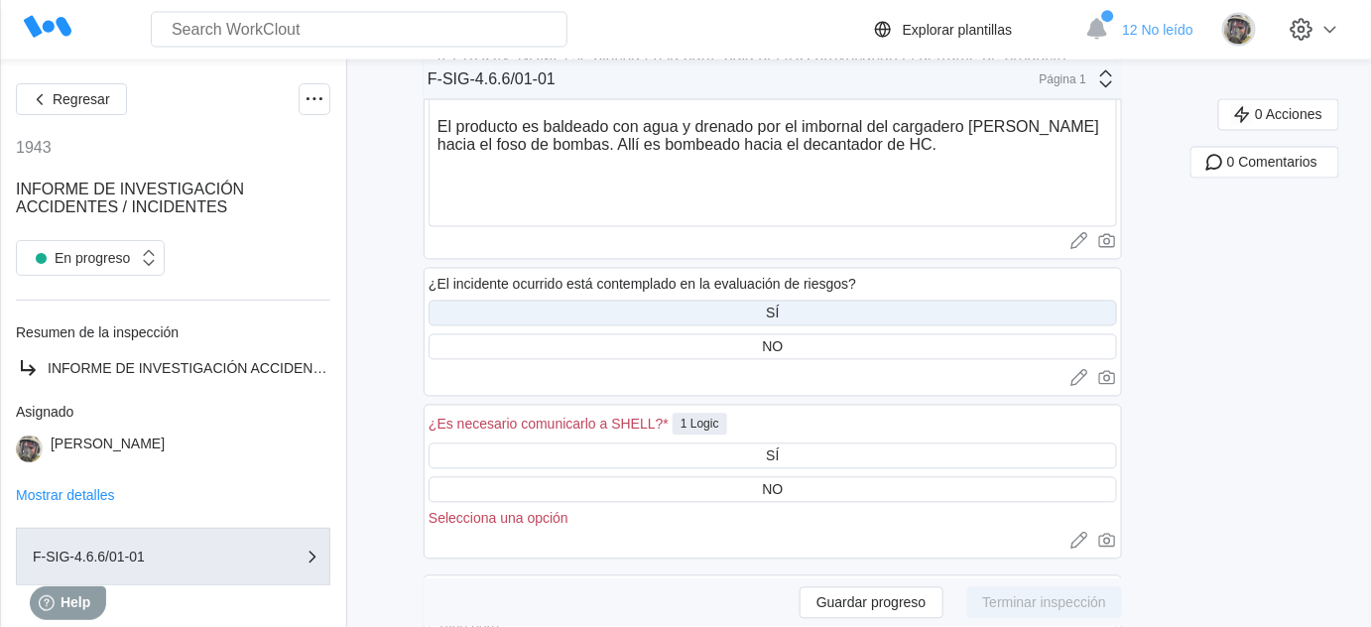
click at [801, 308] on div "SÍ" at bounding box center [773, 314] width 689 height 26
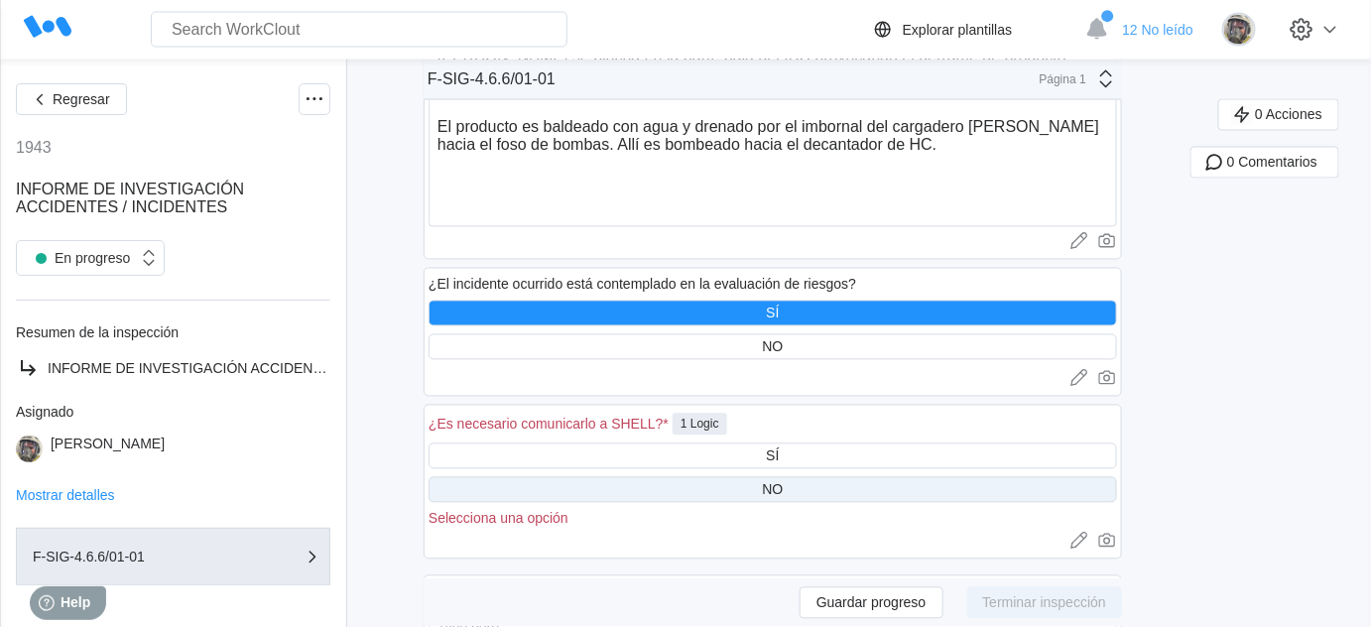
click at [804, 477] on div "NO" at bounding box center [773, 490] width 689 height 26
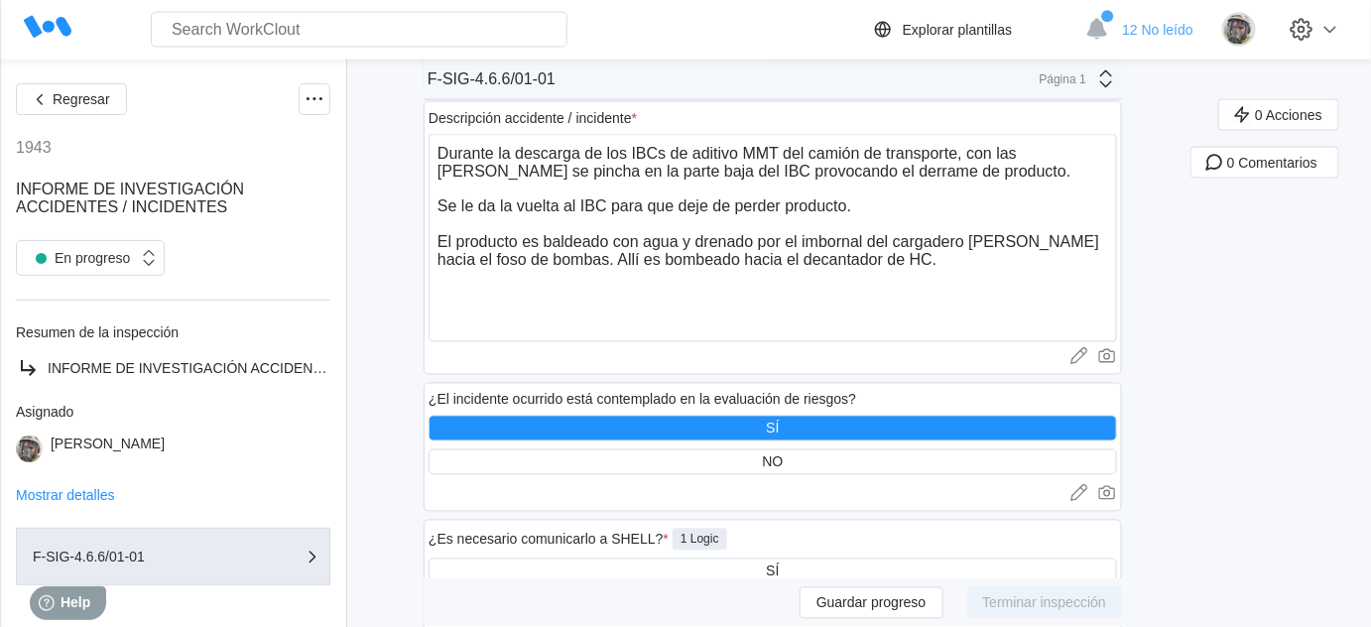
scroll to position [1297, 0]
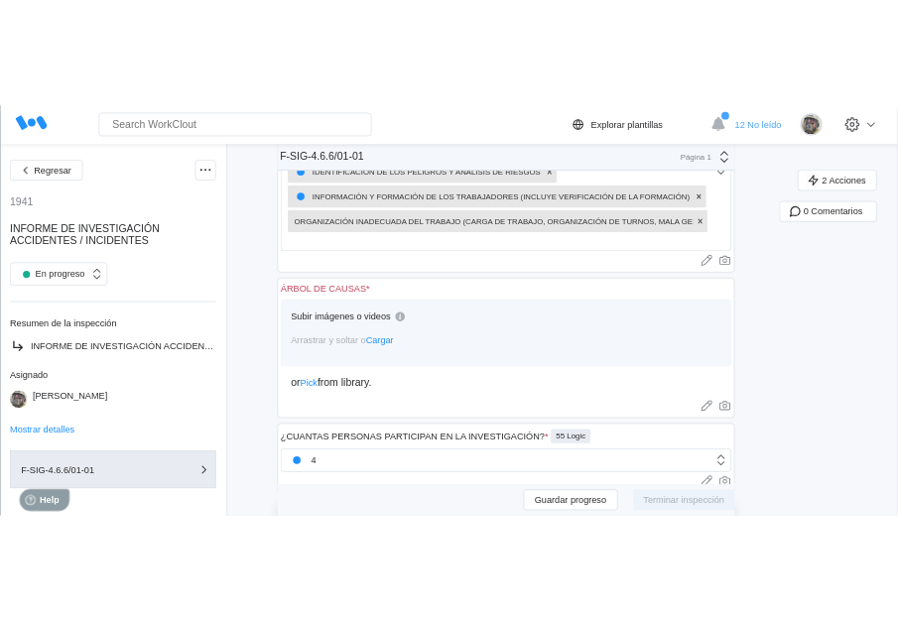
scroll to position [2977, 0]
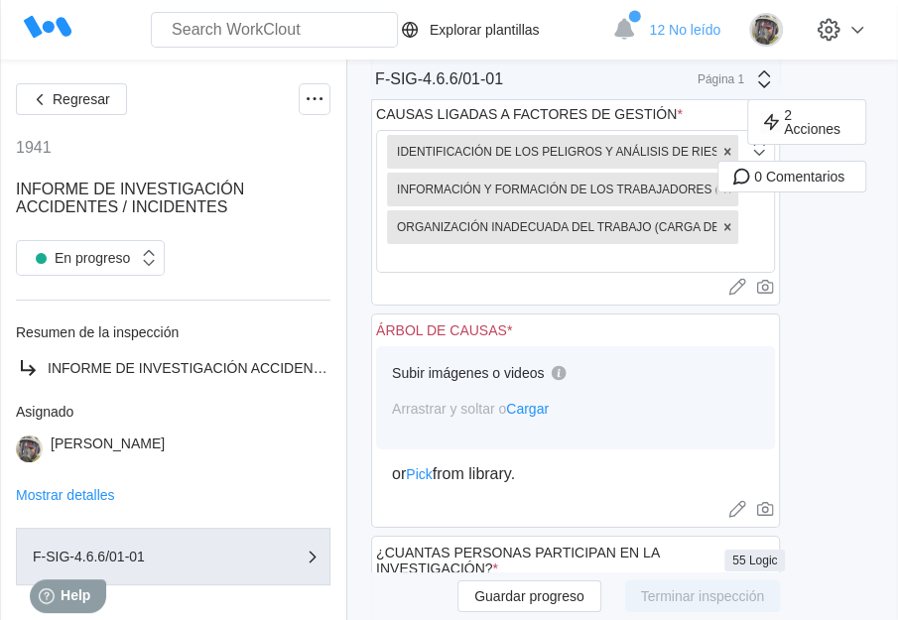
type textarea "x"
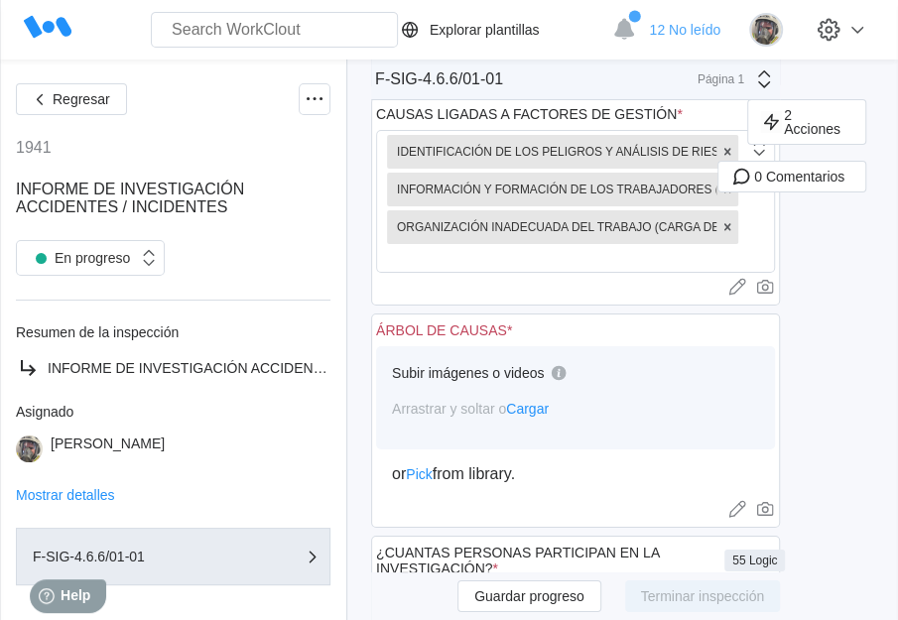
type textarea "x"
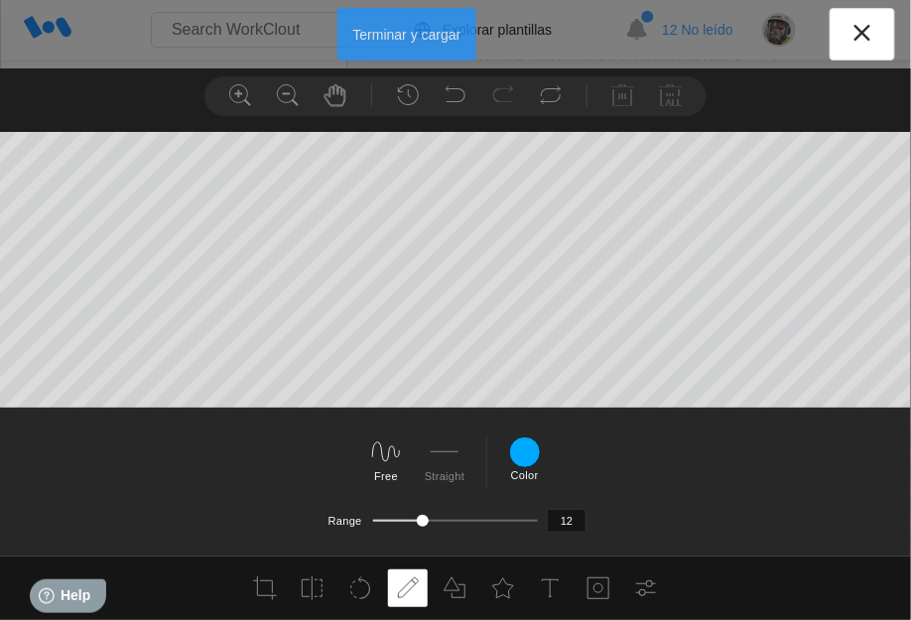
click at [432, 30] on button "Terminar y cargar" at bounding box center [407, 34] width 140 height 53
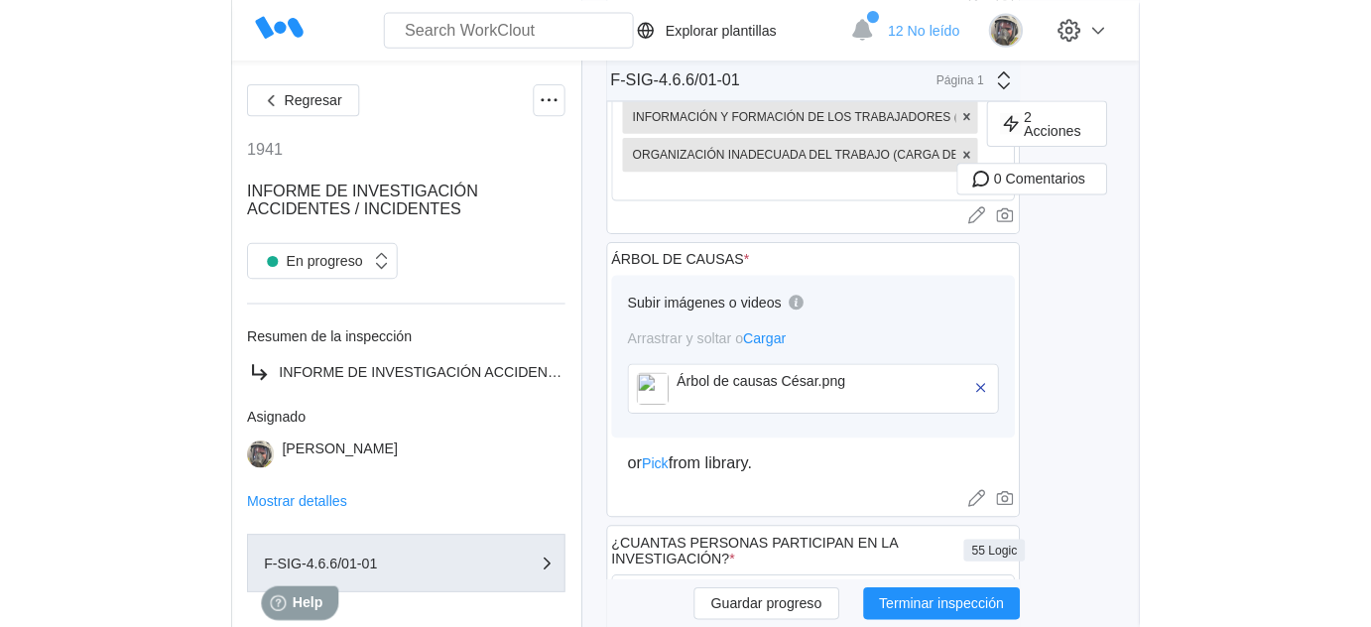
scroll to position [3247, 0]
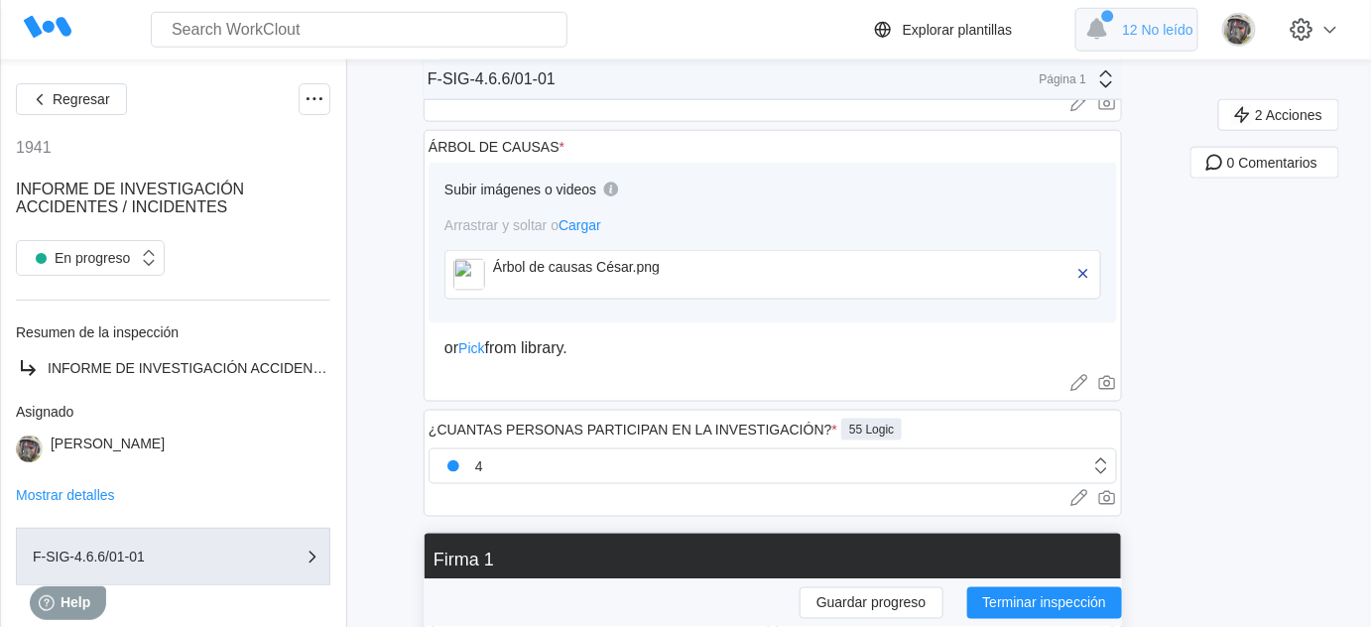
type textarea "x"
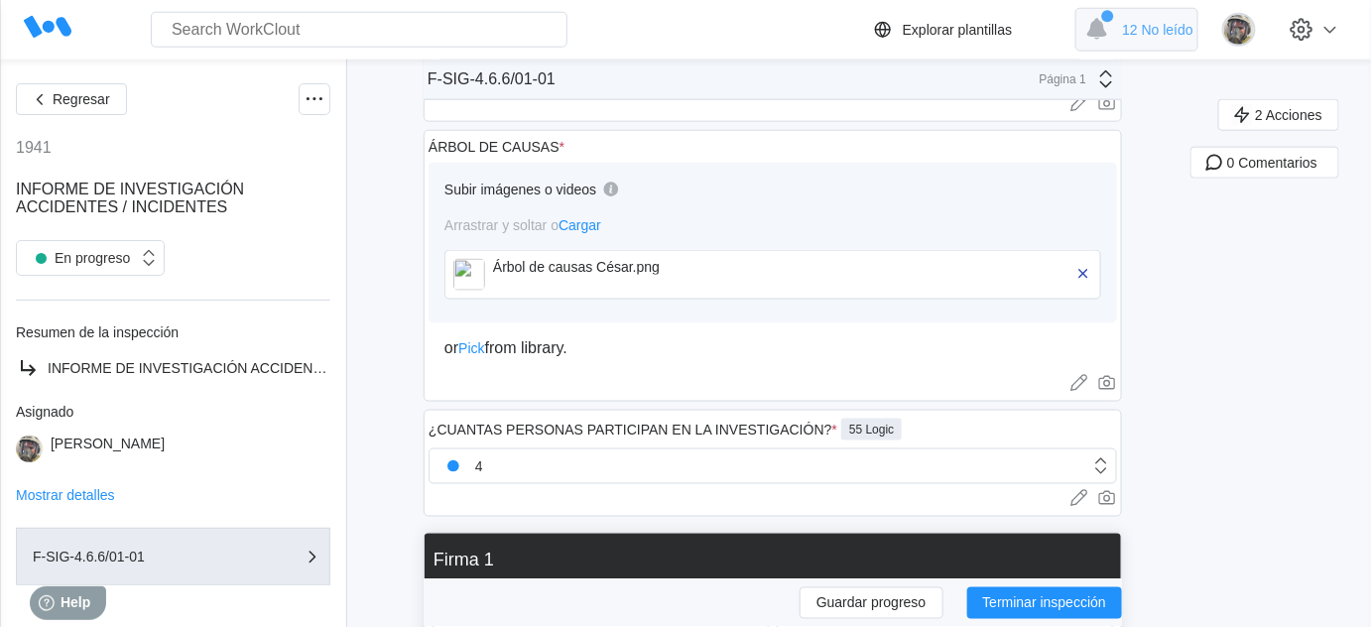
type textarea "x"
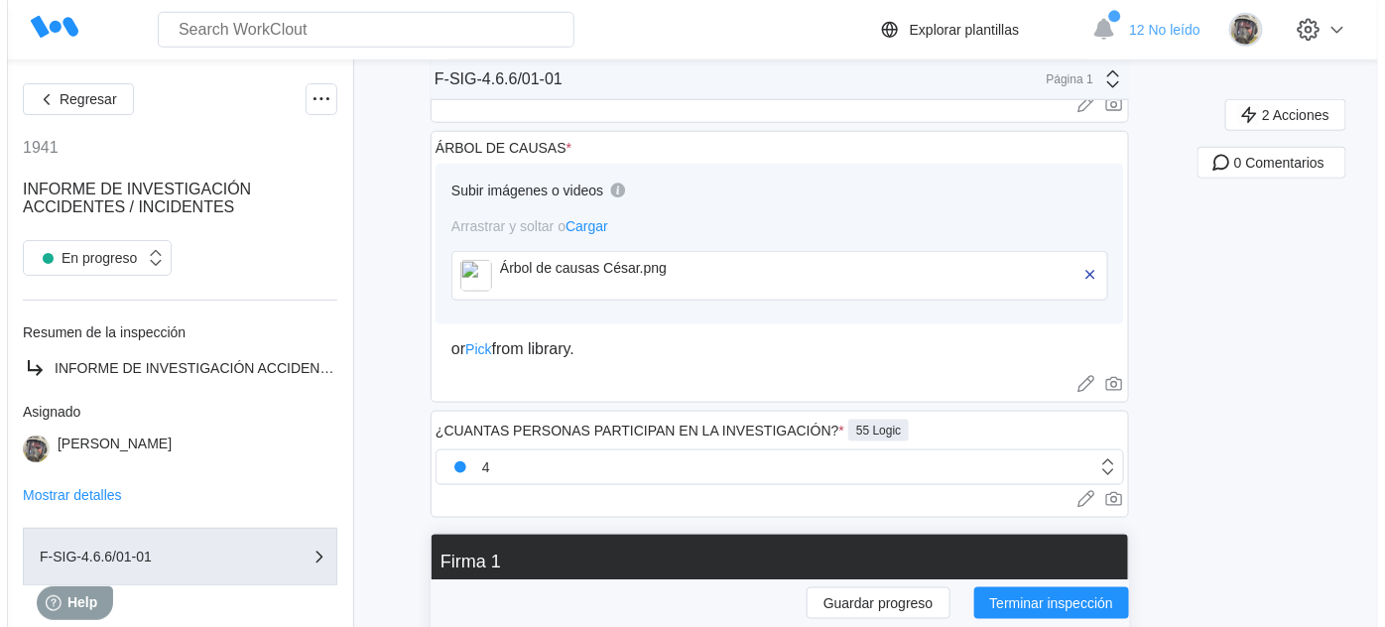
scroll to position [2977, 0]
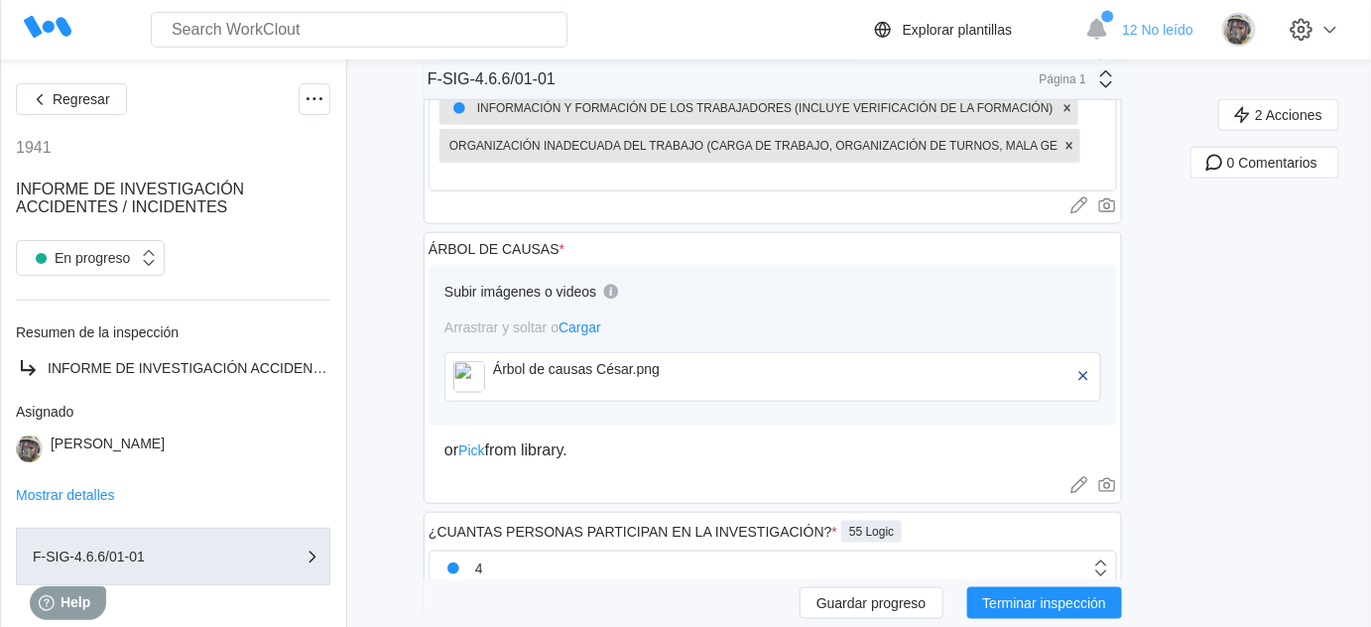
click at [510, 361] on div "Árbol de causas César.png" at bounding box center [607, 369] width 228 height 16
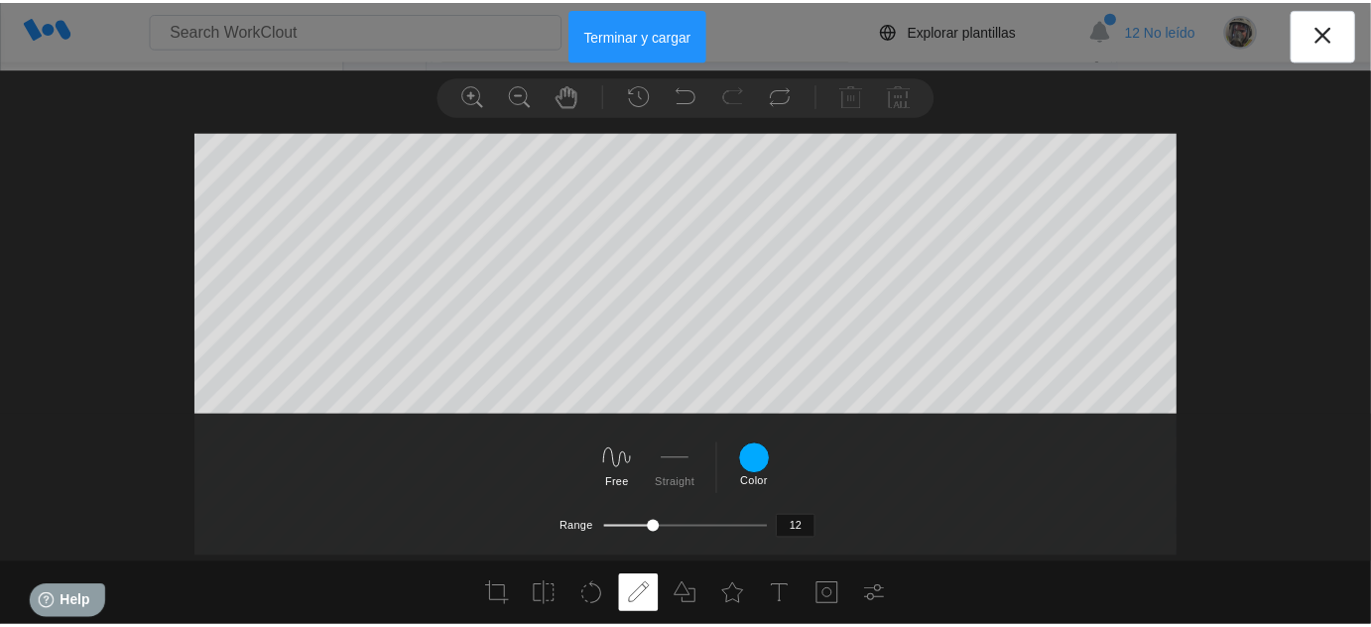
scroll to position [0, 0]
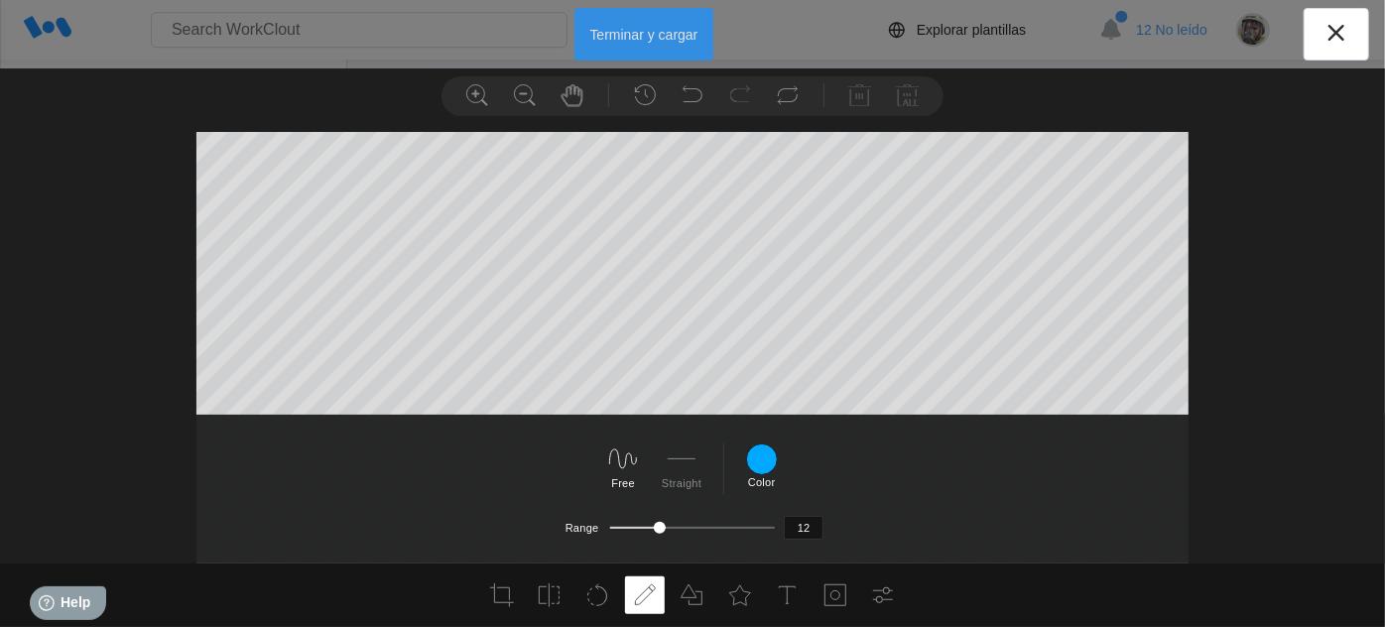
click at [679, 47] on button "Terminar y cargar" at bounding box center [645, 34] width 140 height 53
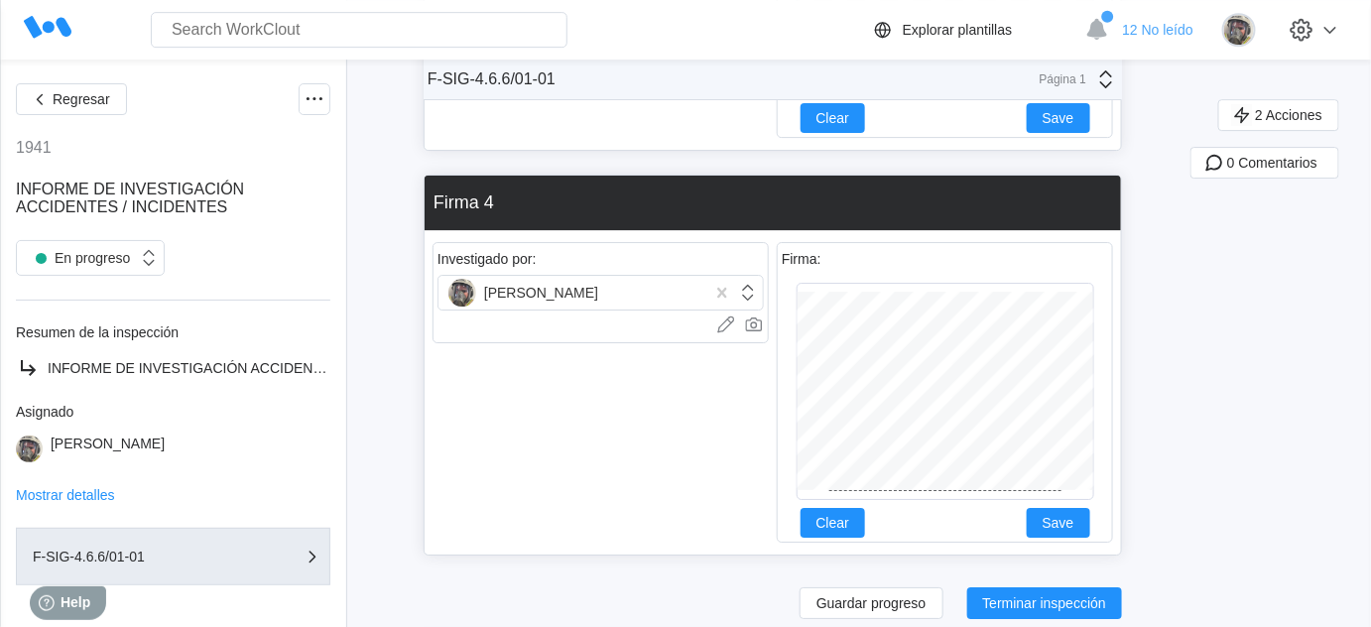
scroll to position [4688, 0]
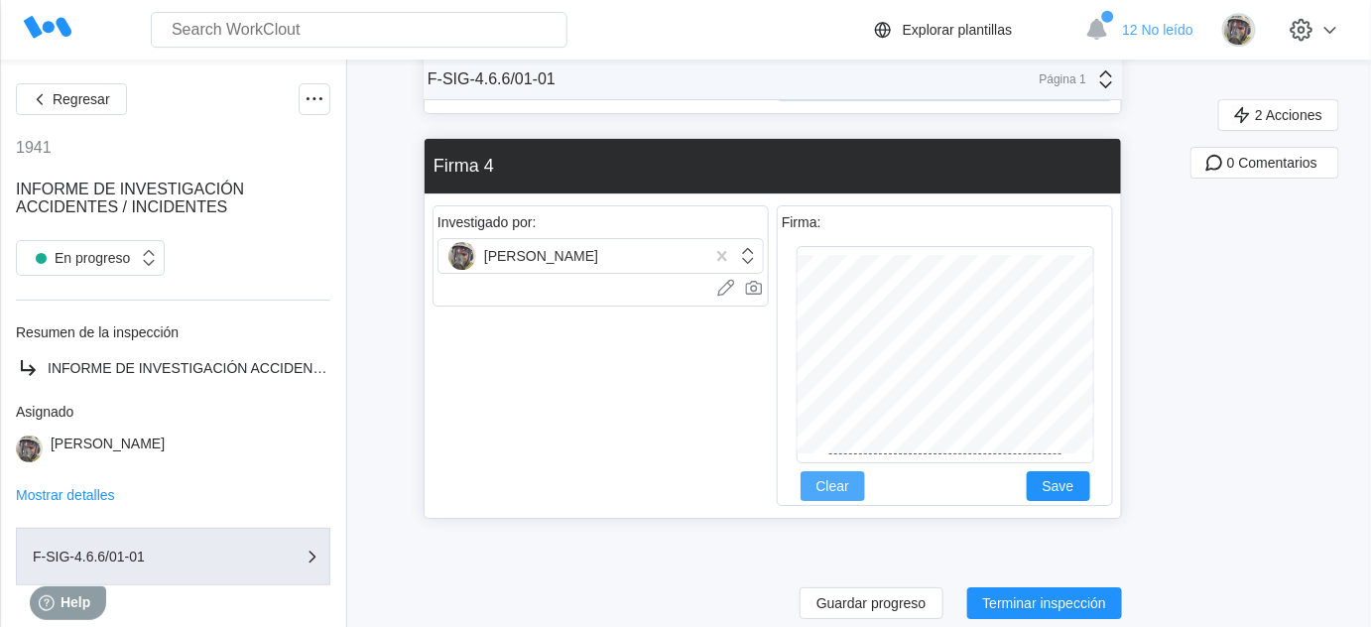
click at [846, 479] on span "Clear" at bounding box center [833, 486] width 33 height 14
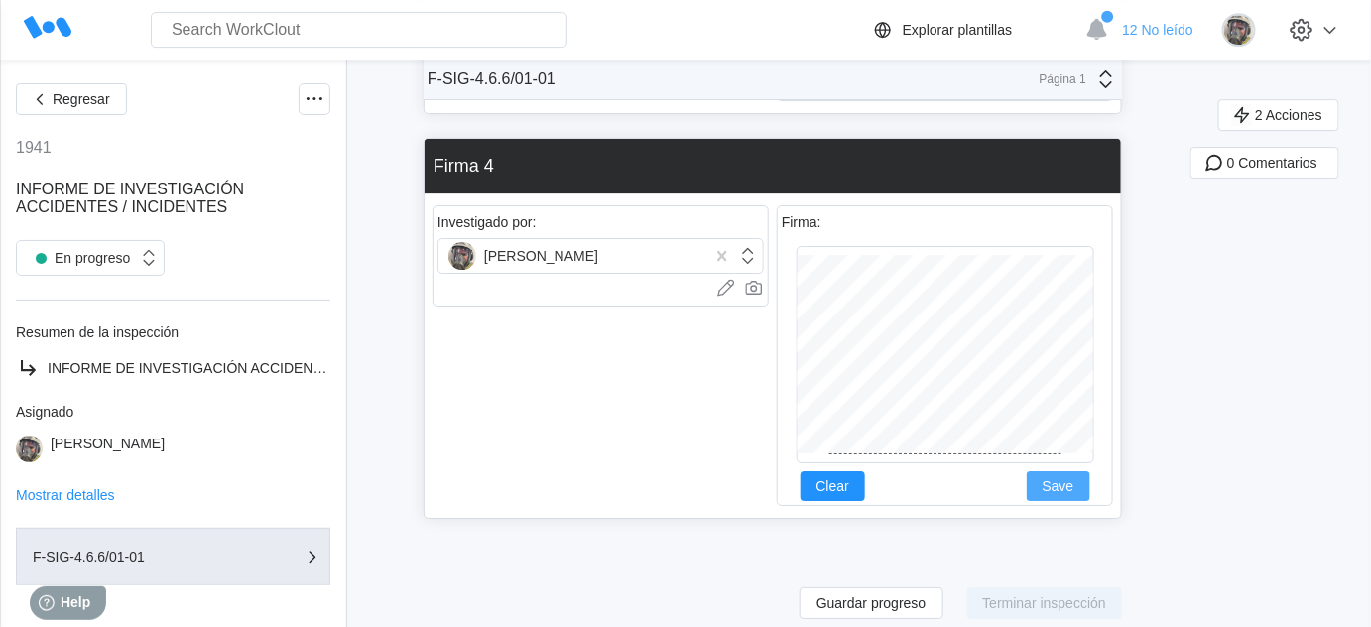
click at [1058, 471] on button "Save" at bounding box center [1059, 486] width 64 height 30
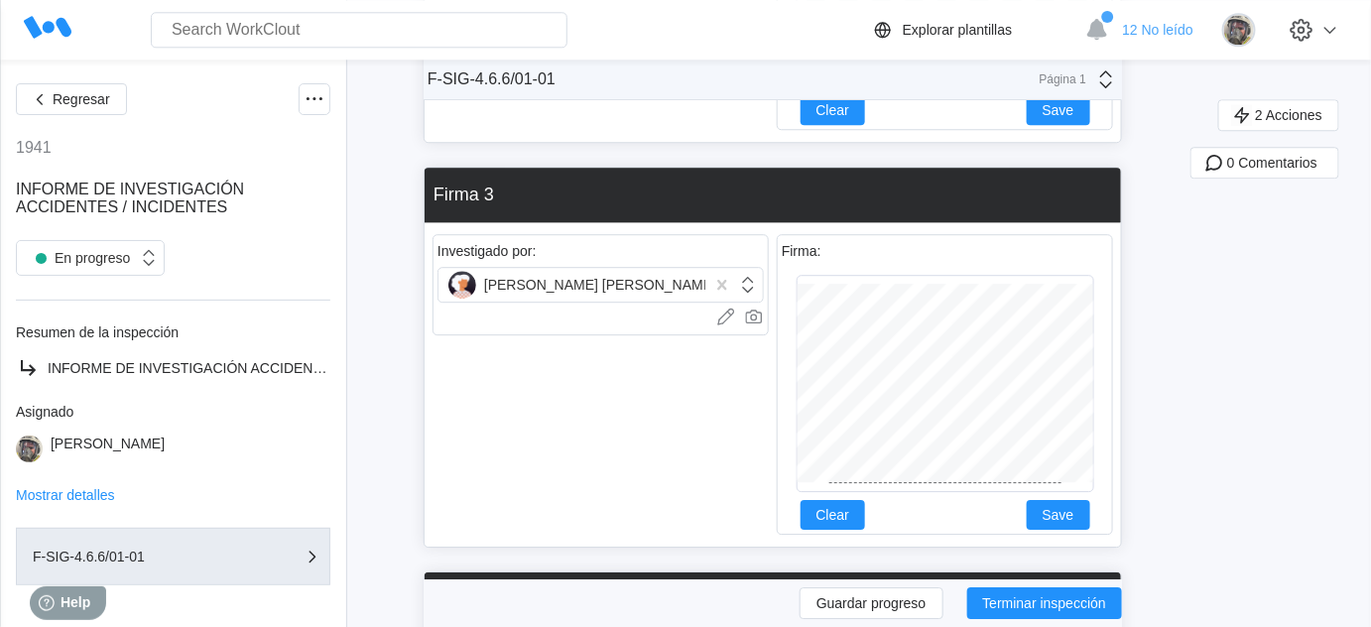
scroll to position [4237, 0]
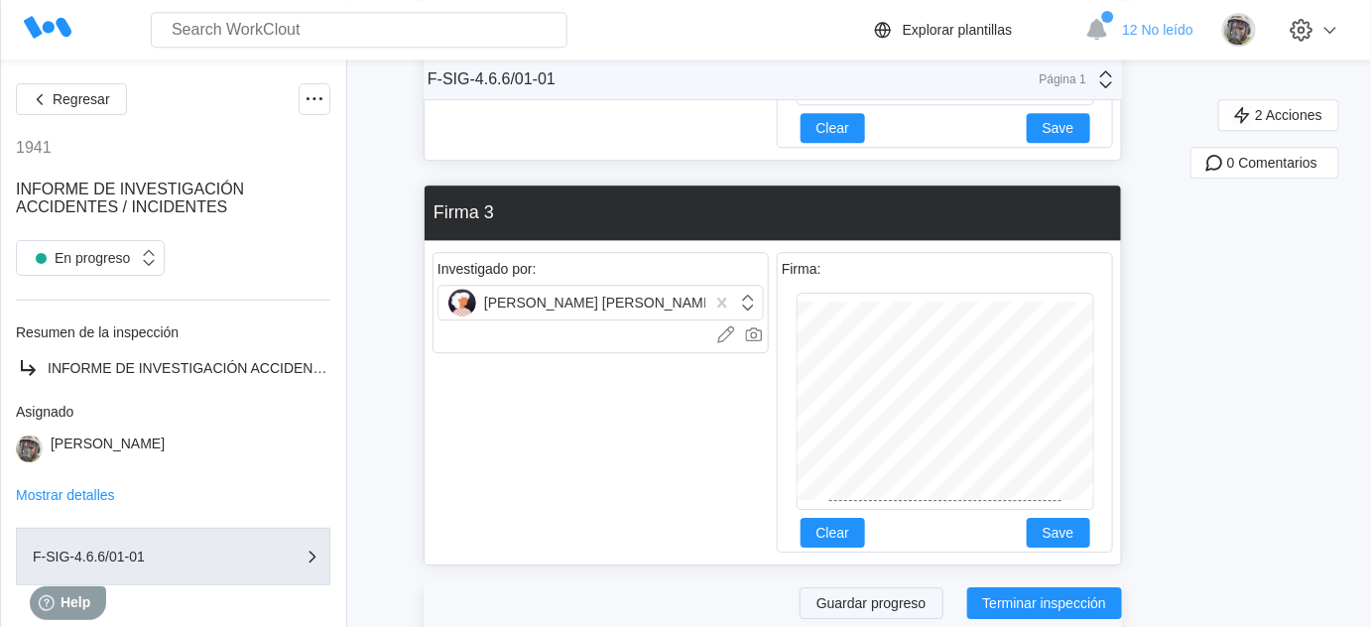
click at [846, 605] on span "Guardar progreso" at bounding box center [872, 603] width 110 height 14
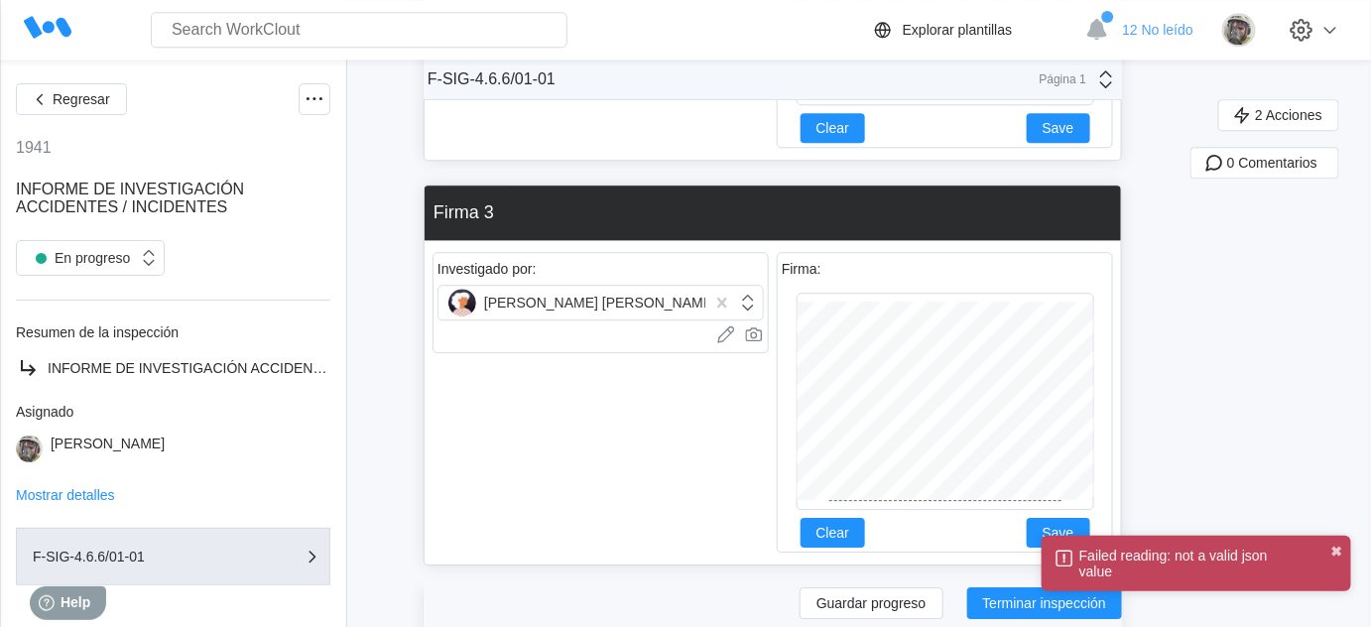
click at [889, 597] on span "Guardar progreso" at bounding box center [872, 603] width 110 height 14
